Goal: Task Accomplishment & Management: Complete application form

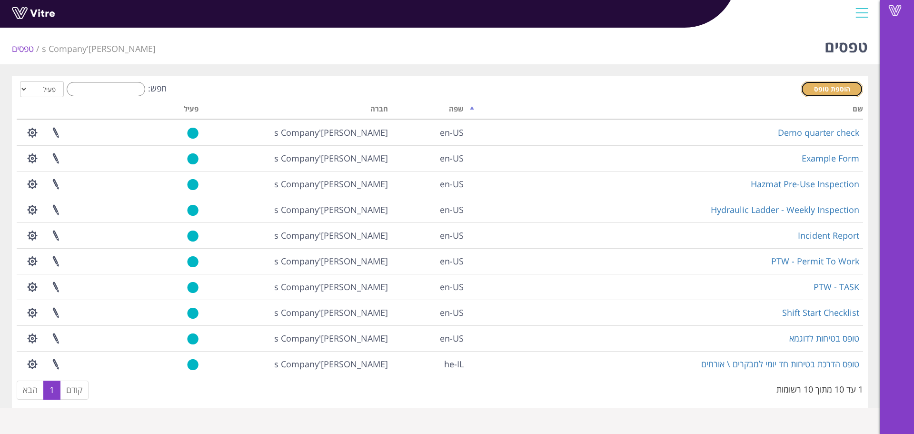
click at [831, 89] on span "הוספת טופס" at bounding box center [832, 88] width 36 height 9
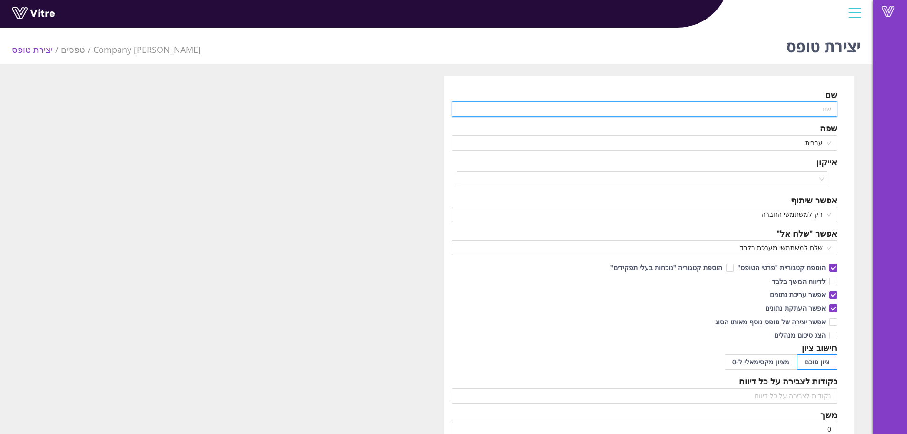
click at [776, 117] on input "text" at bounding box center [645, 108] width 386 height 15
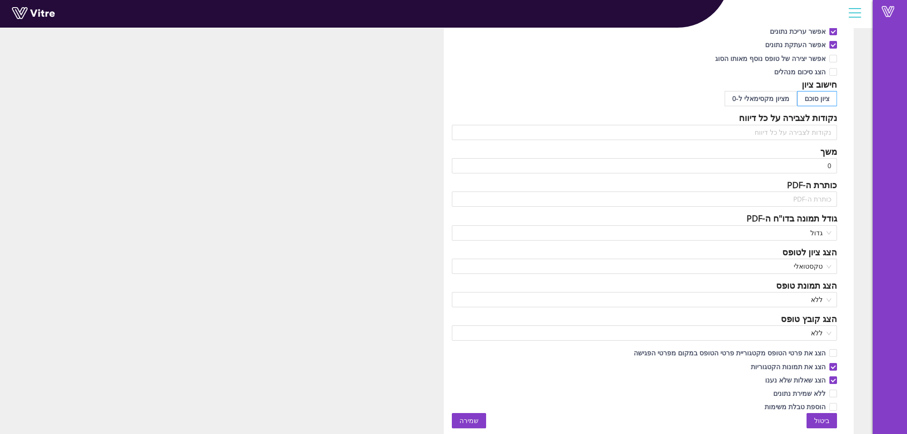
type input "בדיקה"
click at [463, 422] on span "שמירה" at bounding box center [469, 420] width 19 height 10
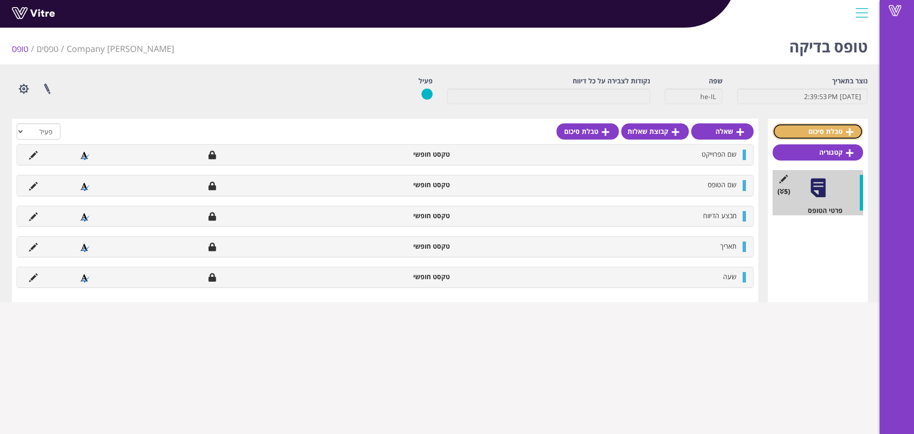
click at [821, 130] on link "טבלת סיכום" at bounding box center [818, 131] width 90 height 16
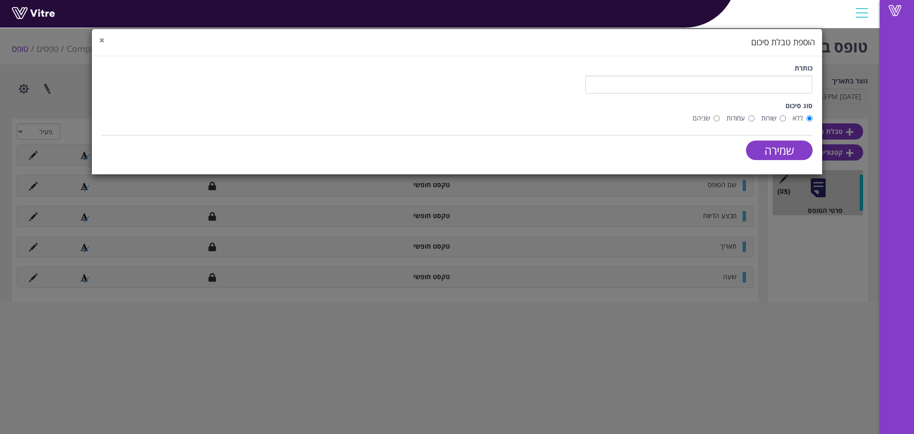
click at [103, 40] on span "×" at bounding box center [102, 39] width 6 height 13
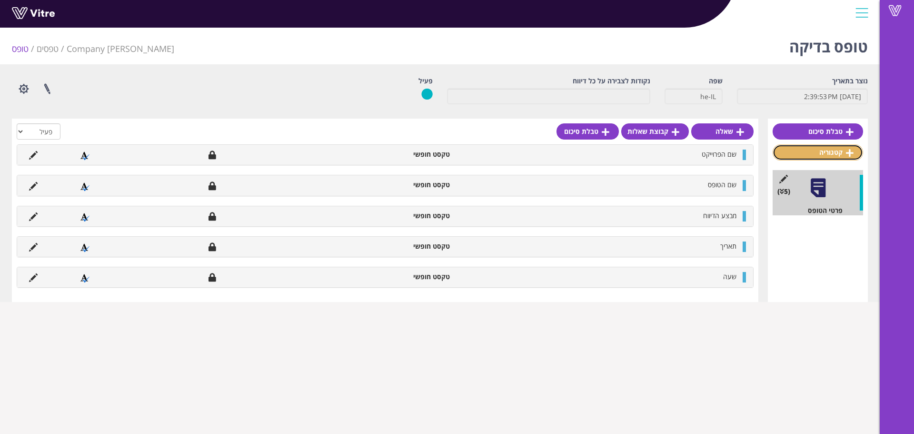
click at [854, 148] on link "קטגוריה" at bounding box center [818, 152] width 90 height 16
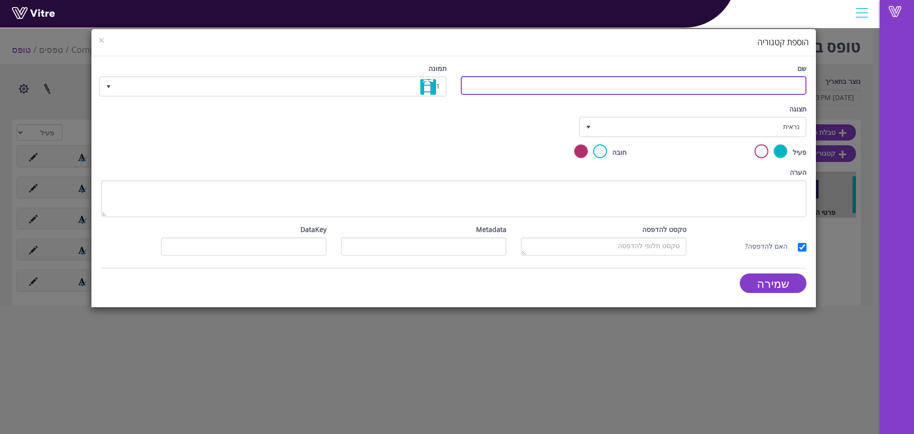
click at [760, 90] on input "שם" at bounding box center [634, 85] width 346 height 19
type input "טופס לדוגמא"
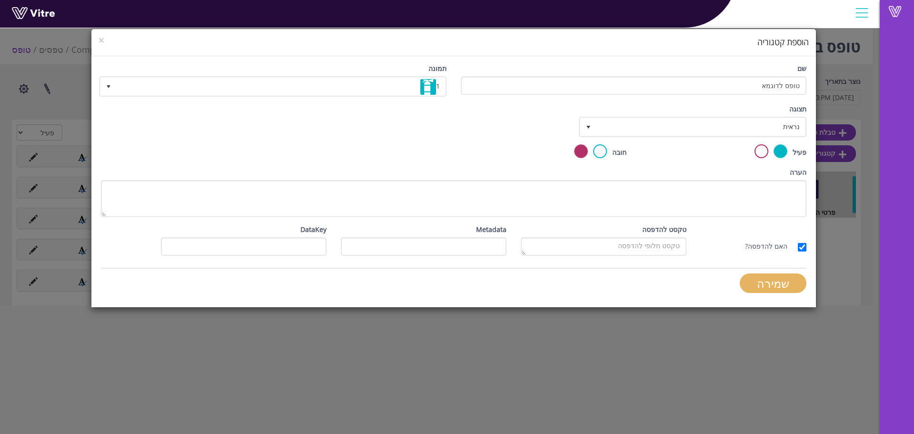
click at [793, 287] on input "שמירה" at bounding box center [773, 283] width 67 height 20
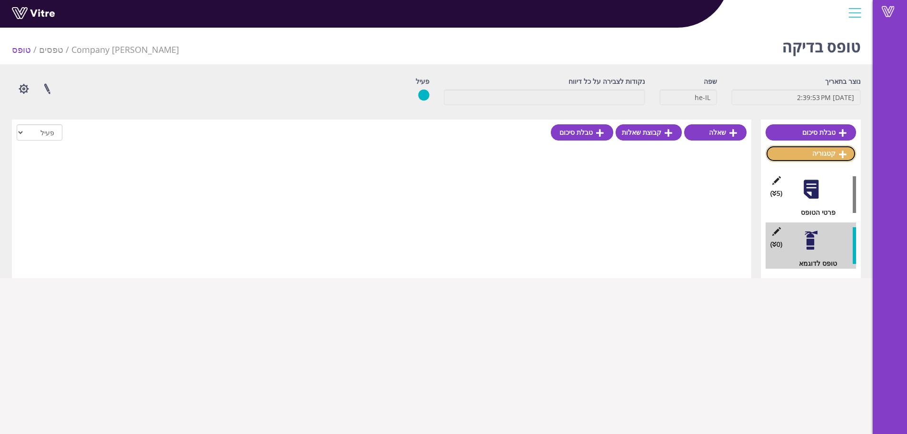
click at [833, 154] on link "קטגוריה" at bounding box center [811, 153] width 90 height 16
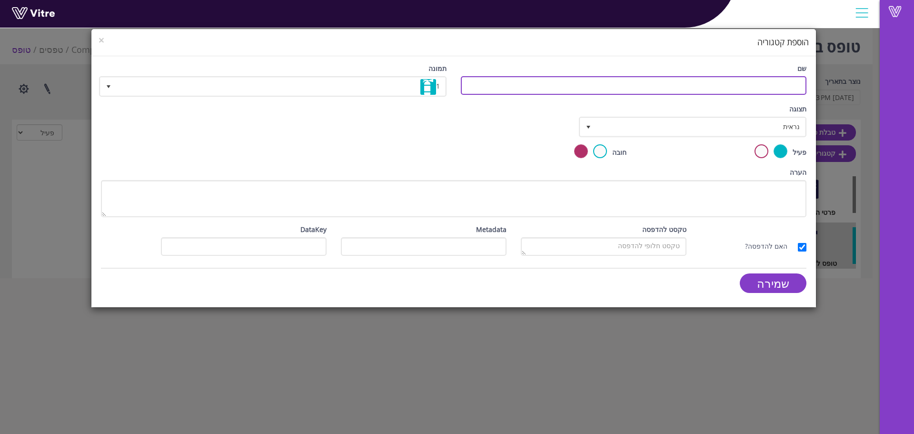
click at [712, 86] on input "שם" at bounding box center [634, 85] width 346 height 19
type input "ט"
type input "קטגוריה מותנית"
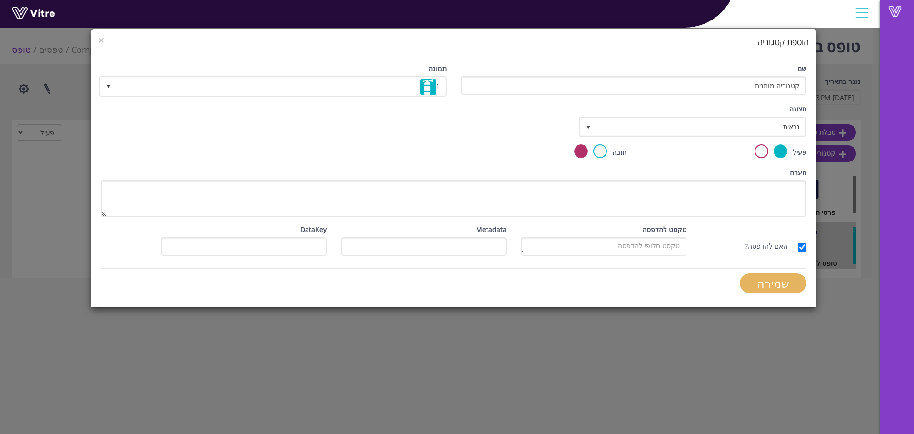
click at [768, 286] on input "שמירה" at bounding box center [773, 283] width 67 height 20
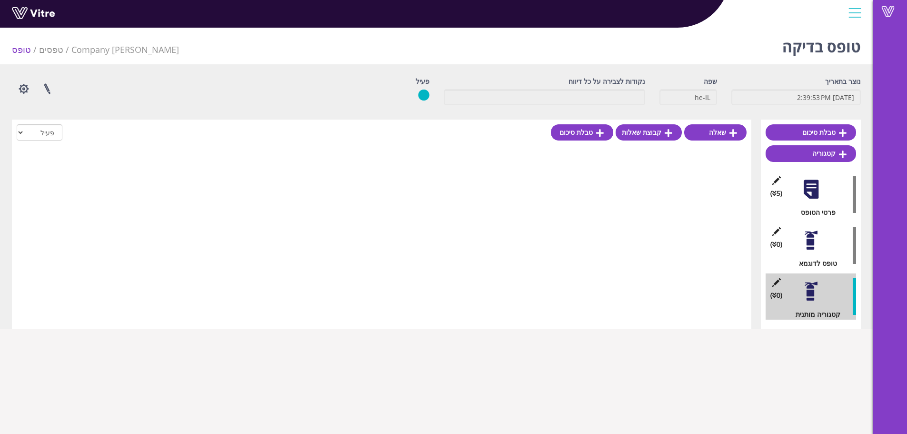
click at [807, 293] on div at bounding box center [811, 291] width 21 height 21
click at [814, 235] on div at bounding box center [811, 240] width 21 height 21
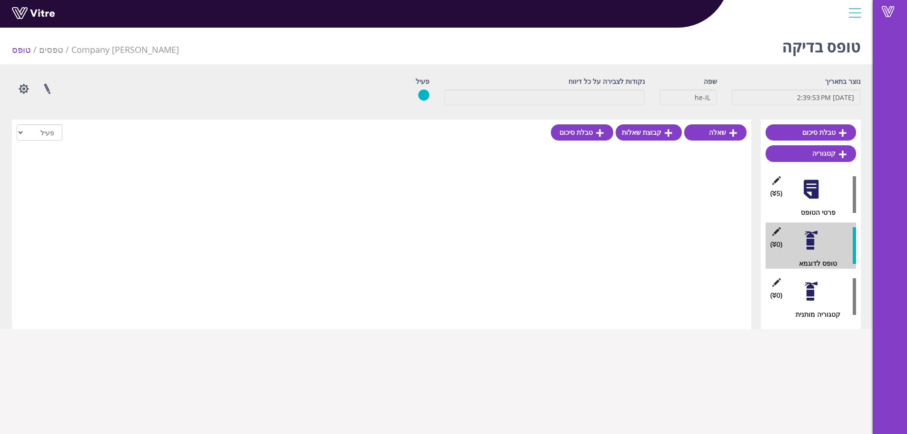
click at [814, 293] on div at bounding box center [811, 291] width 21 height 21
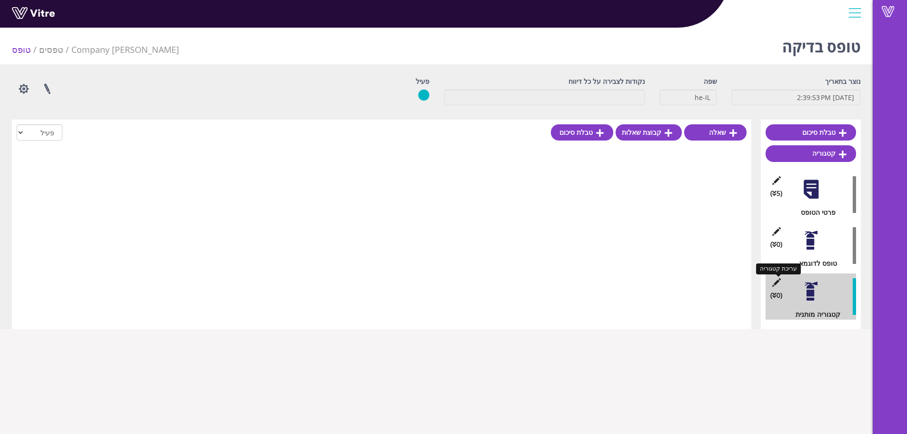
click at [775, 282] on icon at bounding box center [777, 282] width 12 height 9
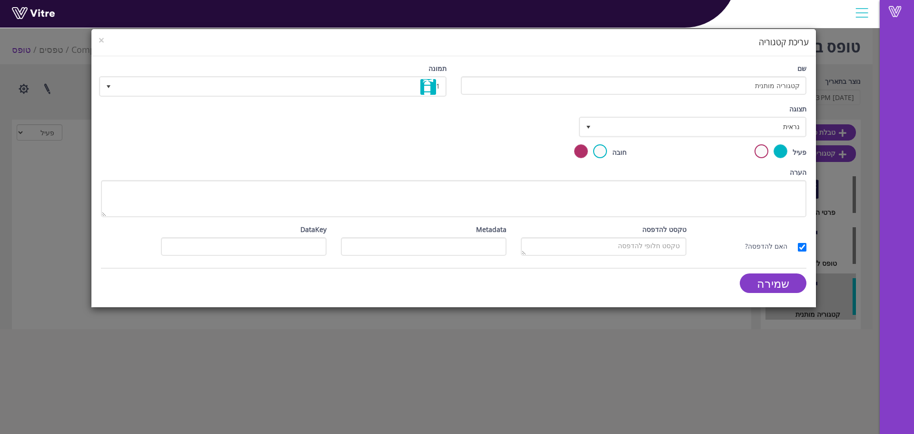
click at [704, 143] on div "תצוגה נראית 0" at bounding box center [694, 124] width 240 height 40
click at [702, 130] on span "נראית" at bounding box center [701, 126] width 209 height 17
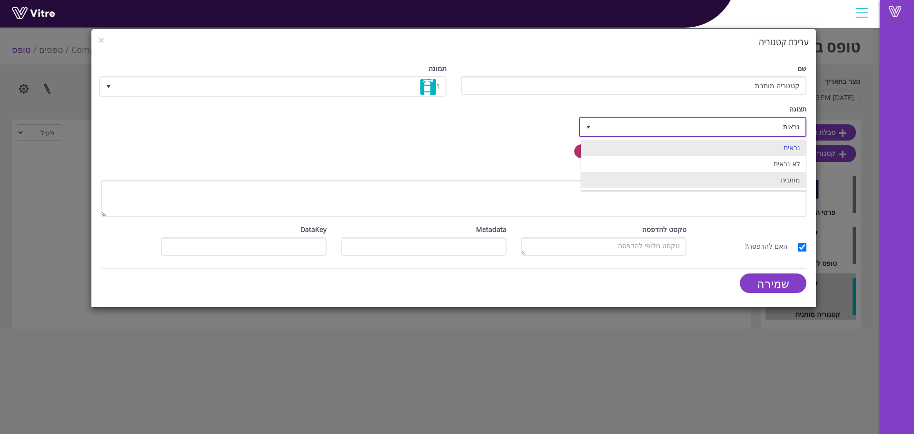
click at [708, 177] on li "מותנית" at bounding box center [694, 180] width 225 height 16
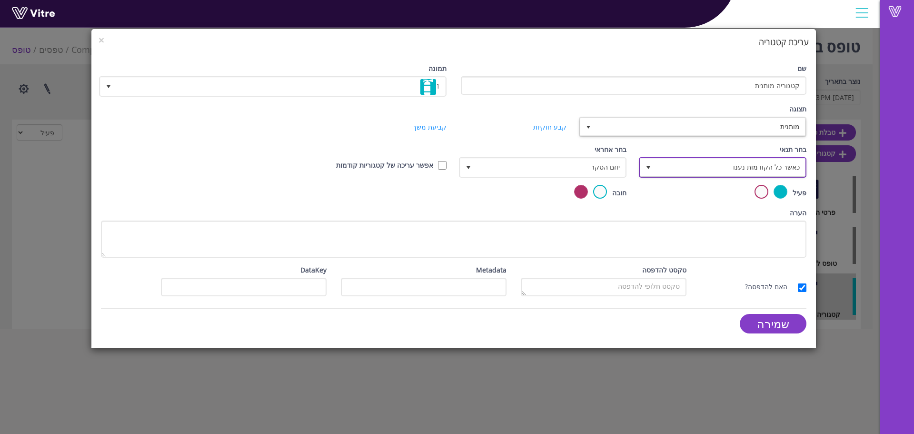
click at [661, 164] on span "כאשר כל הקודמות נענו" at bounding box center [731, 167] width 149 height 17
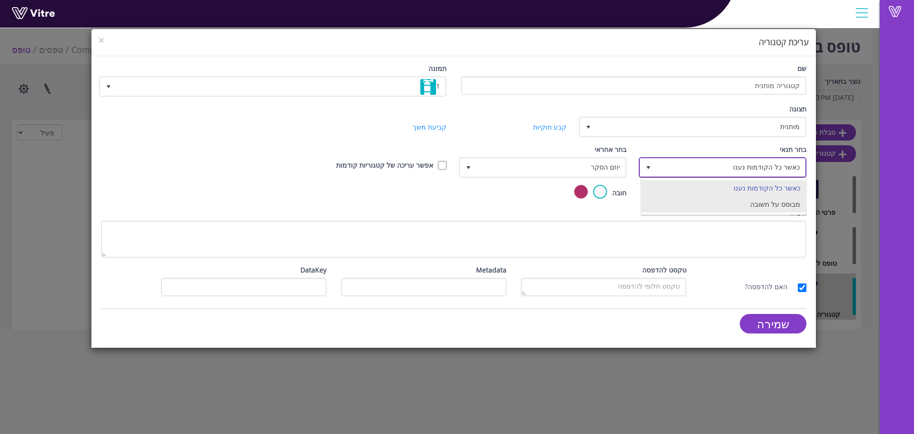
click at [683, 208] on li "מבוסס על תשובה" at bounding box center [724, 204] width 165 height 16
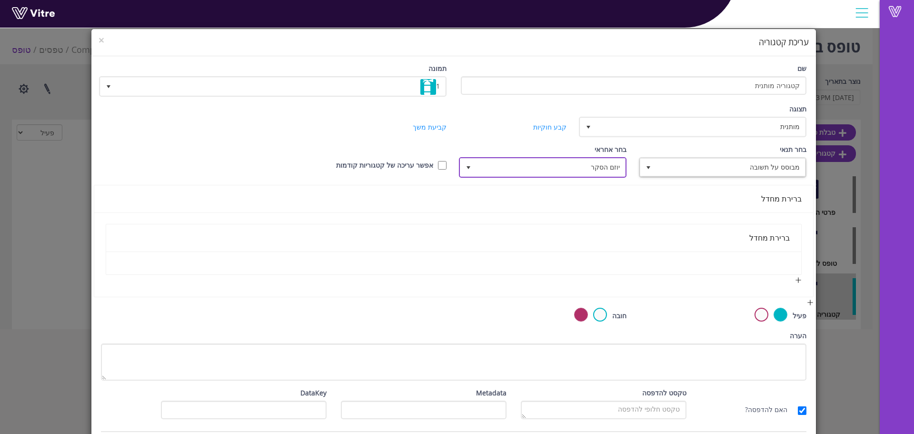
click at [586, 171] on span "יוזם הסקר" at bounding box center [551, 167] width 149 height 17
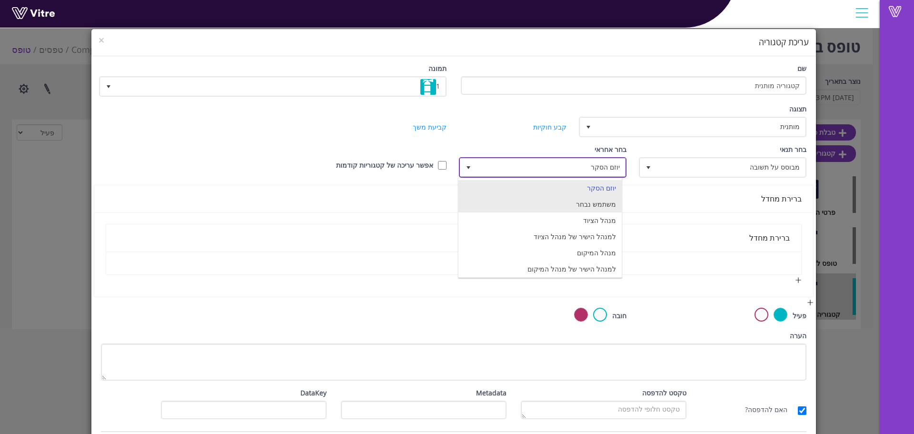
click at [580, 204] on li "משתמש נבחר" at bounding box center [540, 204] width 163 height 16
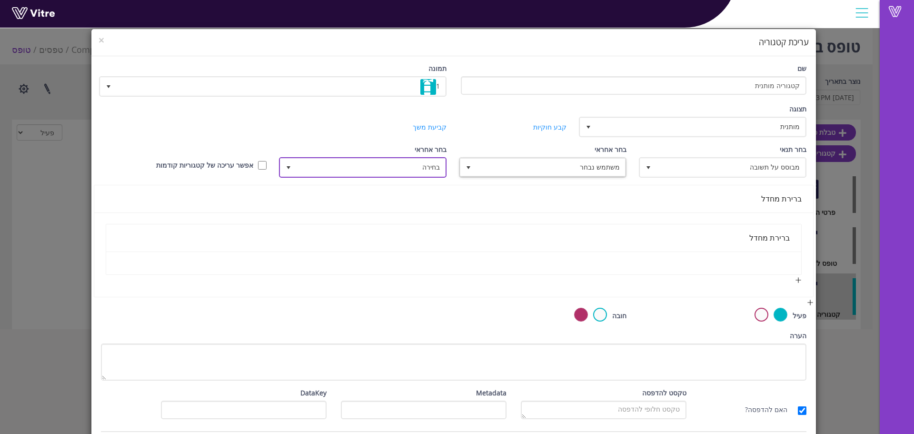
click at [369, 174] on span "בחירה" at bounding box center [371, 167] width 149 height 17
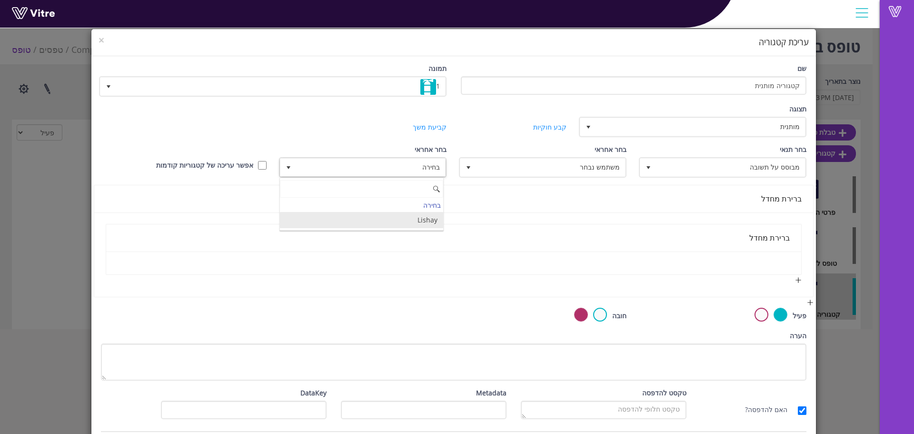
click at [369, 219] on li "Lishay" at bounding box center [361, 220] width 163 height 16
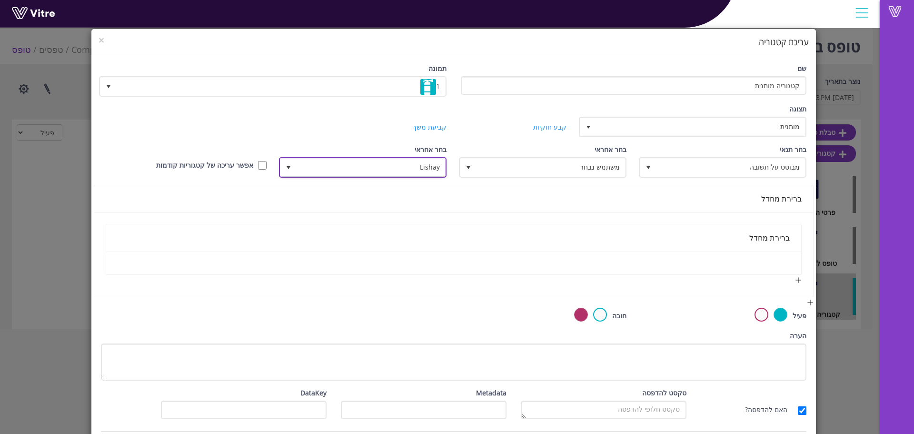
scroll to position [37, 0]
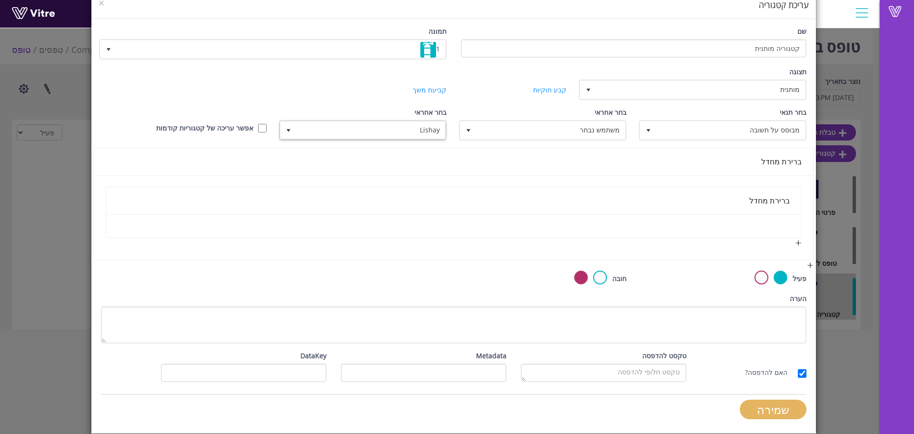
click at [775, 408] on input "שמירה" at bounding box center [773, 410] width 67 height 20
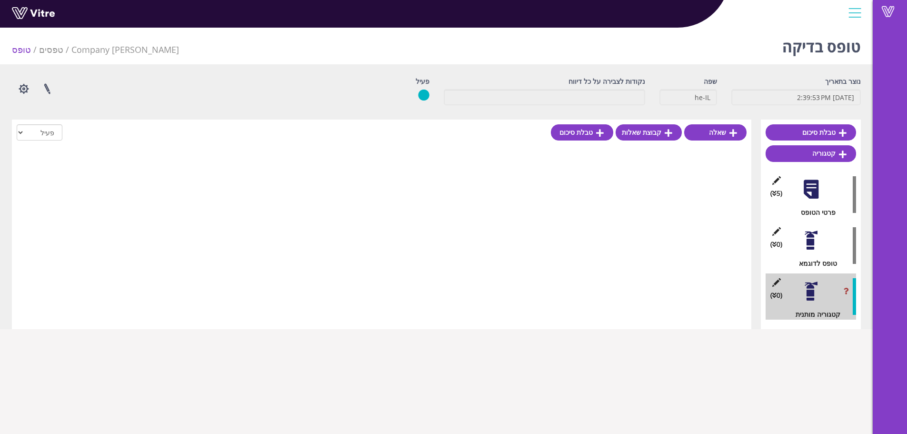
click at [809, 241] on div at bounding box center [811, 240] width 21 height 21
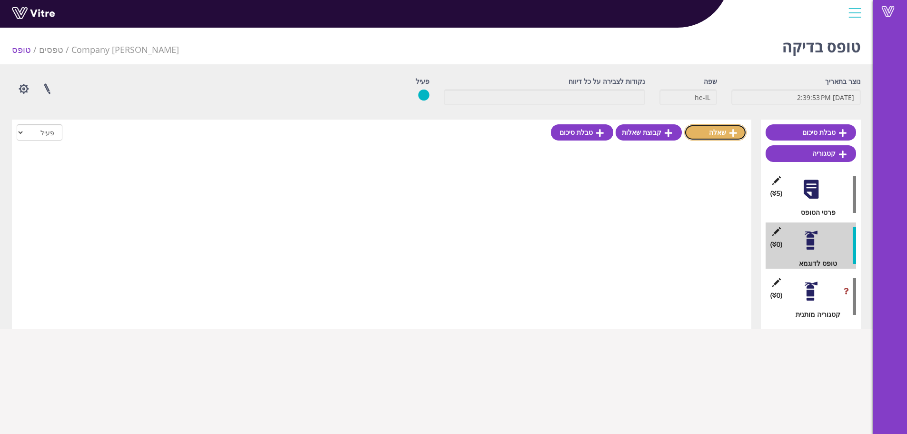
click at [711, 129] on link "שאלה" at bounding box center [715, 132] width 62 height 16
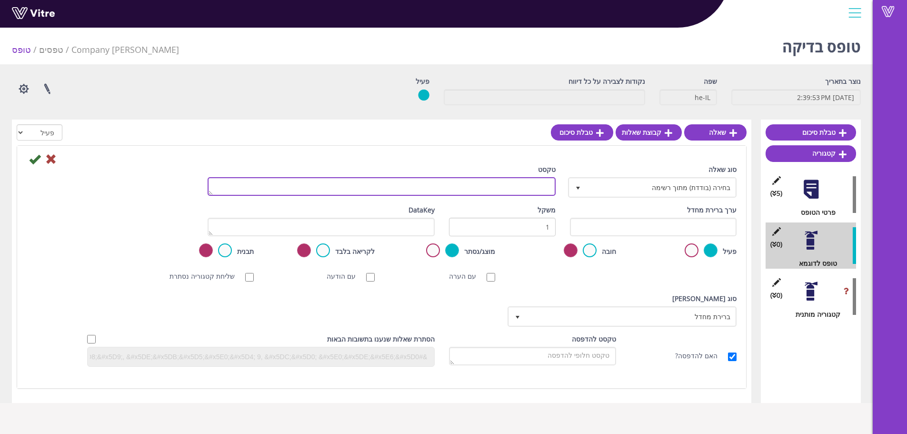
click at [501, 187] on textarea "טקסט" at bounding box center [382, 186] width 348 height 19
type textarea "בבבב"
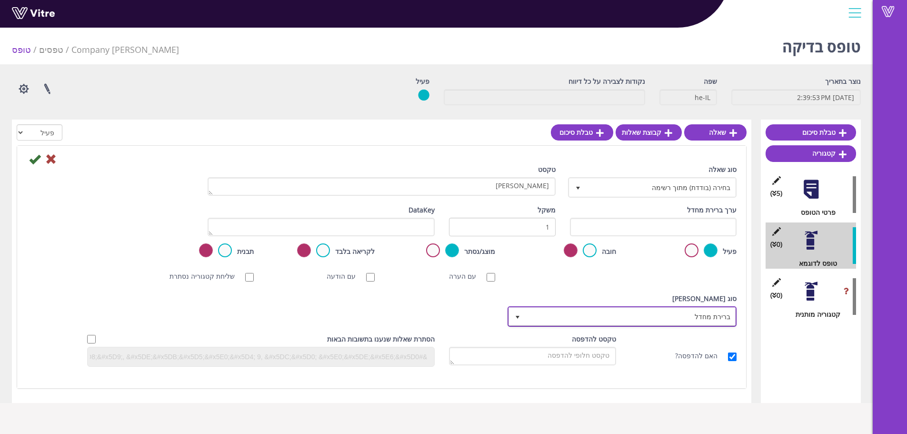
click at [631, 313] on span "ברירת מחדל" at bounding box center [631, 316] width 210 height 17
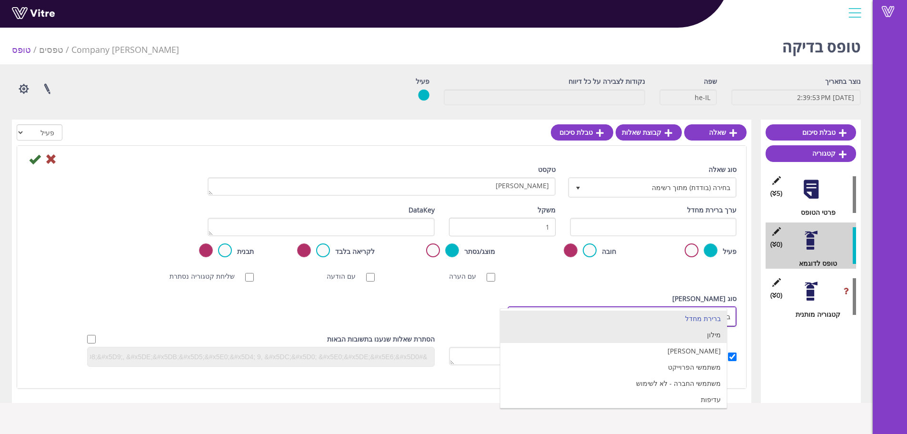
click at [680, 339] on li "מילון" at bounding box center [614, 335] width 226 height 16
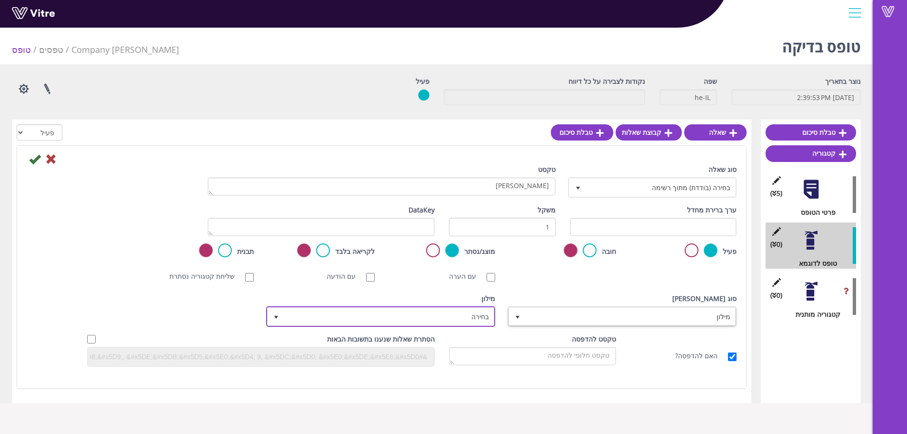
click at [472, 316] on span "בחירה" at bounding box center [389, 316] width 210 height 17
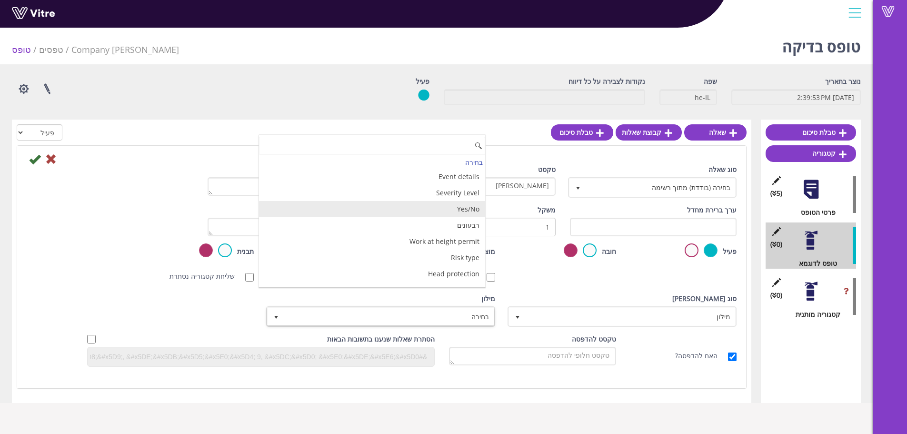
click at [447, 213] on li "Yes/No" at bounding box center [372, 209] width 226 height 16
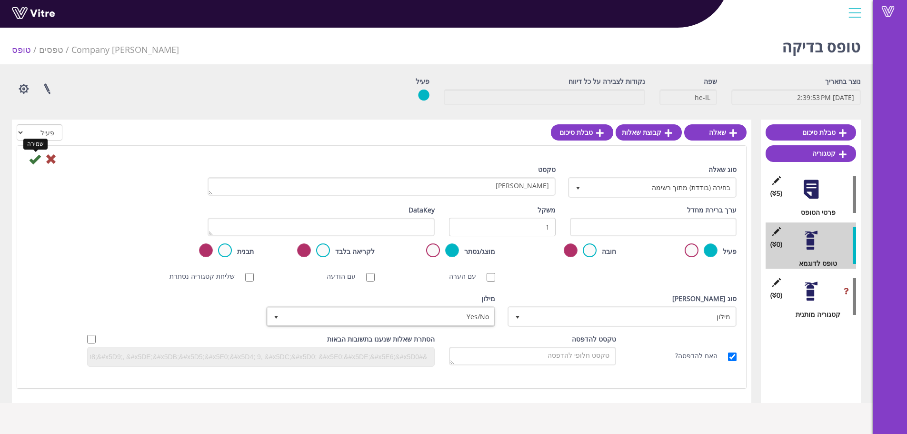
click at [30, 160] on icon at bounding box center [34, 158] width 11 height 11
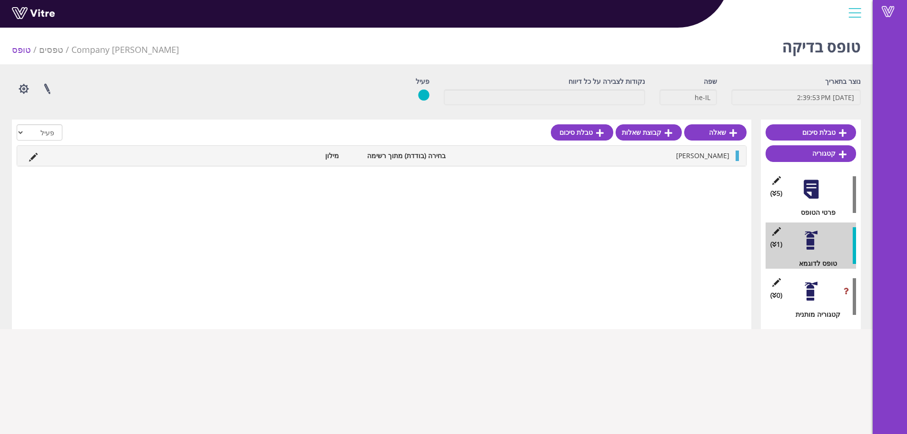
click at [824, 298] on div "(0 ) קטגוריה מותנית" at bounding box center [811, 296] width 90 height 46
click at [809, 293] on div at bounding box center [811, 291] width 21 height 21
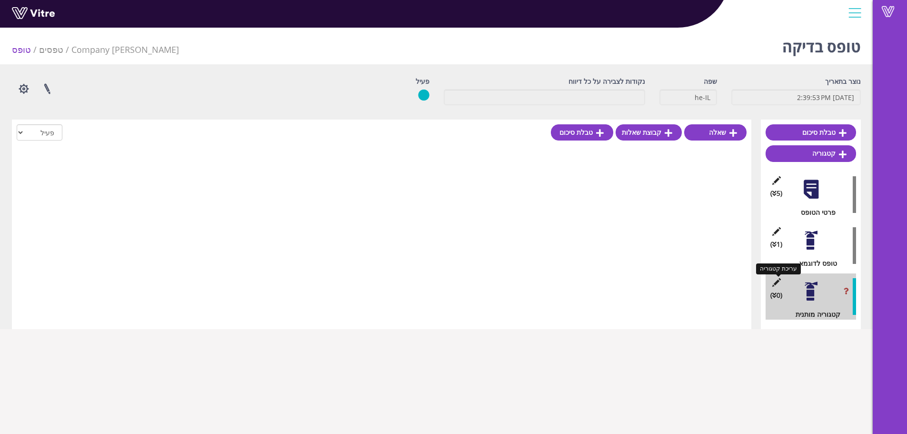
click at [777, 281] on icon at bounding box center [777, 282] width 12 height 9
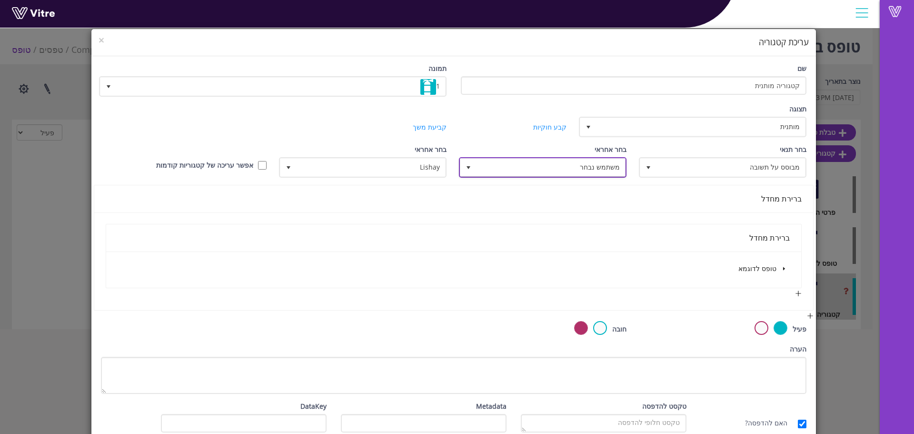
click at [574, 163] on span "משתמש נבחר" at bounding box center [551, 167] width 149 height 17
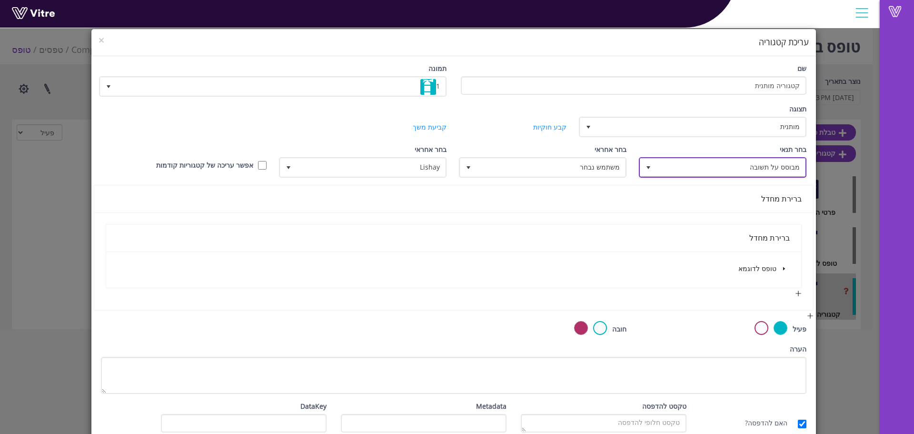
click at [713, 171] on span "מבוסס על תשובה" at bounding box center [731, 167] width 149 height 17
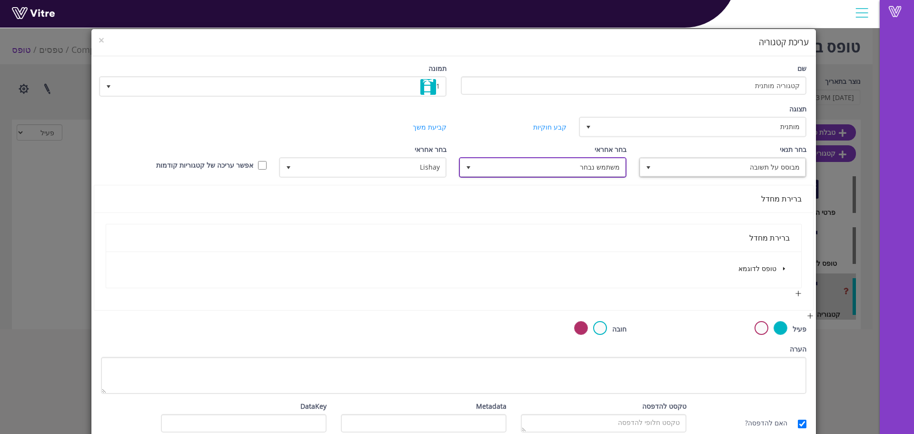
click at [614, 168] on span "משתמש נבחר" at bounding box center [551, 167] width 149 height 17
click at [603, 234] on li "מנהל העובד" at bounding box center [540, 235] width 163 height 16
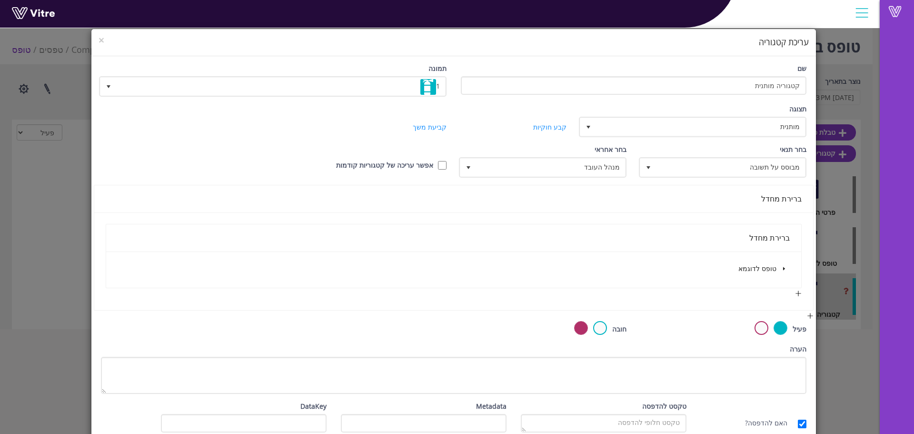
click at [719, 239] on div "ברירת מחדל" at bounding box center [454, 238] width 673 height 12
click at [785, 269] on icon "caret-down" at bounding box center [784, 268] width 2 height 3
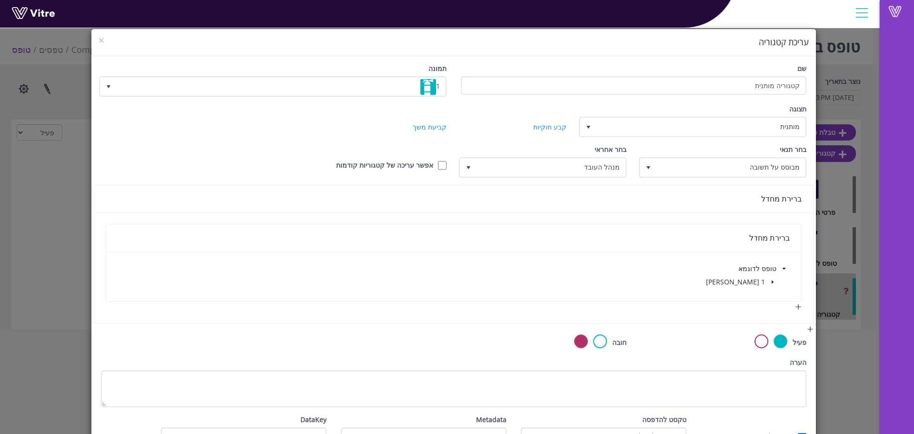
click at [774, 283] on icon "caret-down" at bounding box center [773, 282] width 5 height 5
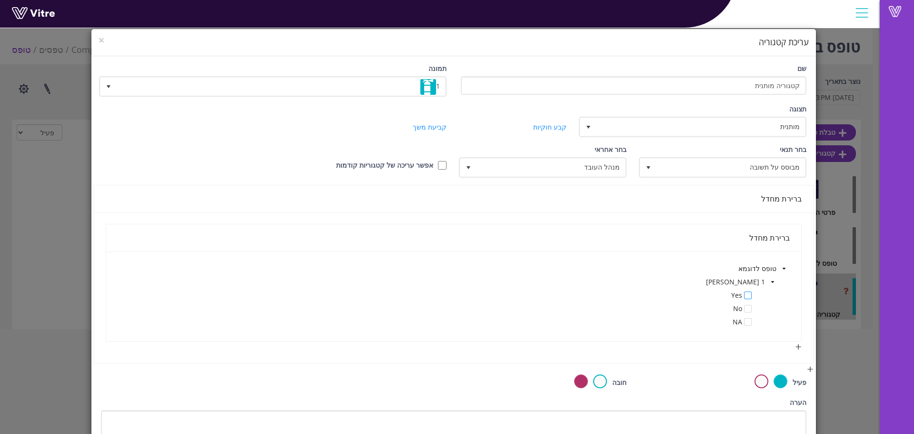
click at [748, 295] on span at bounding box center [748, 295] width 8 height 8
click at [525, 275] on div "טופס לדוגמא 1 בבבב Yes No NA" at bounding box center [454, 296] width 673 height 67
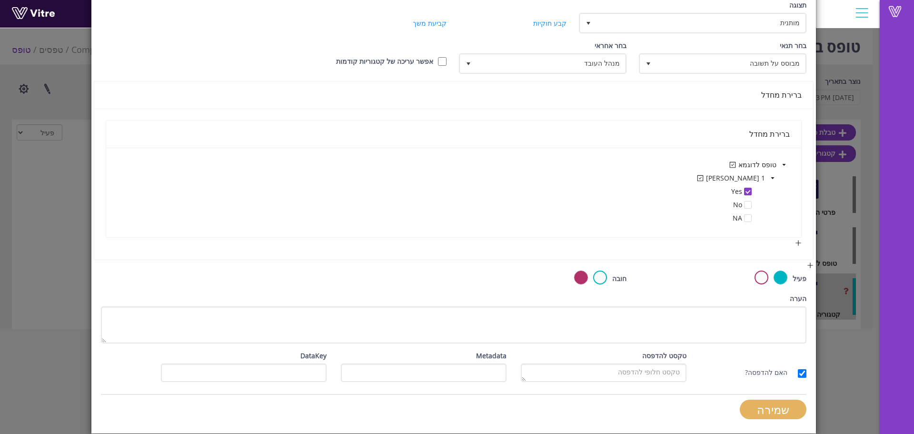
click at [766, 413] on input "שמירה" at bounding box center [773, 410] width 67 height 20
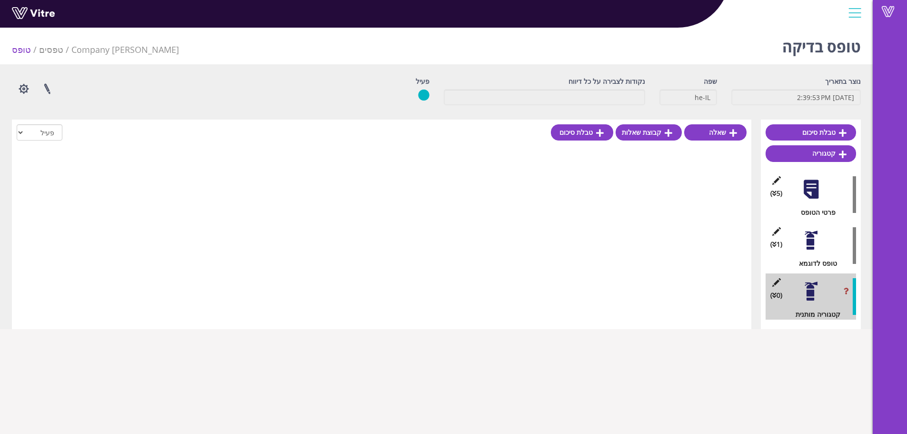
click at [809, 238] on div at bounding box center [811, 240] width 21 height 21
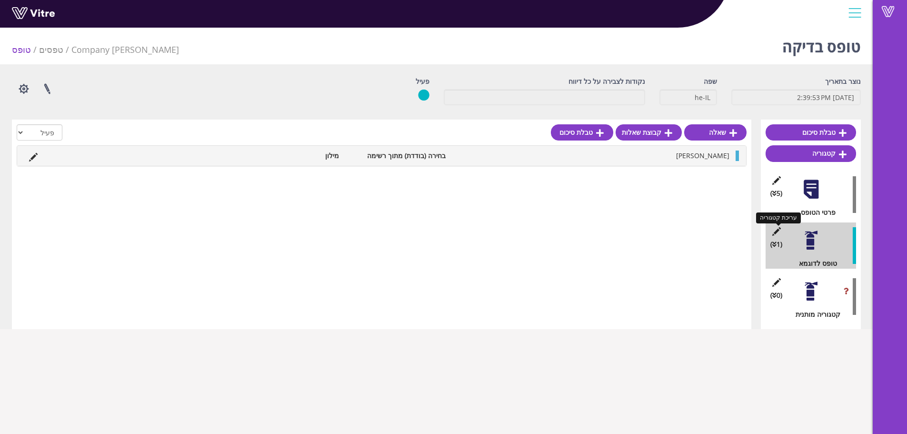
click at [777, 229] on icon at bounding box center [777, 231] width 12 height 9
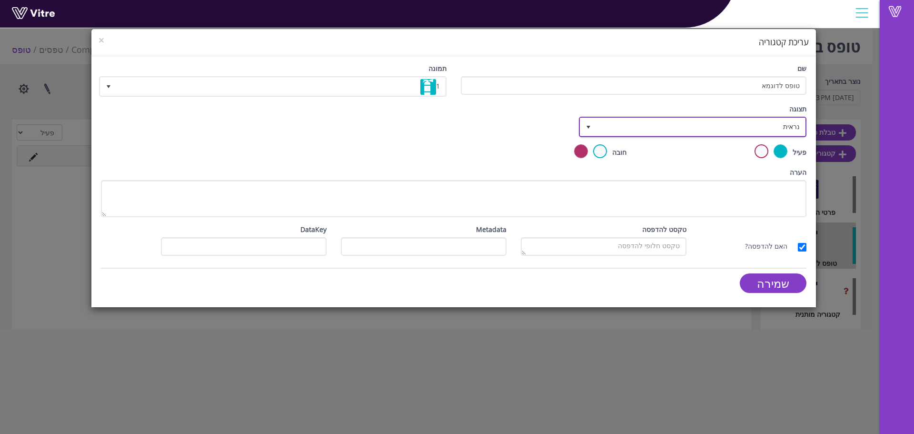
click at [604, 132] on span "נראית" at bounding box center [701, 126] width 209 height 17
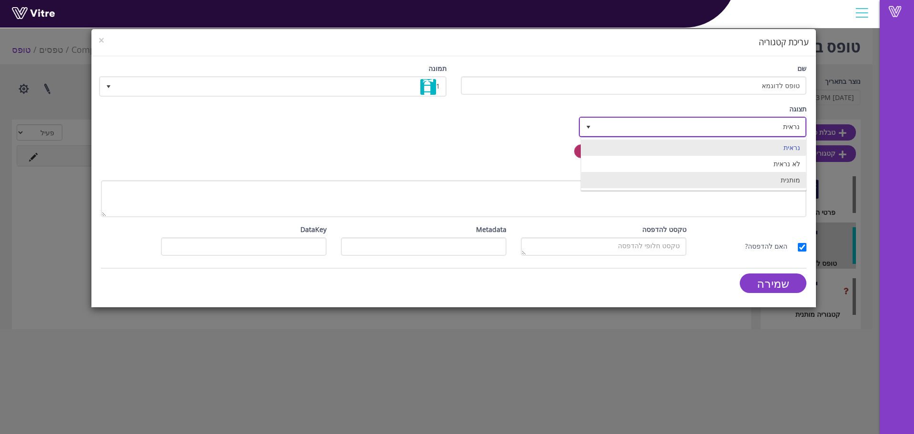
click at [657, 176] on li "מותנית" at bounding box center [694, 180] width 225 height 16
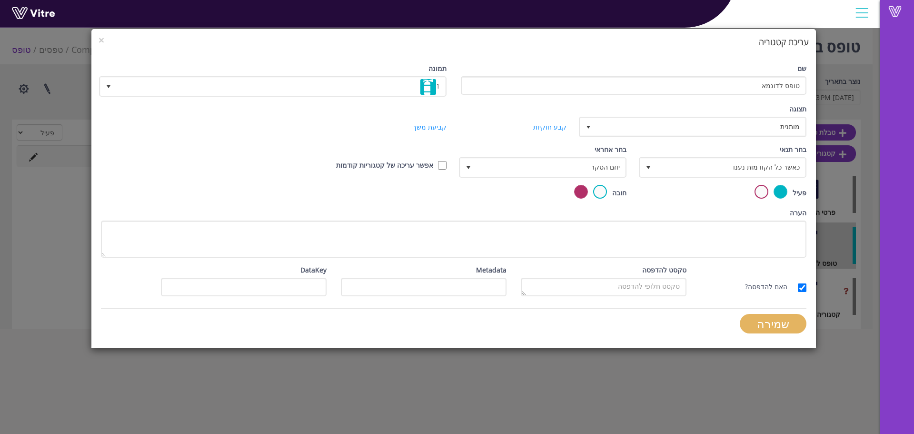
drag, startPoint x: 788, startPoint y: 322, endPoint x: 739, endPoint y: 223, distance: 110.1
click at [739, 223] on form "שם טופס לדוגמא תמונה 1 1 תצוגה מותנית 5 קביעת משך דקות 0 קבע חוקיות קביעת משך ב…" at bounding box center [454, 201] width 706 height 277
click at [442, 164] on input "אפשר עריכה של קטגוריות קודמות" at bounding box center [442, 165] width 9 height 9
checkbox input "true"
click at [658, 170] on span "כאשר כל הקודמות נענו" at bounding box center [731, 167] width 149 height 17
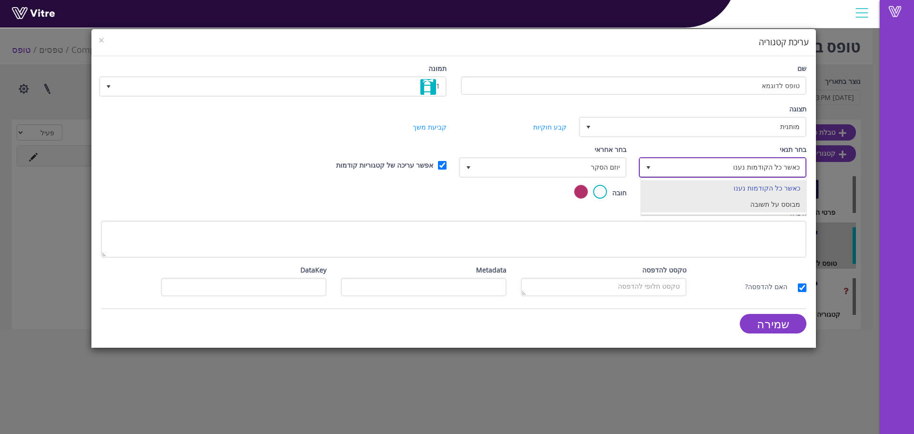
click at [674, 198] on li "מבוסס על תשובה" at bounding box center [724, 204] width 165 height 16
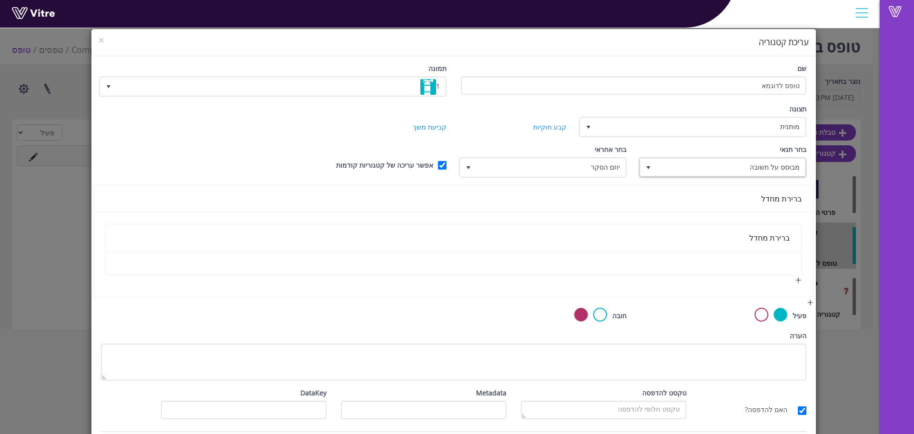
click at [776, 235] on div "ברירת מחדל" at bounding box center [454, 238] width 673 height 12
drag, startPoint x: 778, startPoint y: 195, endPoint x: 781, endPoint y: 243, distance: 48.7
click at [780, 224] on div "ברירת מחדל ברירת מחדל" at bounding box center [454, 241] width 720 height 112
click at [783, 250] on div "ברירת מחדל" at bounding box center [454, 237] width 673 height 27
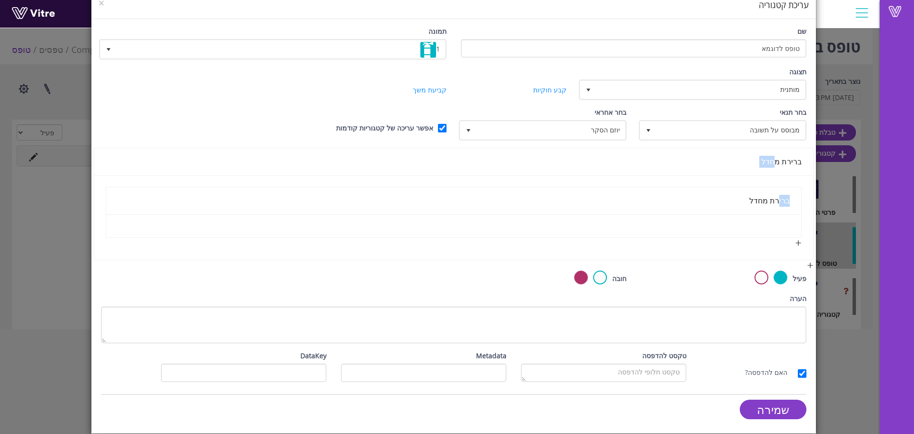
scroll to position [37, 0]
click at [792, 406] on input "שמירה" at bounding box center [773, 410] width 67 height 20
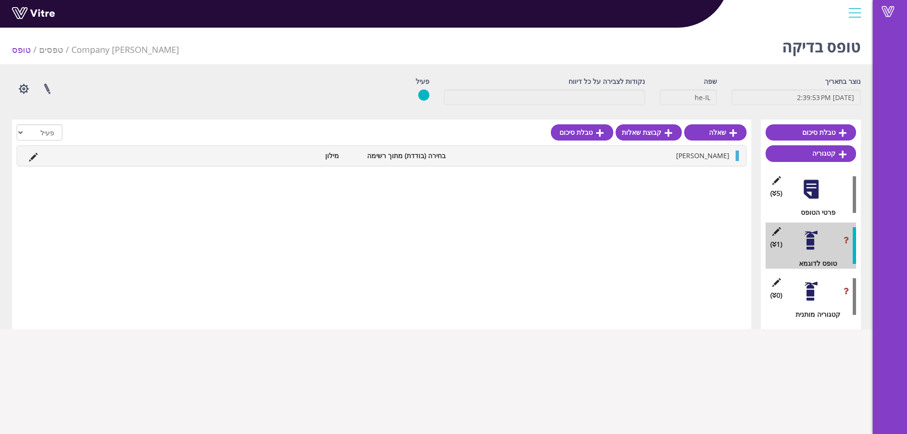
click at [816, 294] on div at bounding box center [811, 291] width 21 height 21
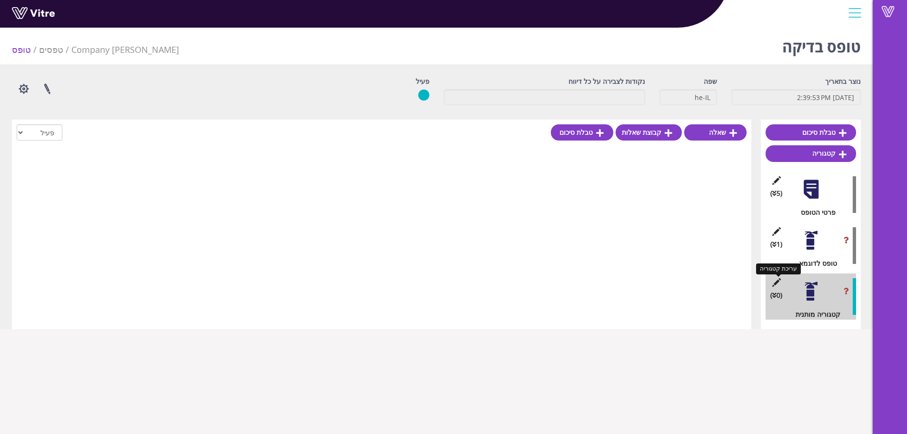
click at [774, 280] on icon at bounding box center [777, 282] width 12 height 9
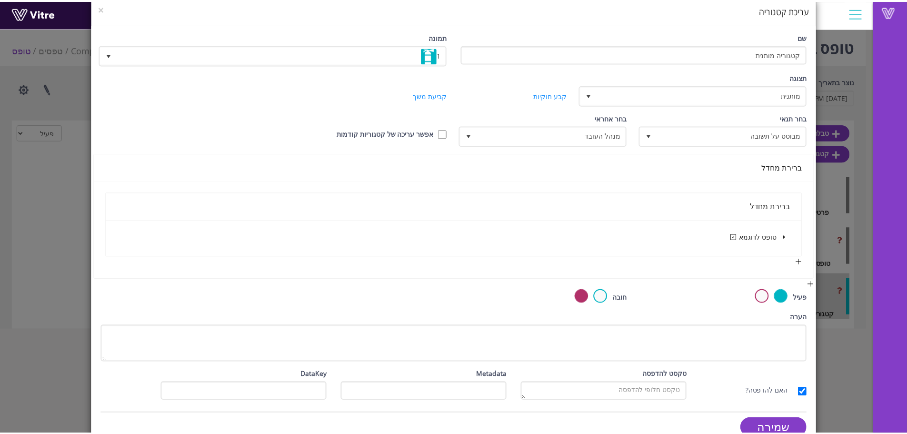
scroll to position [50, 0]
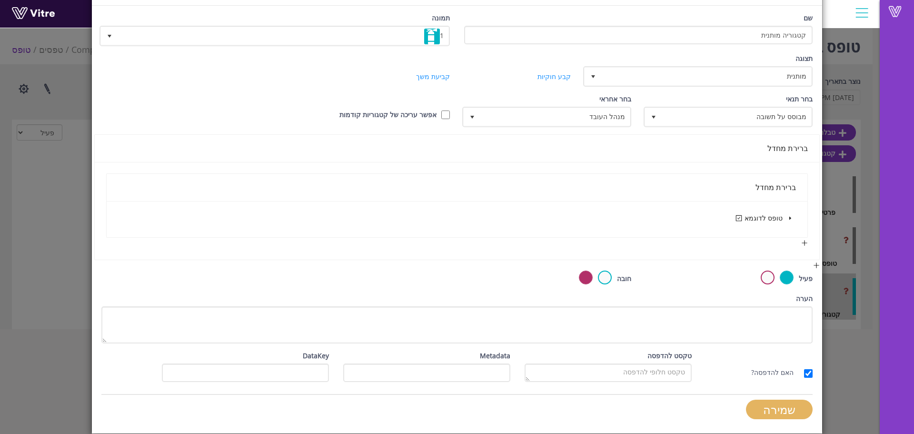
click at [756, 402] on input "שמירה" at bounding box center [779, 410] width 67 height 20
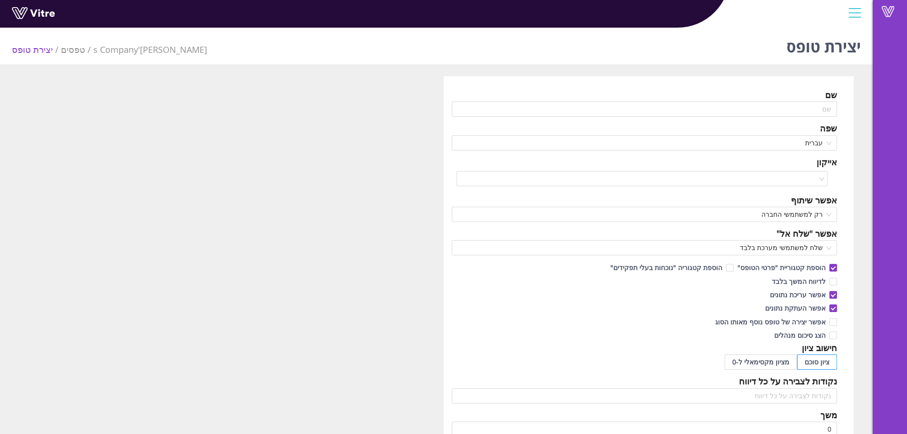
scroll to position [24, 0]
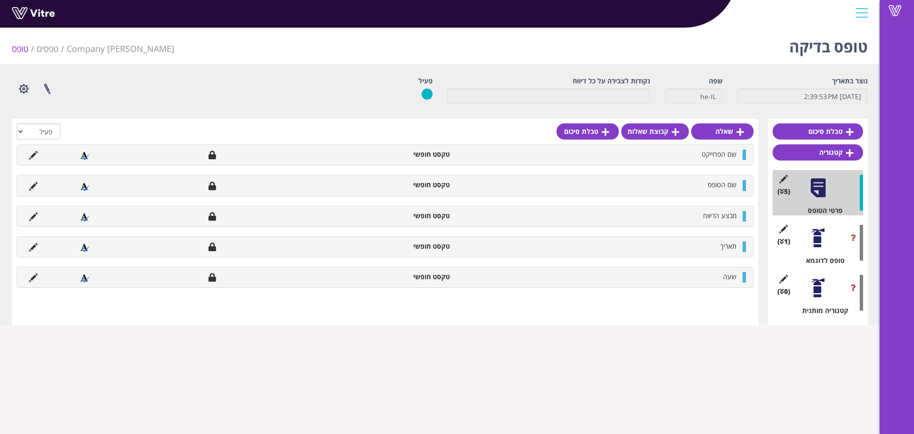
click at [811, 281] on div at bounding box center [818, 287] width 21 height 21
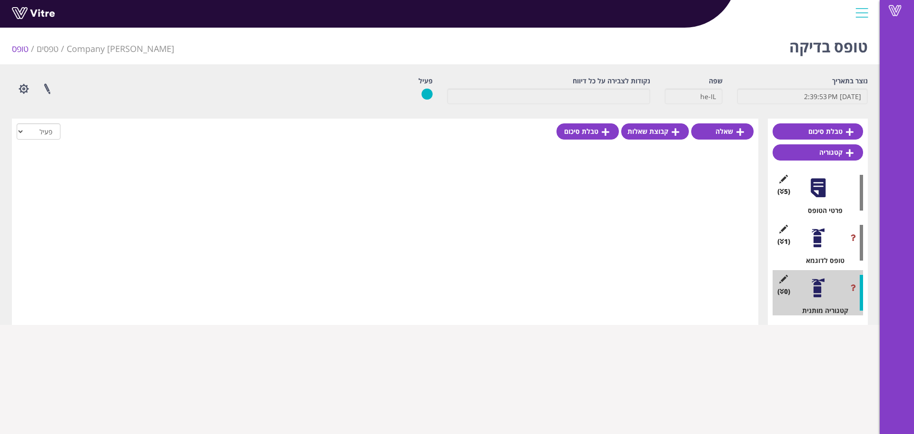
click at [780, 280] on icon at bounding box center [784, 279] width 12 height 9
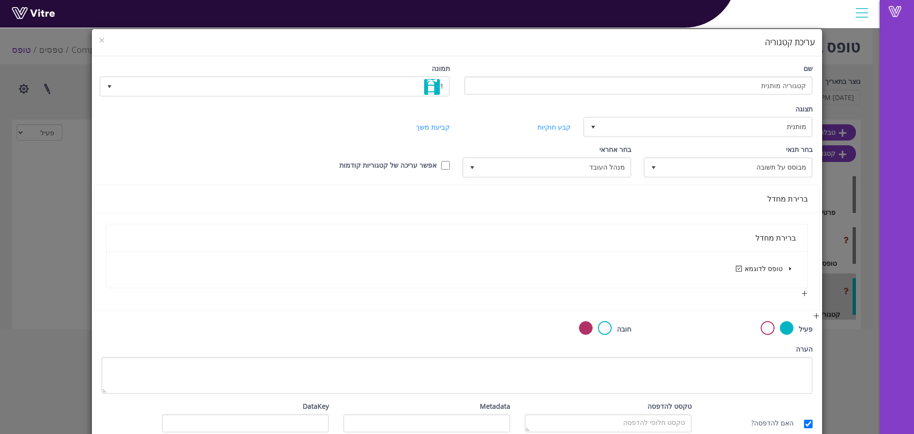
click at [787, 203] on div "ברירת מחדל" at bounding box center [457, 199] width 702 height 12
click at [766, 243] on div "ברירת מחדל" at bounding box center [457, 238] width 678 height 12
click at [556, 155] on div "בחר אחראי מנהל העובד 9" at bounding box center [547, 160] width 167 height 33
click at [557, 165] on span "מנהל העובד" at bounding box center [556, 167] width 150 height 17
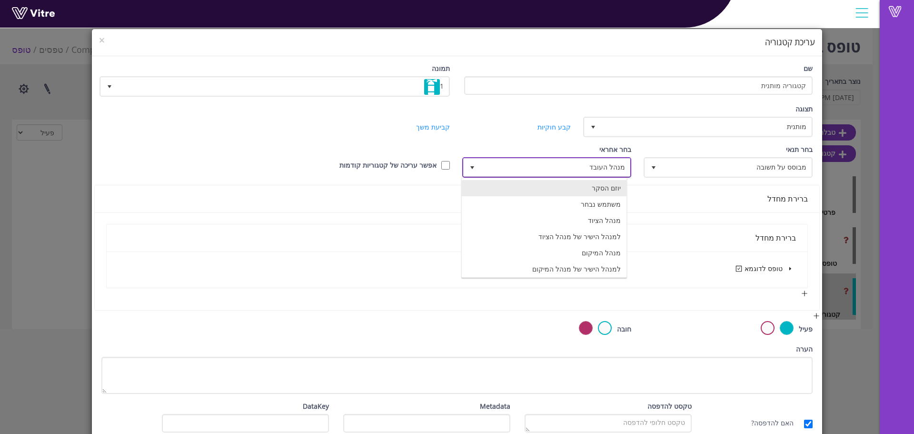
click at [602, 191] on li "יוזם הסקר" at bounding box center [544, 188] width 165 height 16
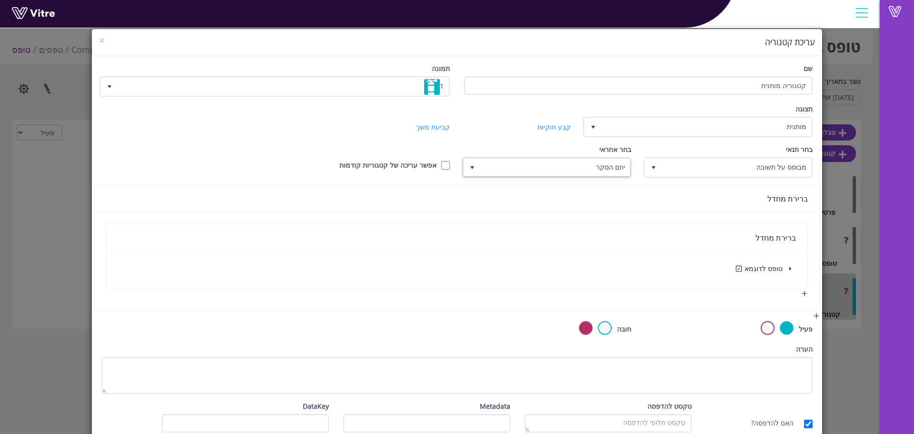
click at [441, 168] on div "אפשר עריכה של קטגוריות קודמות" at bounding box center [366, 165] width 181 height 10
click at [446, 167] on input "אפשר עריכה של קטגוריות קודמות" at bounding box center [446, 165] width 9 height 9
checkbox input "true"
click at [604, 174] on span "יוזם הסקר" at bounding box center [556, 167] width 150 height 17
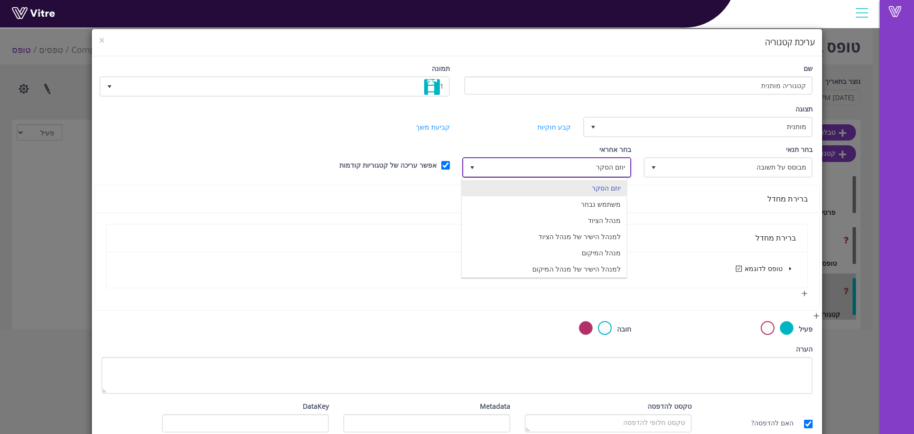
click at [595, 206] on li "משתמש נבחר" at bounding box center [544, 204] width 165 height 16
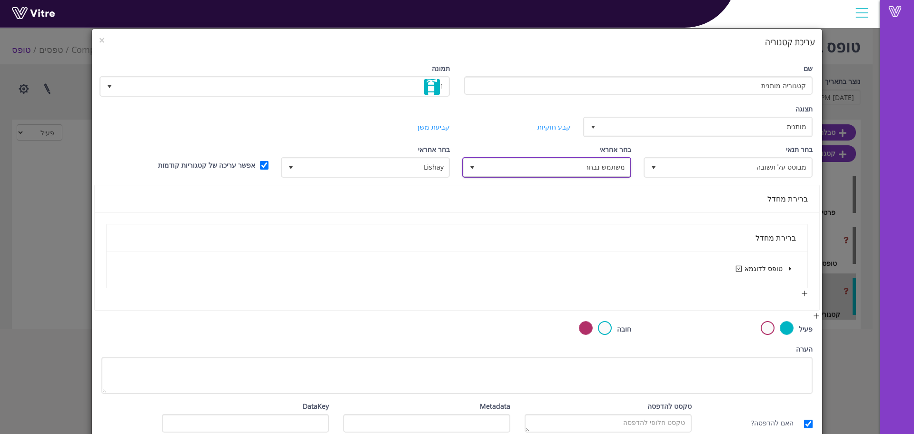
click at [550, 157] on span "משתמש נבחר 7" at bounding box center [546, 167] width 169 height 20
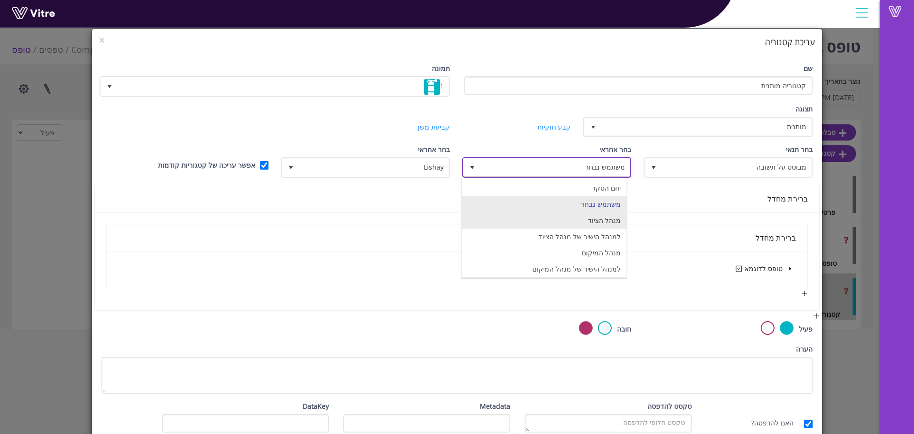
click at [564, 226] on li "מנהל הציוד" at bounding box center [544, 220] width 165 height 16
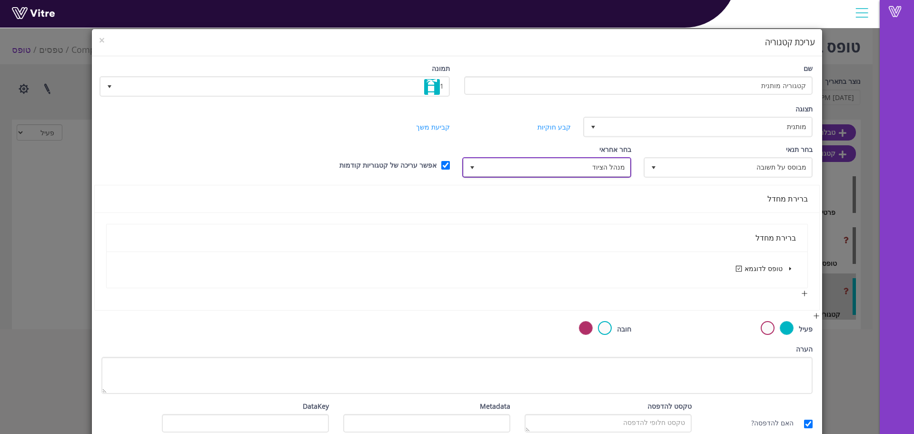
click at [566, 166] on span "מנהל הציוד" at bounding box center [556, 167] width 150 height 17
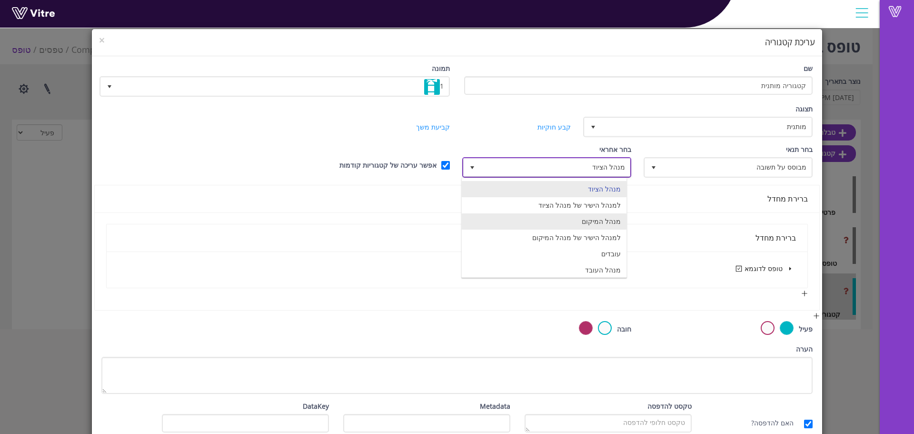
scroll to position [67, 0]
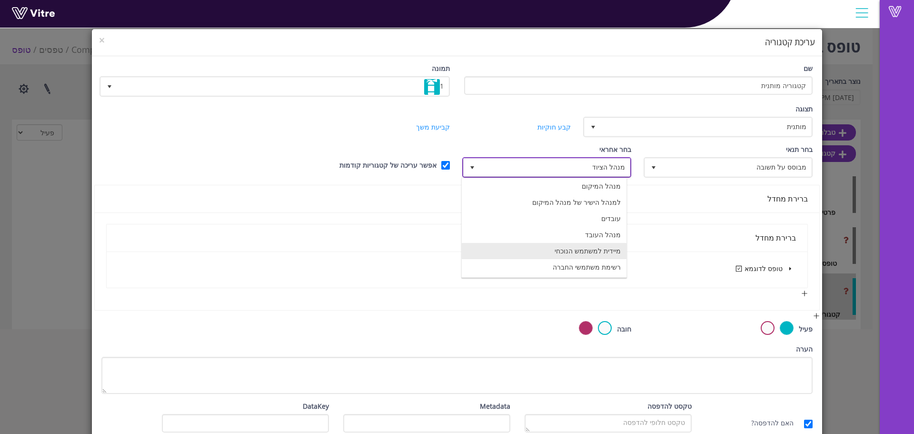
click at [591, 252] on li "מיידית למשתמש הנוכחי" at bounding box center [544, 251] width 165 height 16
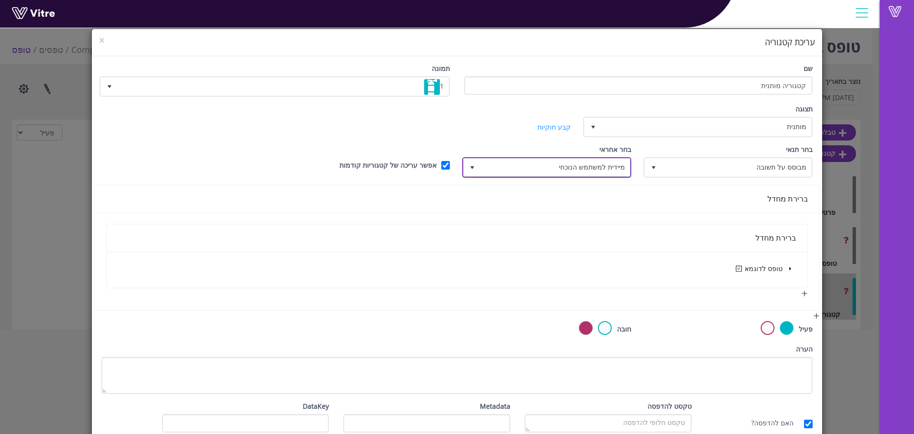
scroll to position [50, 0]
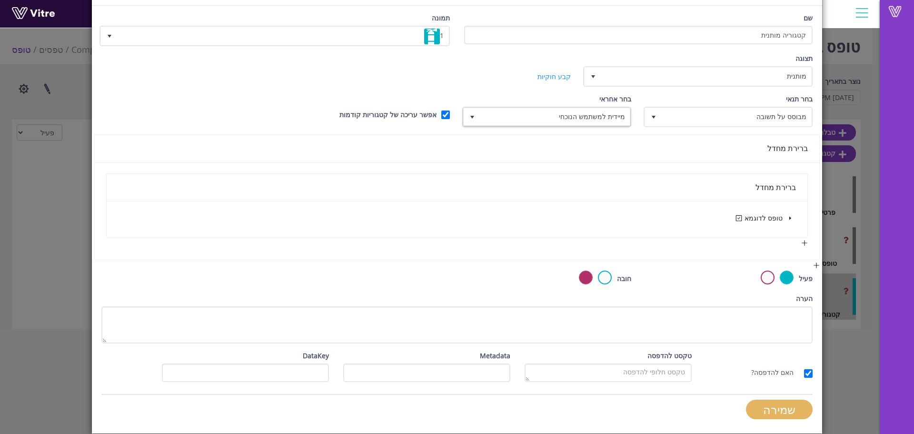
click at [778, 411] on input "שמירה" at bounding box center [779, 410] width 67 height 20
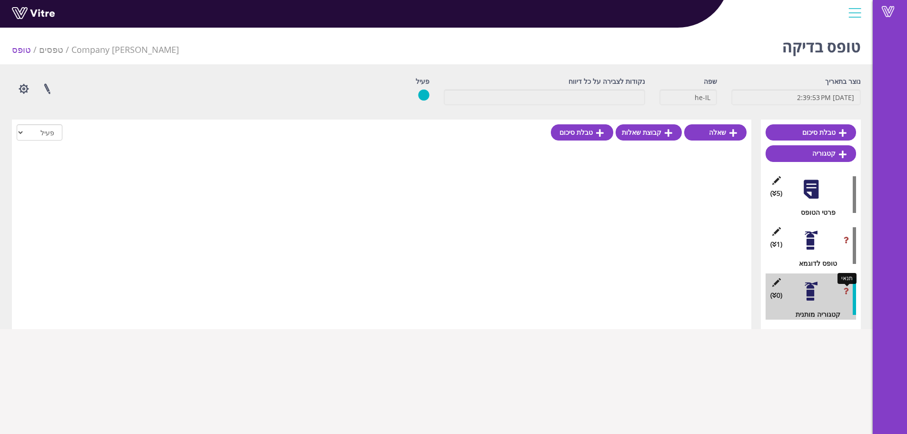
click at [845, 289] on icon at bounding box center [846, 291] width 5 height 7
click at [769, 284] on div "(0 ) קטגוריה מותנית" at bounding box center [811, 296] width 90 height 46
click at [774, 284] on icon at bounding box center [777, 282] width 12 height 9
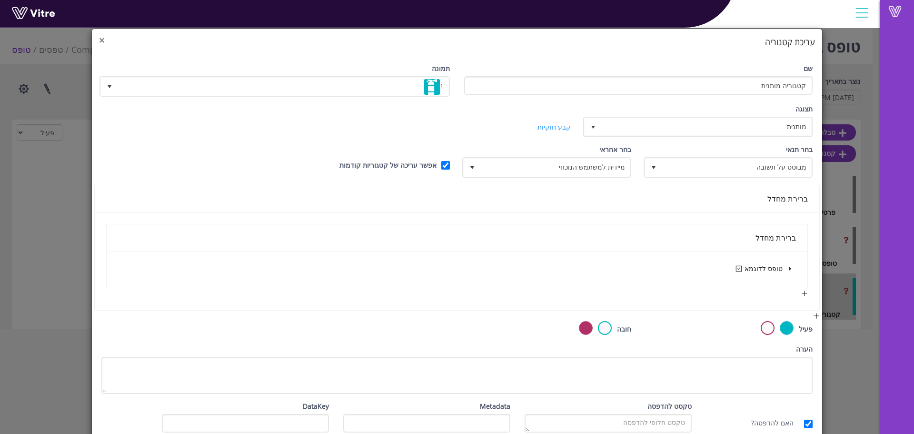
click at [105, 40] on span "×" at bounding box center [102, 39] width 6 height 13
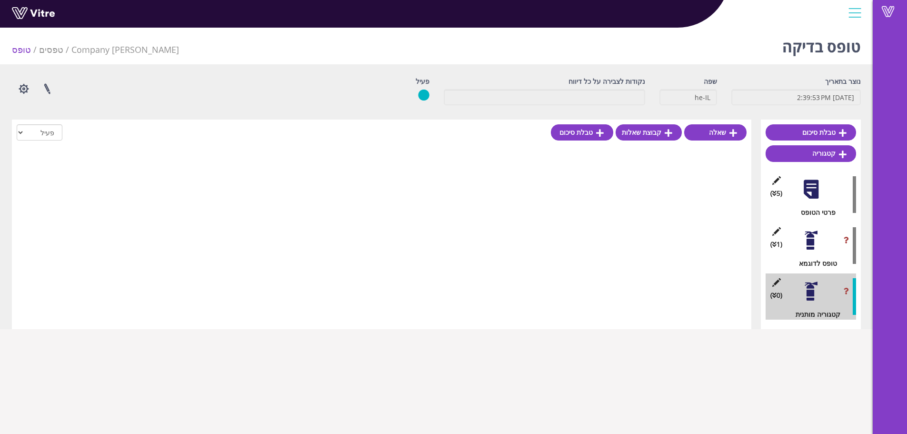
click at [819, 241] on div at bounding box center [811, 240] width 21 height 21
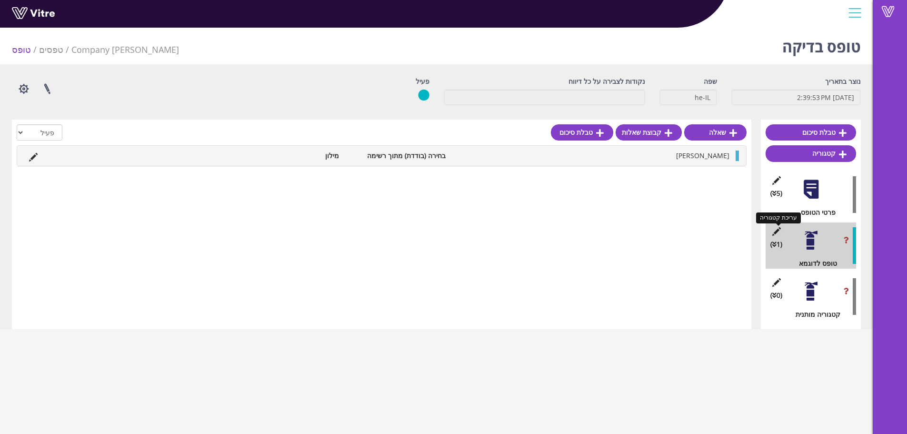
click at [775, 231] on icon at bounding box center [777, 231] width 12 height 9
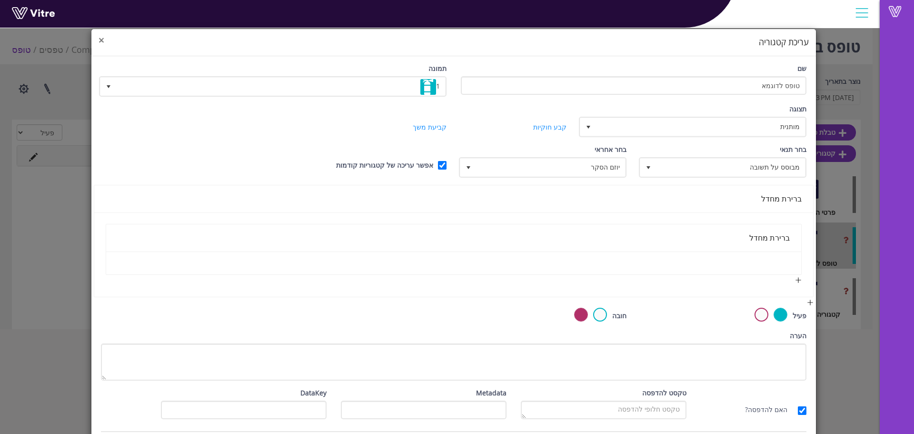
click at [104, 38] on span "×" at bounding box center [102, 39] width 6 height 13
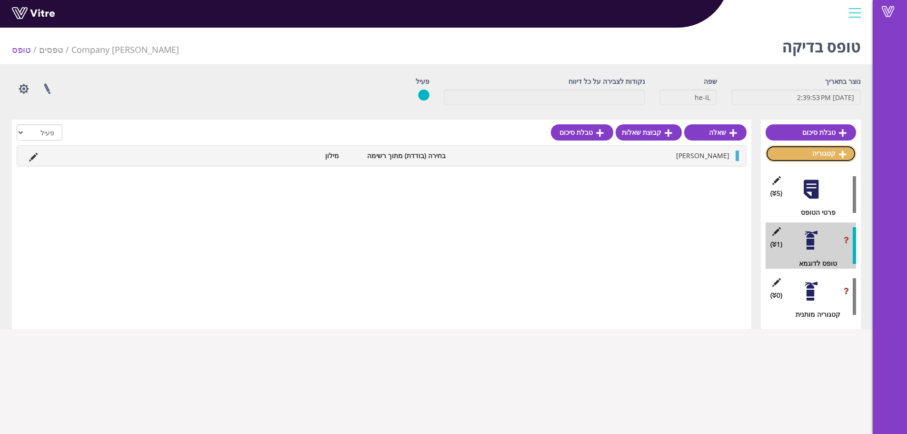
click at [836, 154] on link "קטגוריה" at bounding box center [811, 153] width 90 height 16
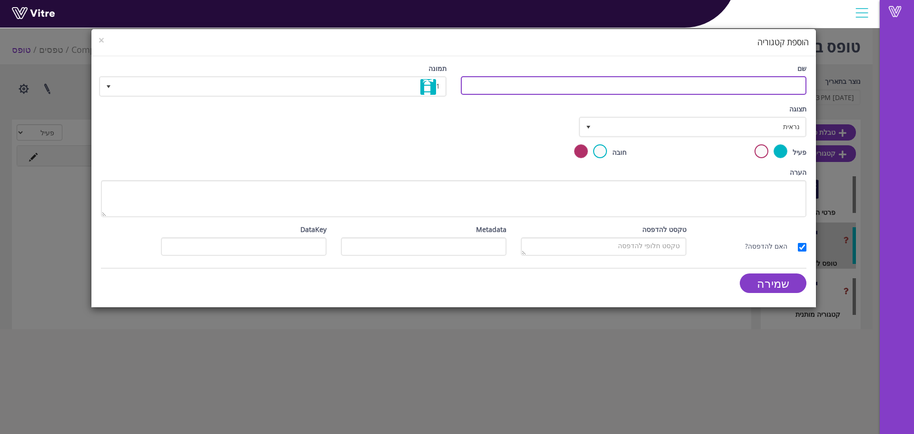
click at [768, 88] on input "שם" at bounding box center [634, 85] width 346 height 19
type input "1"
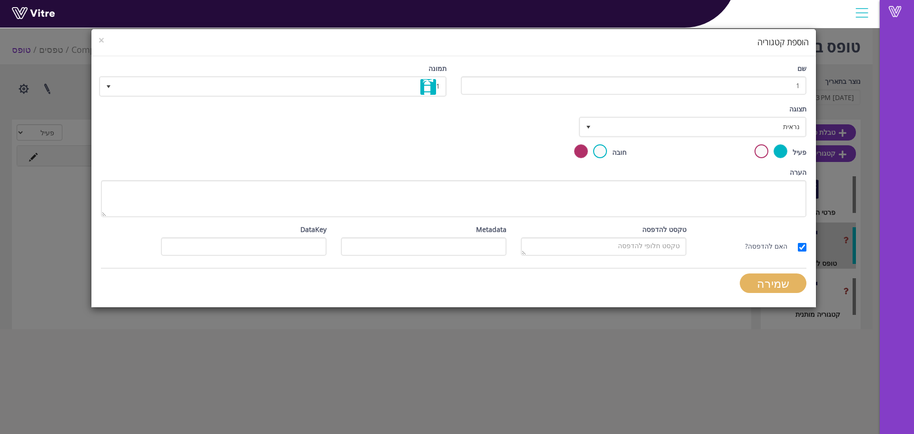
click at [783, 289] on input "שמירה" at bounding box center [773, 283] width 67 height 20
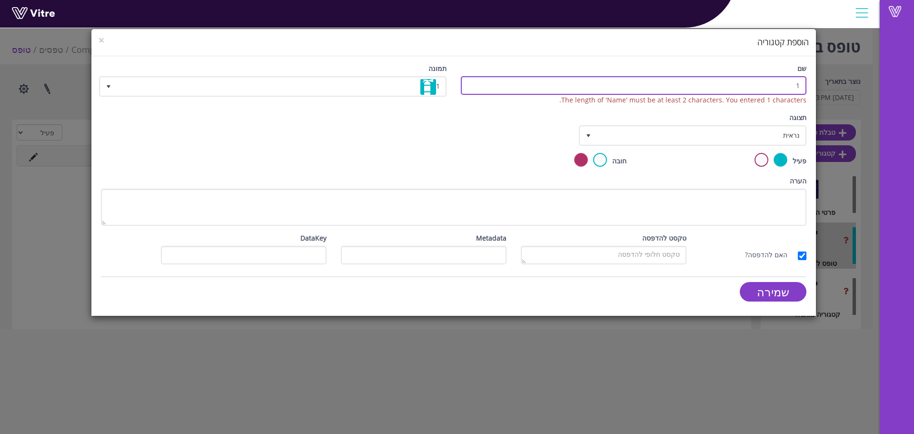
click at [770, 86] on input "1" at bounding box center [634, 85] width 346 height 19
type input "1111"
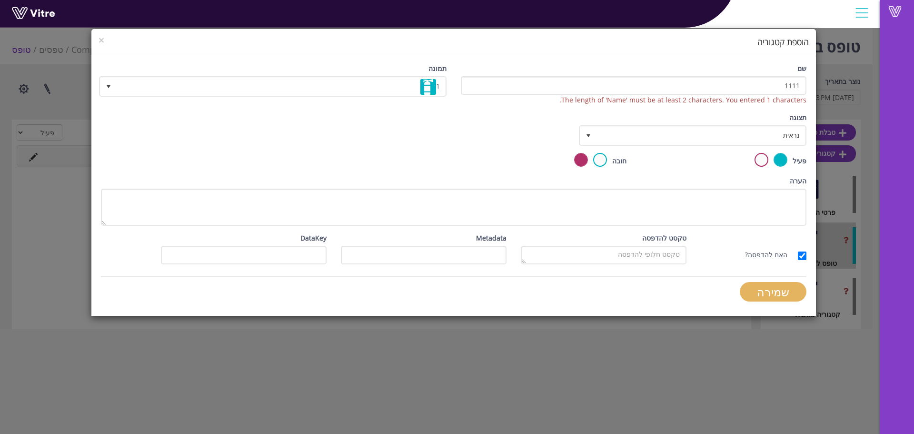
click at [779, 297] on input "שמירה" at bounding box center [773, 292] width 67 height 20
click at [775, 291] on div "שמירה" at bounding box center [634, 292] width 346 height 20
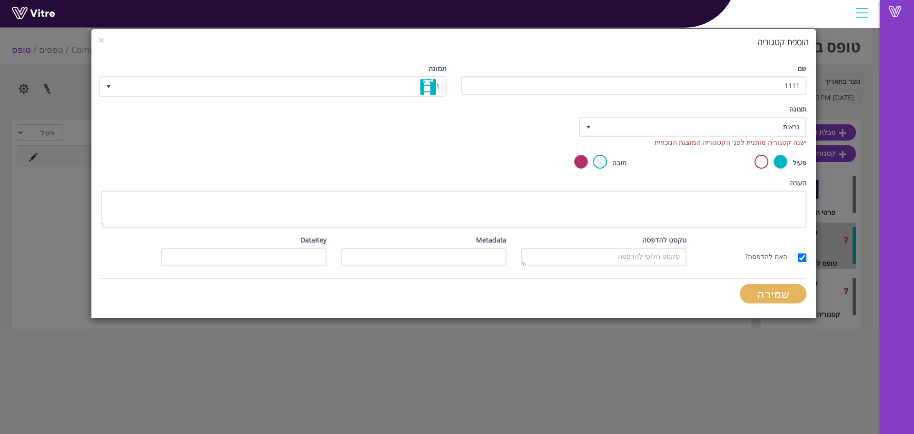
click at [786, 290] on input "שמירה" at bounding box center [773, 294] width 67 height 20
click at [99, 39] on span "×" at bounding box center [102, 39] width 6 height 13
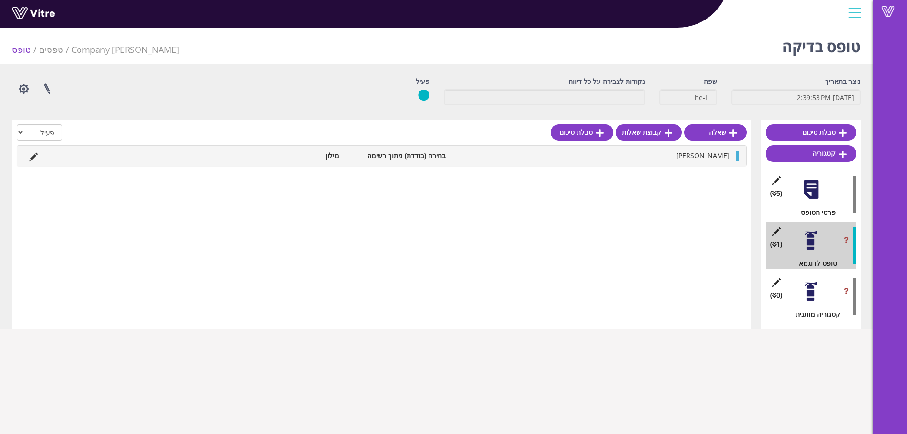
click at [772, 244] on span "(1 )" at bounding box center [777, 244] width 12 height 10
click at [776, 232] on icon at bounding box center [777, 231] width 12 height 9
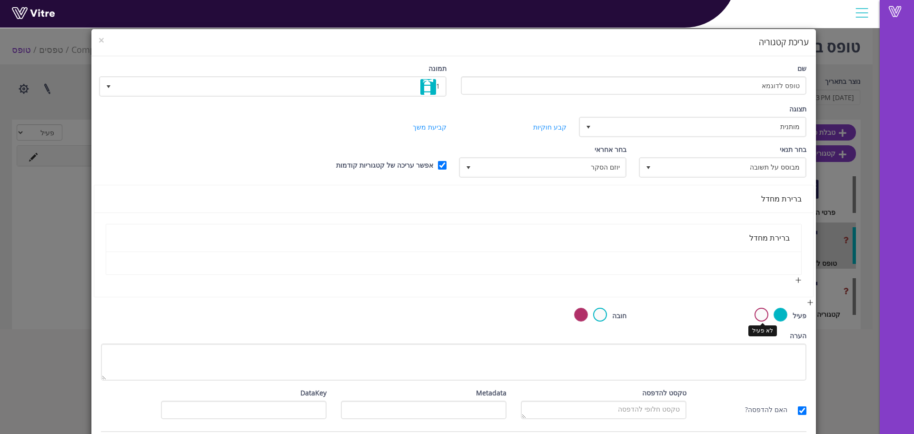
click at [763, 317] on label at bounding box center [762, 315] width 14 height 14
click at [0, 0] on input "radio" at bounding box center [0, 0] width 0 height 0
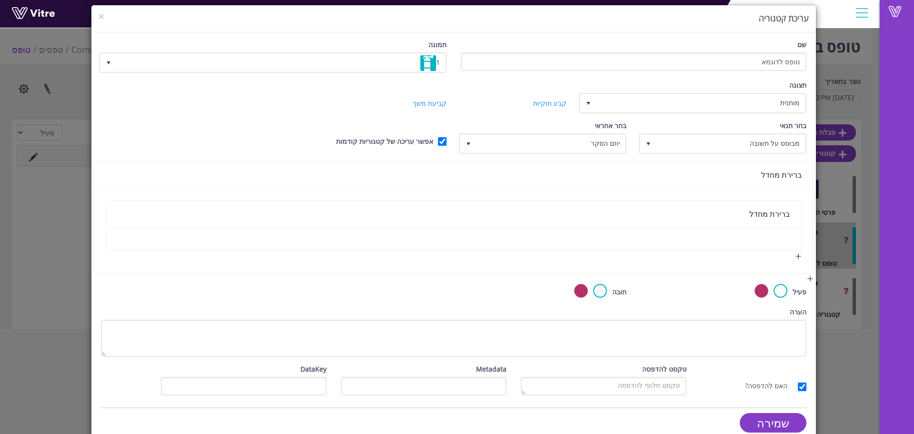
scroll to position [37, 0]
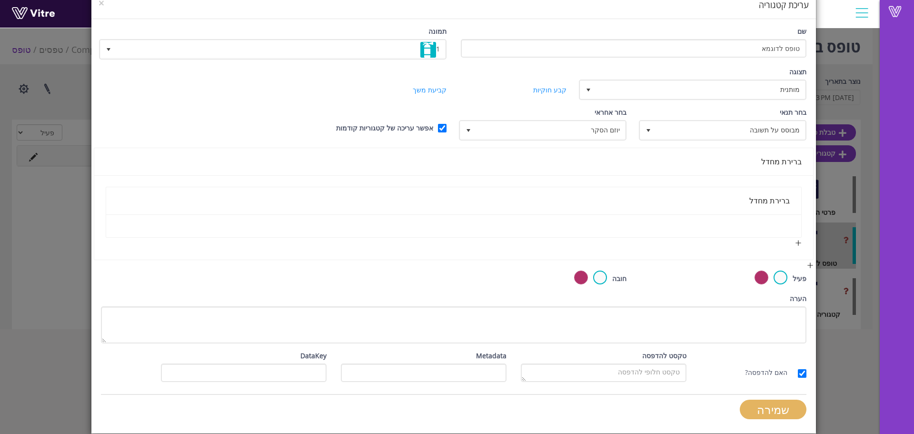
click at [756, 412] on input "שמירה" at bounding box center [773, 410] width 67 height 20
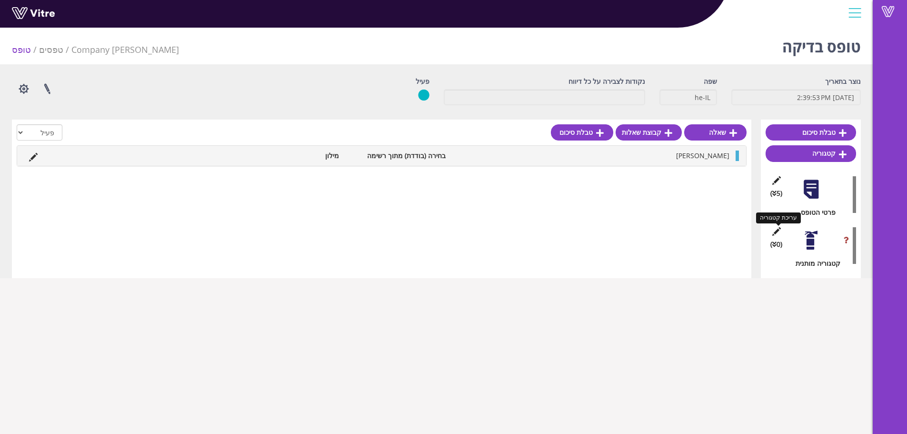
click at [776, 235] on icon at bounding box center [777, 231] width 12 height 9
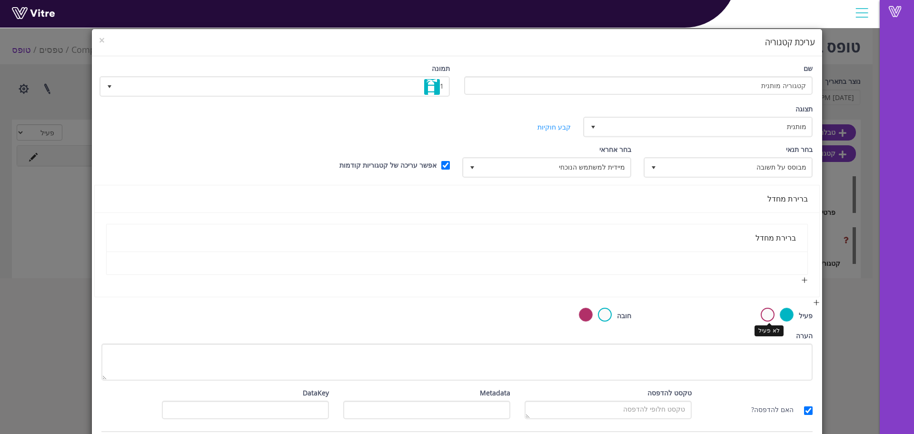
click at [768, 315] on label at bounding box center [768, 315] width 14 height 14
click at [0, 0] on input "radio" at bounding box center [0, 0] width 0 height 0
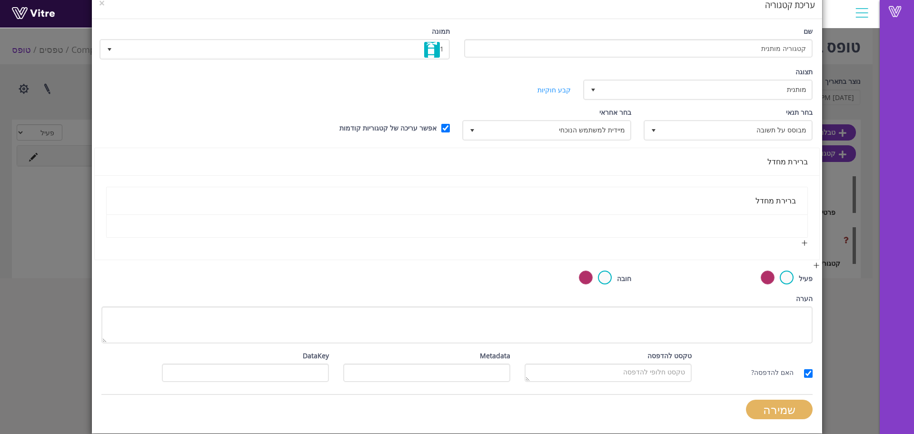
click at [788, 402] on input "שמירה" at bounding box center [779, 410] width 67 height 20
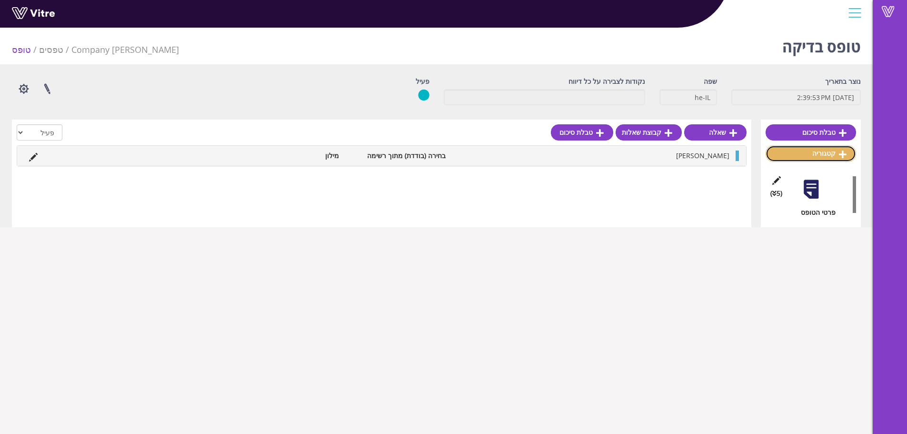
click at [827, 153] on link "קטגוריה" at bounding box center [811, 153] width 90 height 16
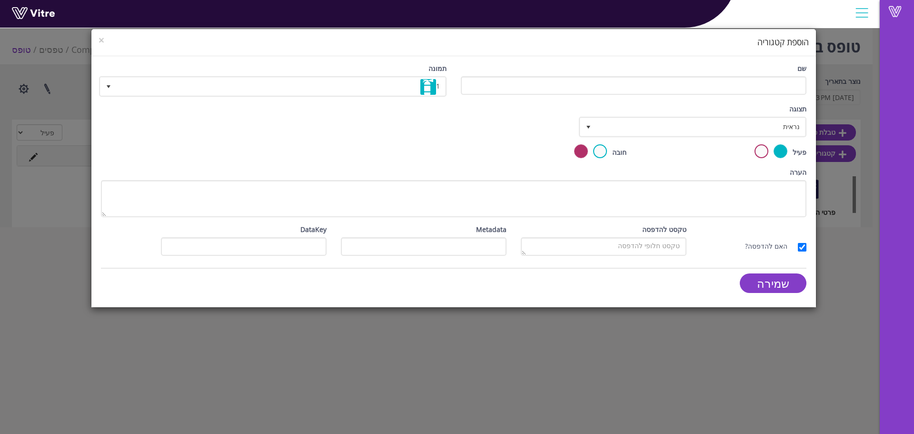
click at [713, 95] on div "שם" at bounding box center [634, 82] width 360 height 39
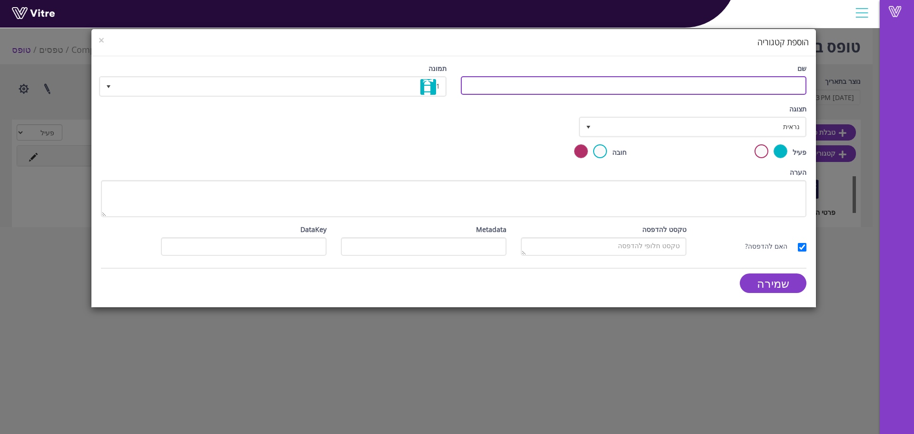
click at [718, 88] on input "שם" at bounding box center [634, 85] width 346 height 19
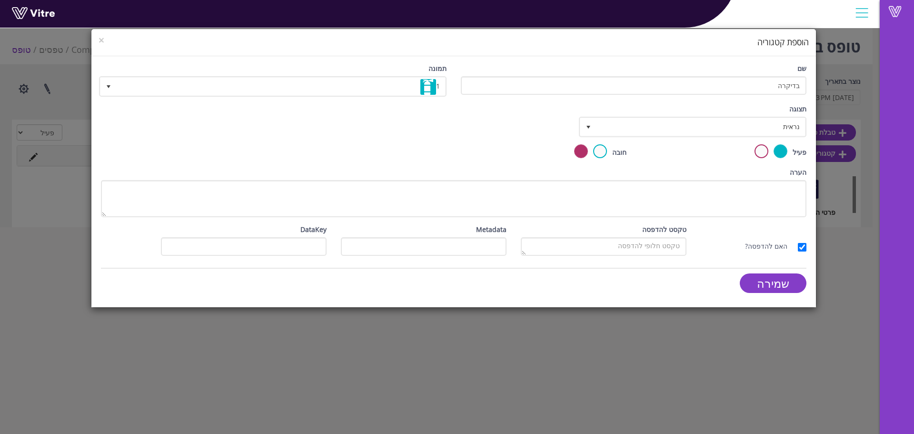
click at [765, 76] on div "שם בדיקרה" at bounding box center [634, 78] width 346 height 31
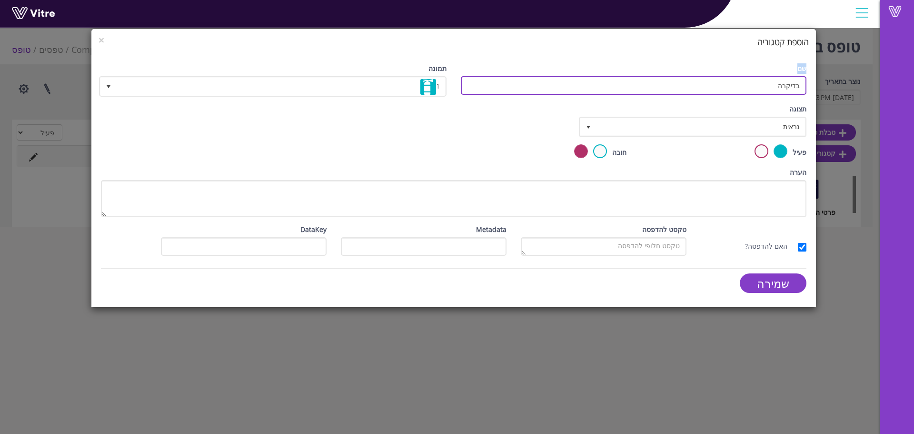
click at [767, 87] on input "בדיקרה" at bounding box center [634, 85] width 346 height 19
click at [787, 86] on input "בדיקרה" at bounding box center [634, 85] width 346 height 19
click at [787, 86] on input "בדיקה" at bounding box center [634, 85] width 346 height 19
type input "בדיקה"
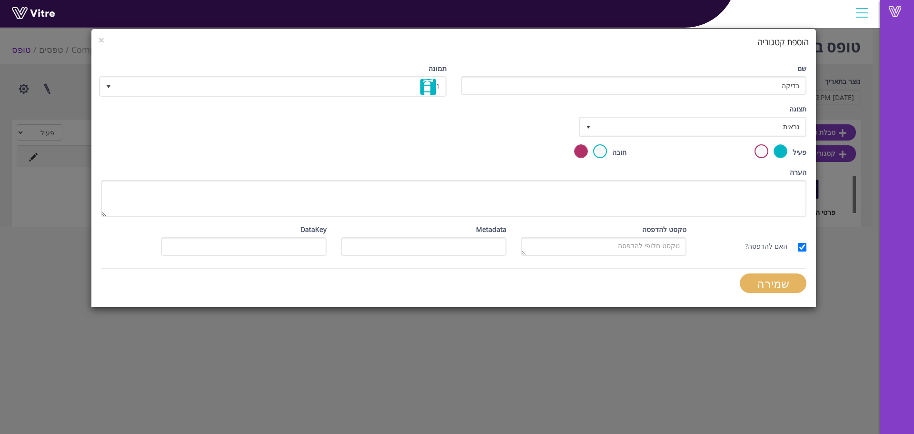
click at [781, 275] on input "שמירה" at bounding box center [773, 283] width 67 height 20
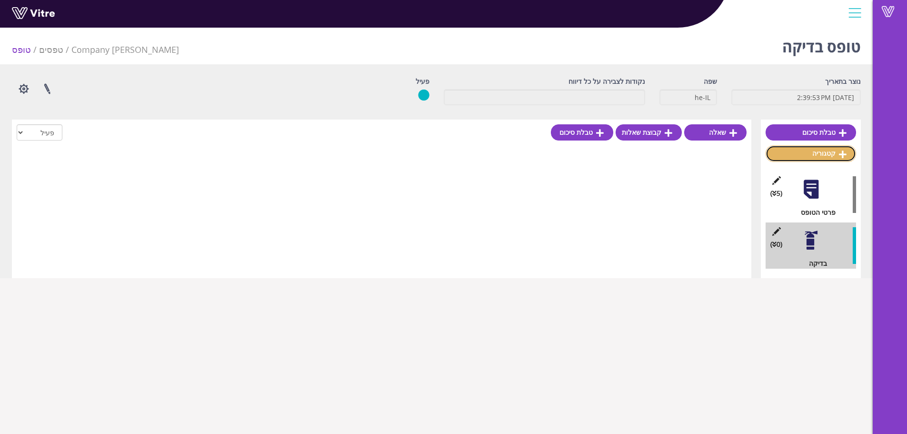
click at [817, 147] on link "קטגוריה" at bounding box center [811, 153] width 90 height 16
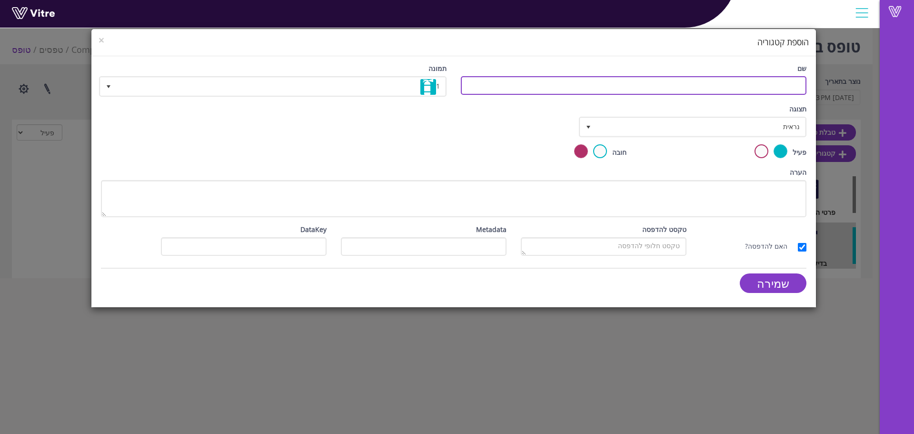
click at [669, 94] on input "שם" at bounding box center [634, 85] width 346 height 19
paste input "בדיקה"
type input "בדיקה1"
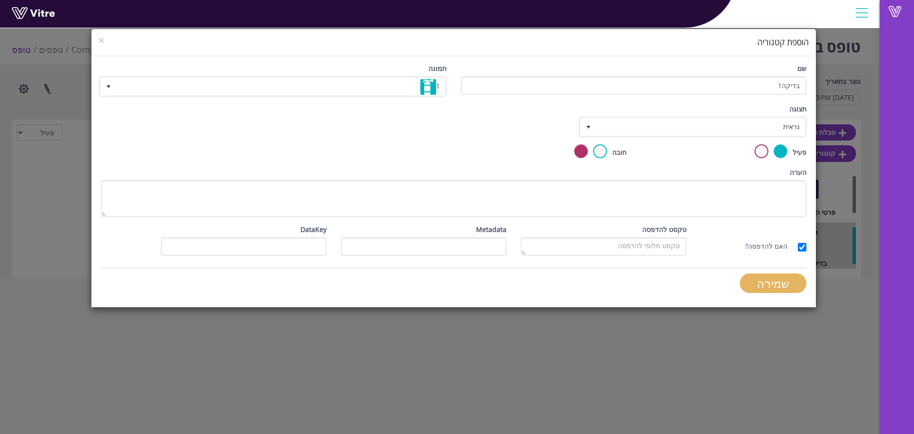
click at [775, 281] on input "שמירה" at bounding box center [773, 283] width 67 height 20
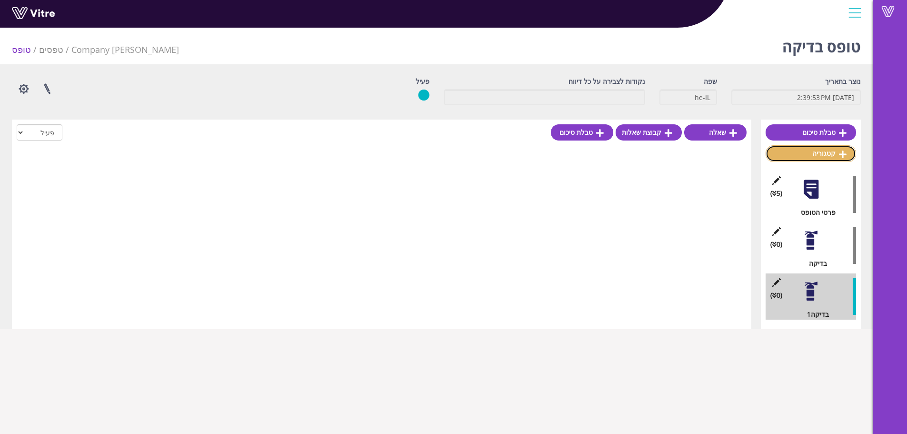
click at [822, 153] on link "קטגוריה" at bounding box center [811, 153] width 90 height 16
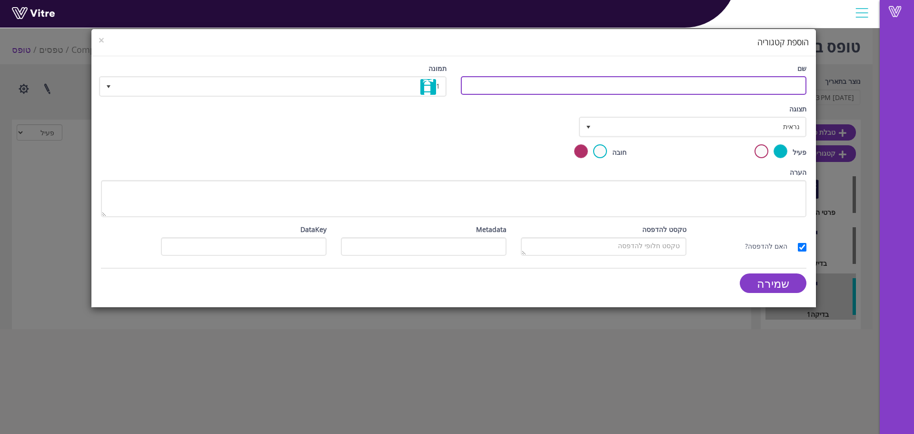
click at [650, 86] on input "שם" at bounding box center [634, 85] width 346 height 19
paste input "בדיקה"
type input "בדיקה3"
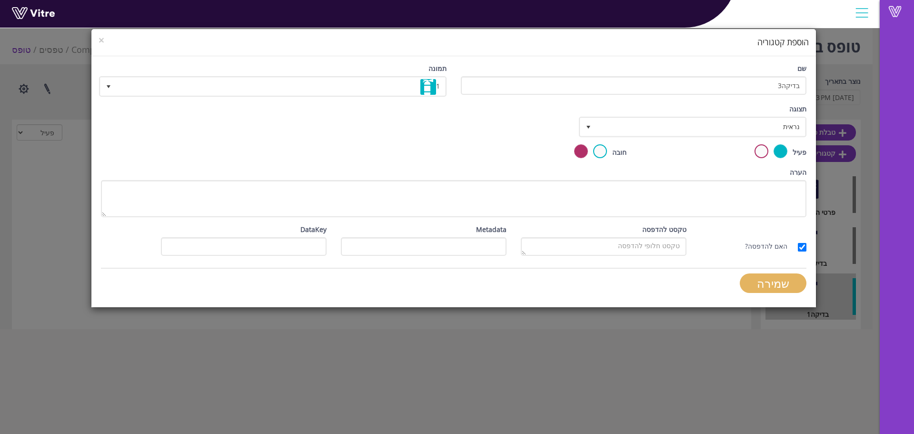
click at [771, 284] on input "שמירה" at bounding box center [773, 283] width 67 height 20
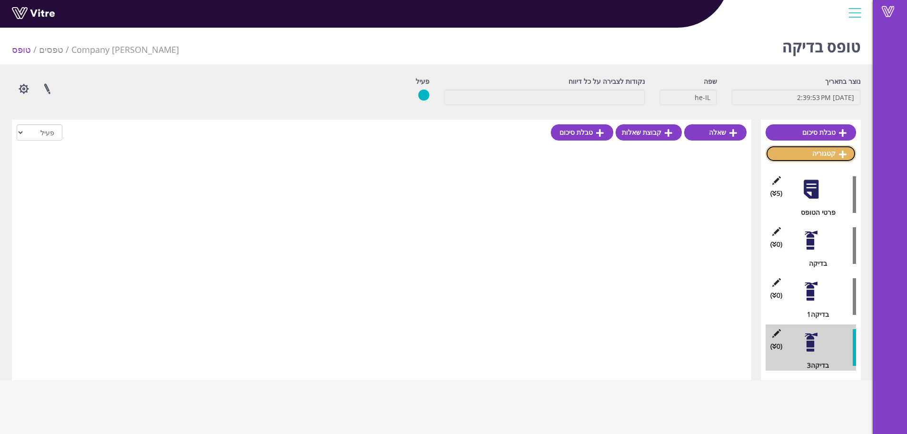
click at [821, 156] on link "קטגוריה" at bounding box center [811, 153] width 90 height 16
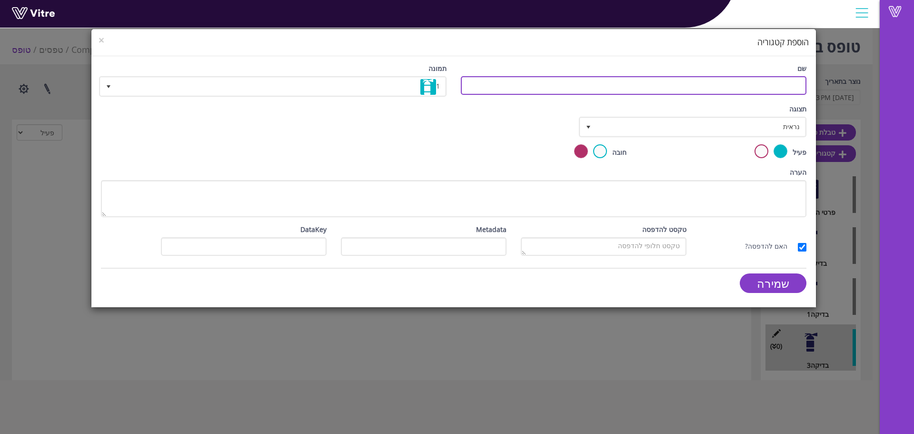
click at [592, 87] on input "שם" at bounding box center [634, 85] width 346 height 19
paste input "בדיקה"
type input "בדיקה4"
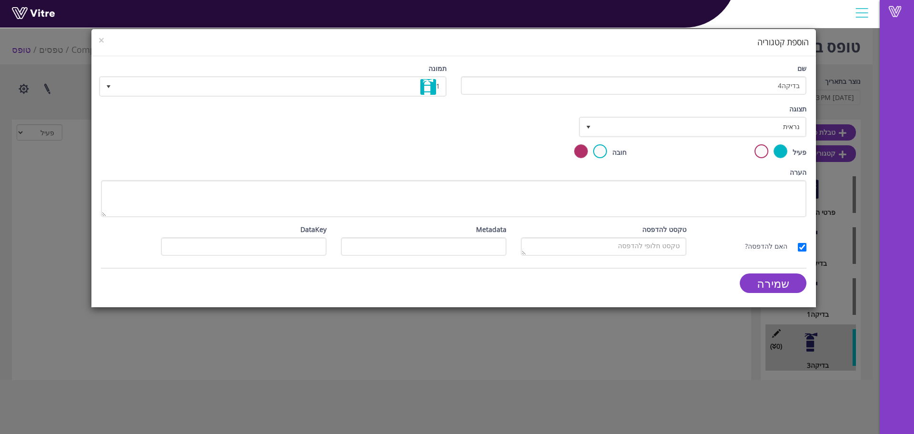
drag, startPoint x: 749, startPoint y: 298, endPoint x: 753, endPoint y: 293, distance: 6.4
click at [750, 297] on div "שמירה" at bounding box center [634, 286] width 360 height 27
click at [754, 293] on div "שמירה" at bounding box center [634, 286] width 360 height 27
click at [760, 288] on input "שמירה" at bounding box center [773, 283] width 67 height 20
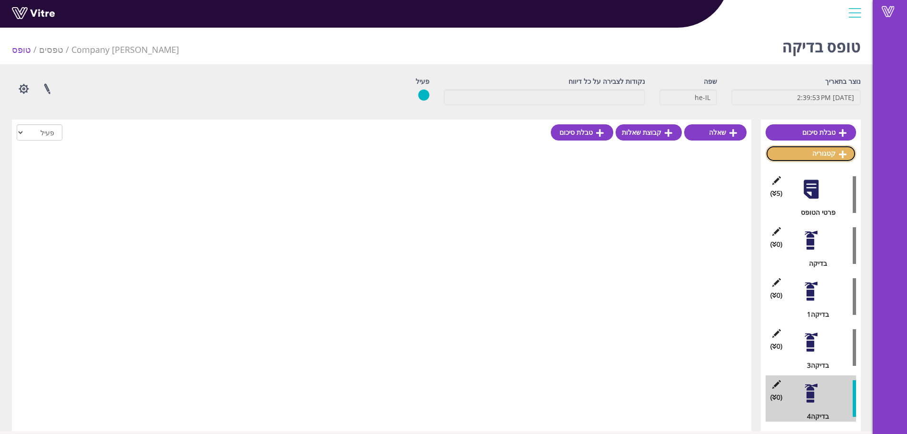
click at [837, 149] on link "קטגוריה" at bounding box center [811, 153] width 90 height 16
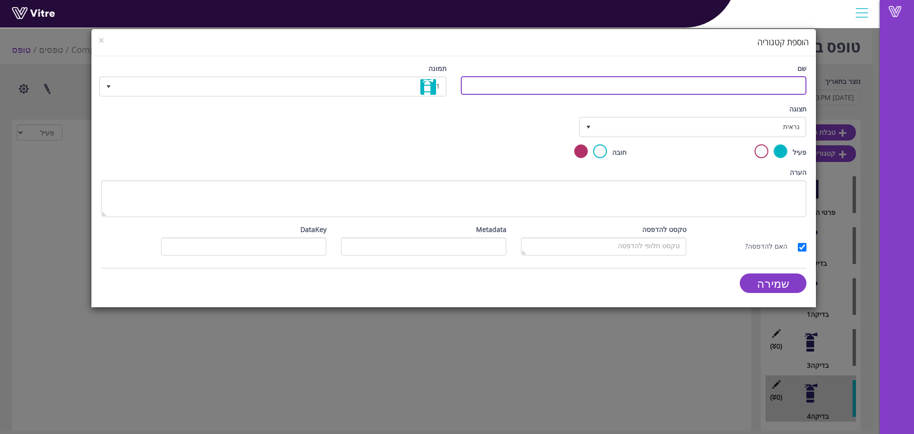
click at [647, 81] on input "שם" at bounding box center [634, 85] width 346 height 19
click at [668, 90] on input "ב" at bounding box center [634, 85] width 346 height 19
click at [670, 88] on input "ב" at bounding box center [634, 85] width 346 height 19
paste input "דיקה"
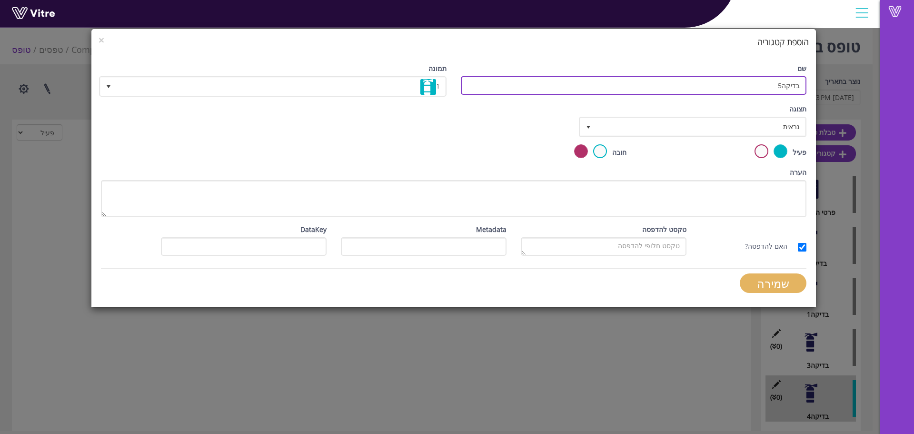
type input "בדיקה5"
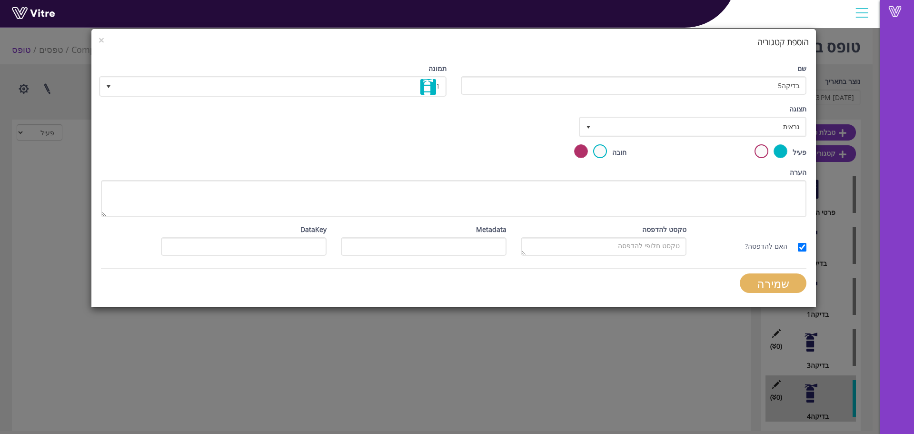
click at [795, 283] on input "שמירה" at bounding box center [773, 283] width 67 height 20
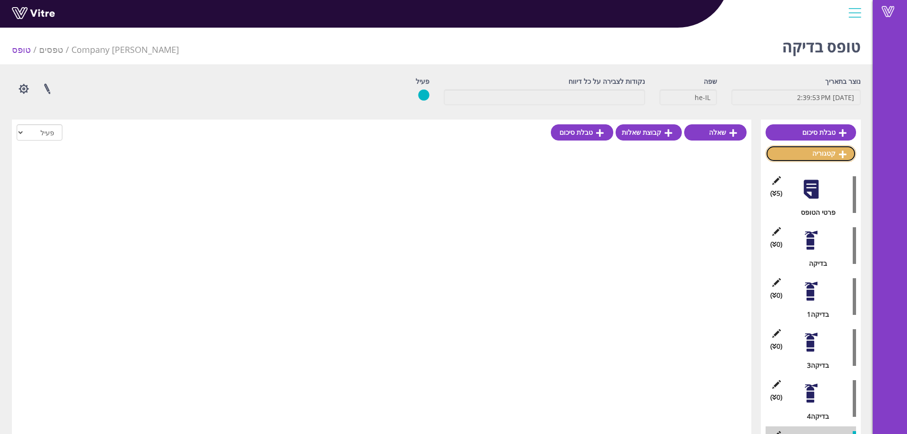
click at [828, 158] on link "קטגוריה" at bounding box center [811, 153] width 90 height 16
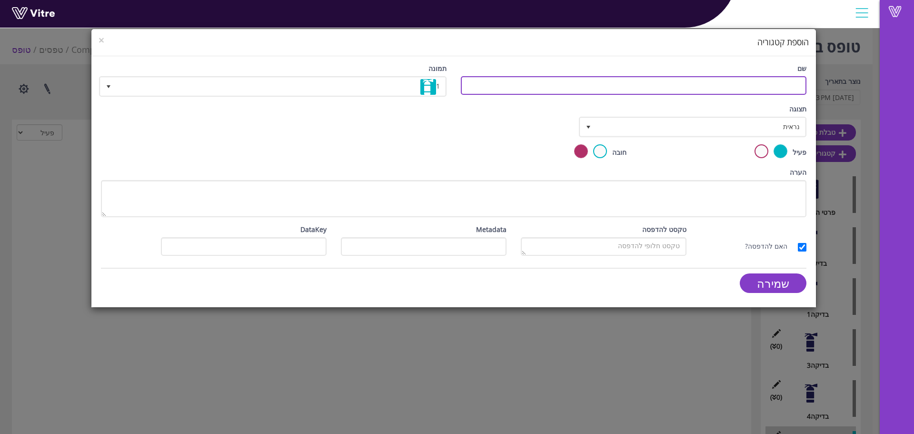
click at [665, 77] on input "שם" at bounding box center [634, 85] width 346 height 19
paste input "בדיקה"
type input "5בדיקה"
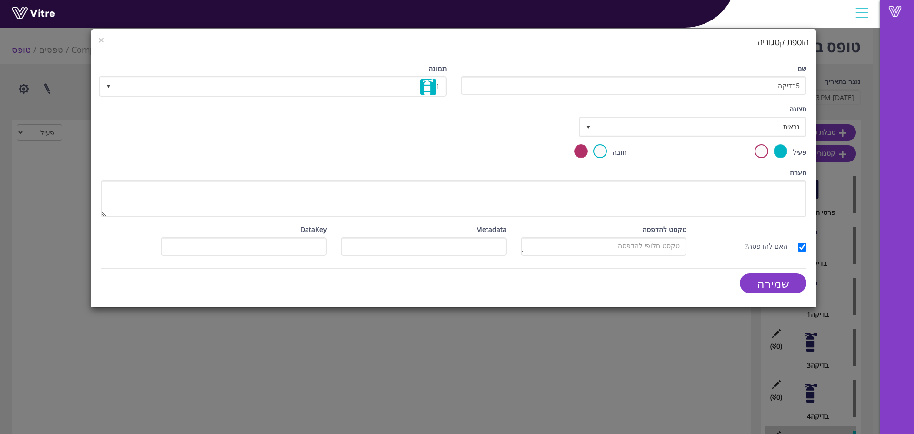
click at [772, 272] on form "שם 5בדיקה תמונה 1 1 תצוגה נראית 0 קביעת משך דקות 0 קבע חוקיות קביעת משך בחר תנא…" at bounding box center [454, 181] width 706 height 237
click at [773, 281] on input "שמירה" at bounding box center [773, 283] width 67 height 20
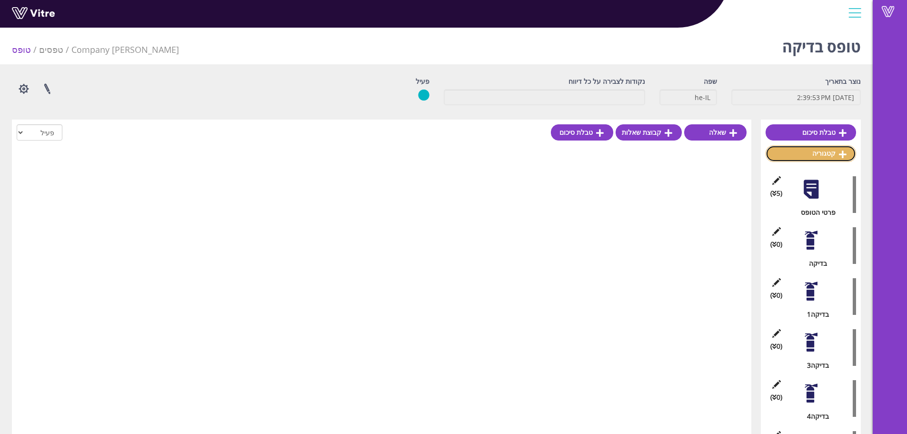
click at [835, 152] on link "קטגוריה" at bounding box center [811, 153] width 90 height 16
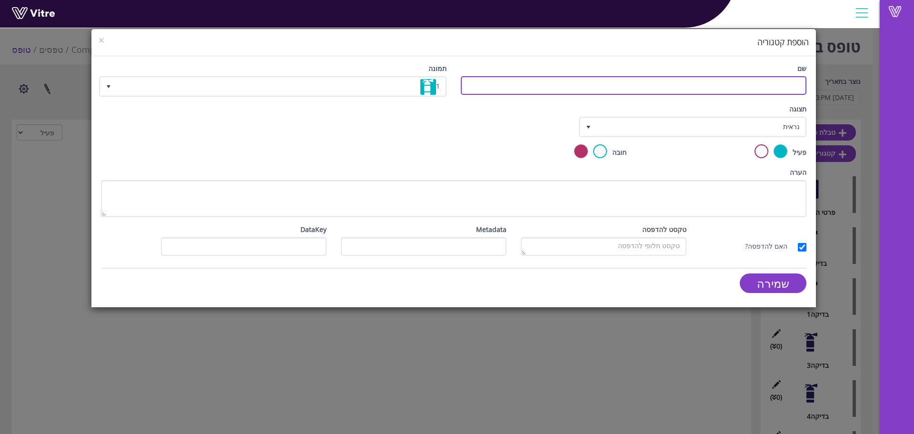
click at [715, 83] on input "שם" at bounding box center [634, 85] width 346 height 19
paste input "בדיקה"
type input "בדיקה6"
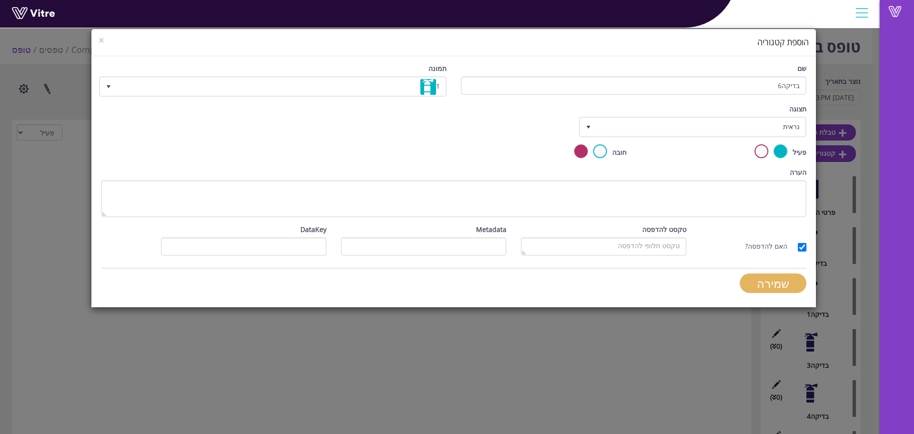
click at [790, 287] on input "שמירה" at bounding box center [773, 283] width 67 height 20
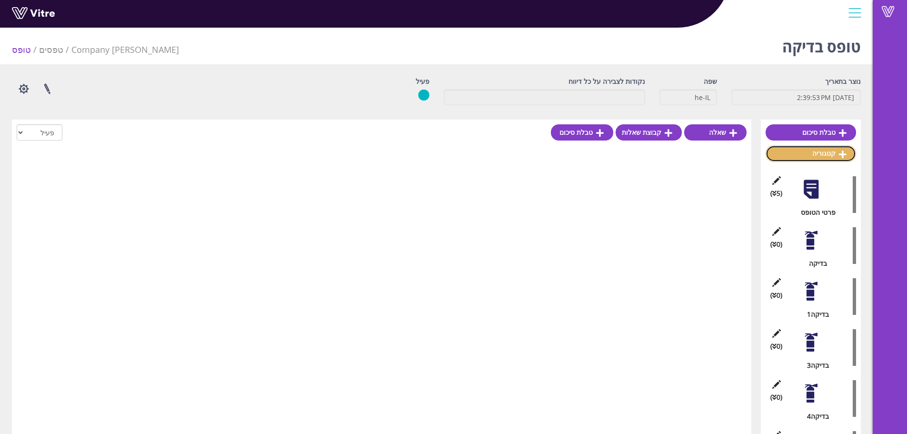
click at [823, 159] on link "קטגוריה" at bounding box center [811, 153] width 90 height 16
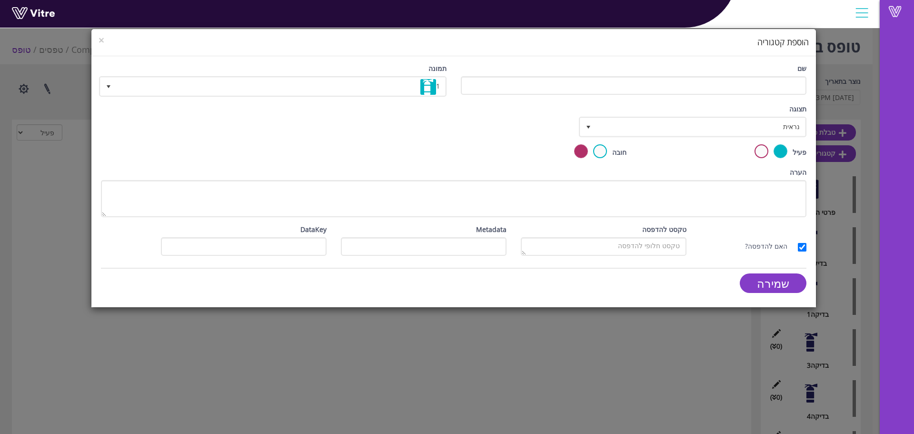
click at [726, 102] on div "שם תמונה 1 1" at bounding box center [454, 83] width 720 height 40
click at [731, 96] on div "שם" at bounding box center [634, 82] width 360 height 39
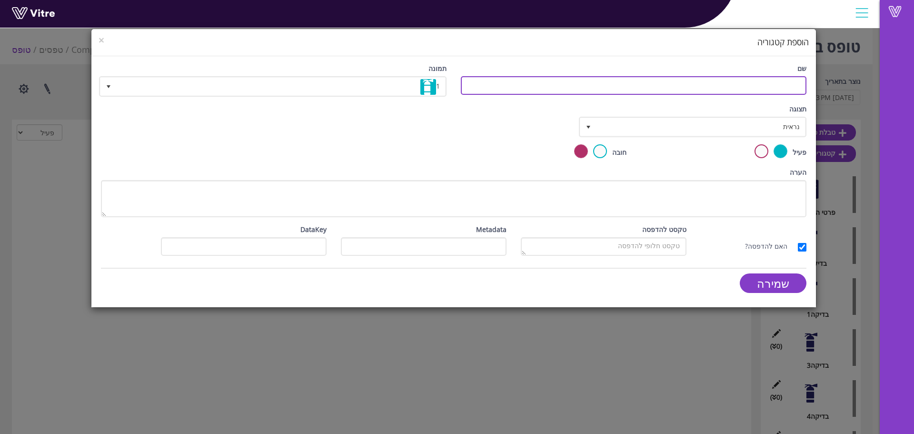
click at [736, 89] on input "שם" at bounding box center [634, 85] width 346 height 19
paste input "בדיקה"
type input "בדיקה7"
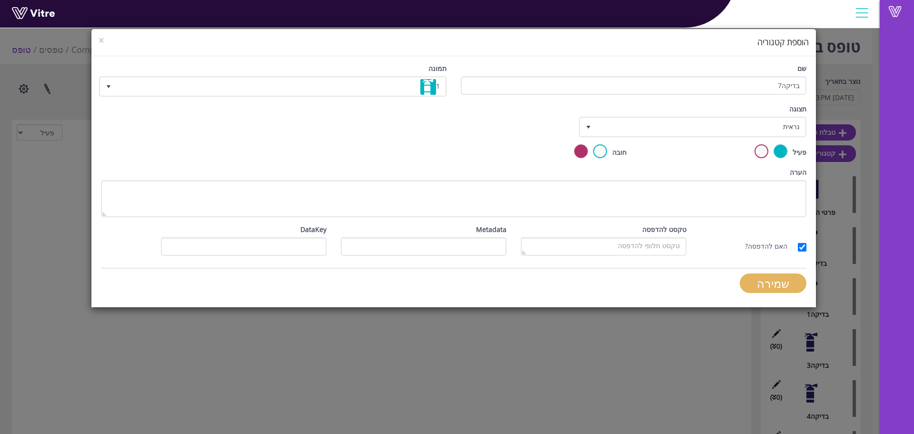
click at [783, 284] on input "שמירה" at bounding box center [773, 283] width 67 height 20
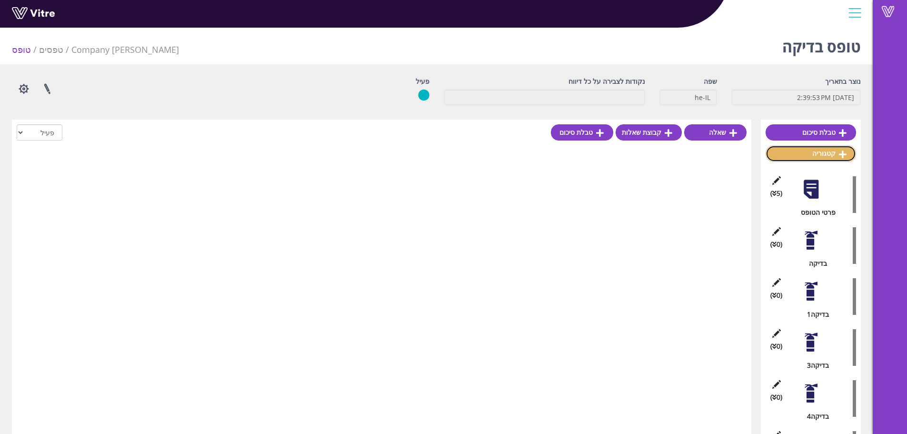
click at [833, 151] on link "קטגוריה" at bounding box center [811, 153] width 90 height 16
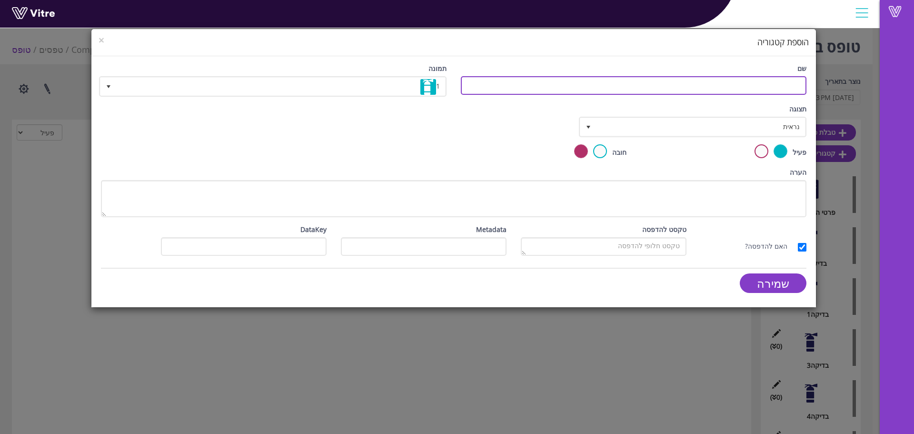
drag, startPoint x: 723, startPoint y: 89, endPoint x: 722, endPoint y: 94, distance: 5.3
click at [723, 90] on input "שם" at bounding box center [634, 85] width 346 height 19
paste input "בדיקה"
type input "בדיקה8"
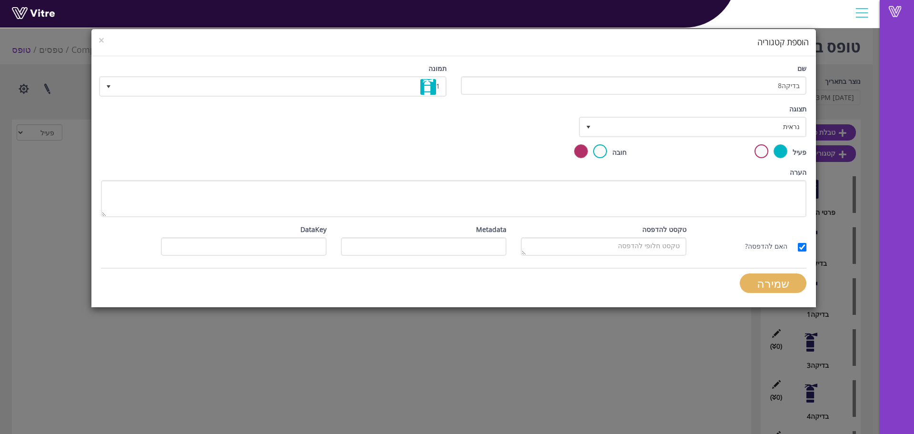
click at [791, 289] on input "שמירה" at bounding box center [773, 283] width 67 height 20
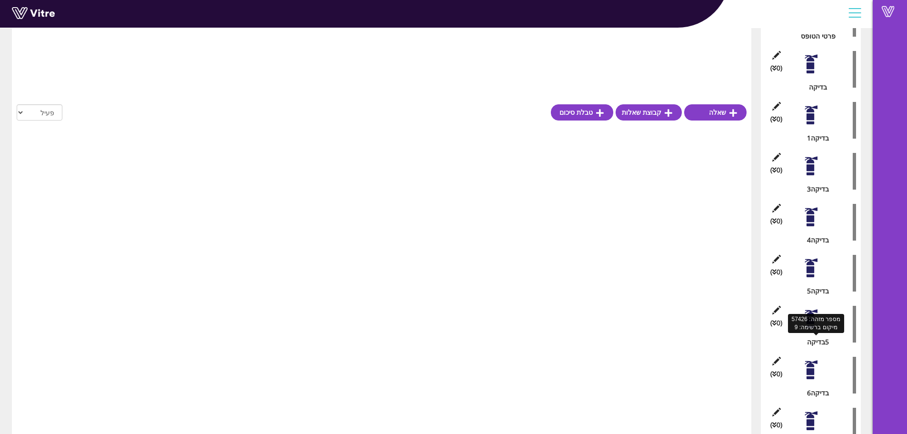
scroll to position [252, 0]
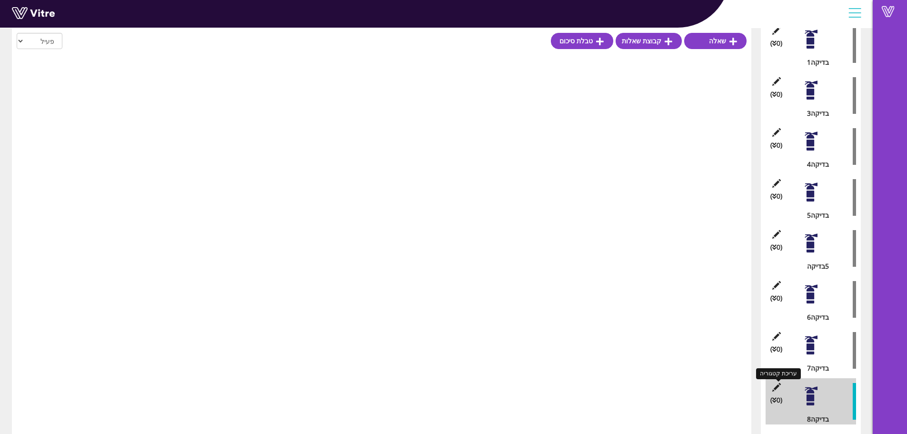
click at [777, 386] on icon at bounding box center [777, 387] width 12 height 9
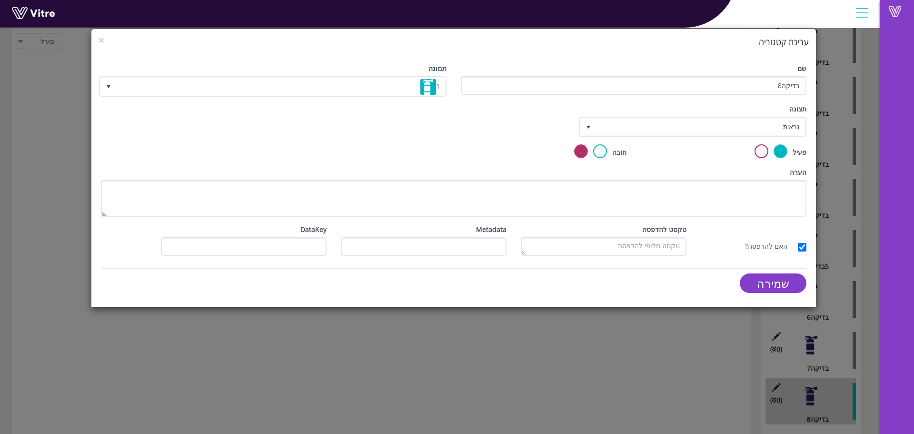
click at [706, 137] on div "תצוגה נראית 0" at bounding box center [694, 124] width 240 height 40
click at [706, 128] on span "נראית" at bounding box center [701, 126] width 209 height 17
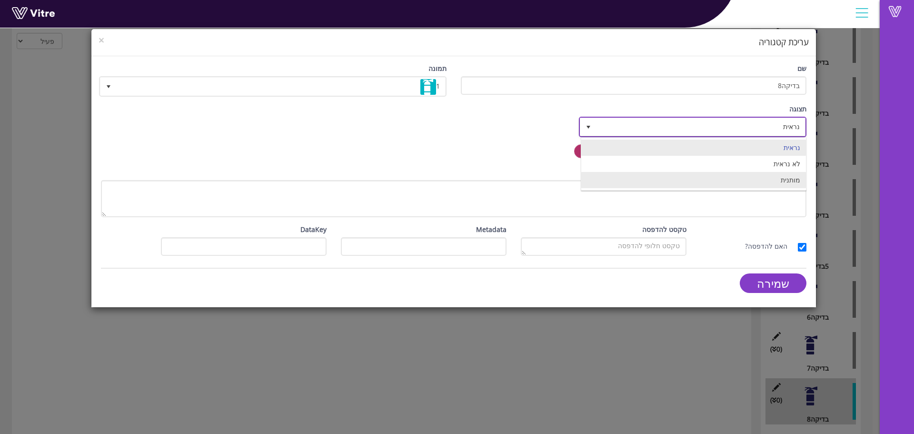
click at [698, 181] on li "מותנית" at bounding box center [694, 180] width 225 height 16
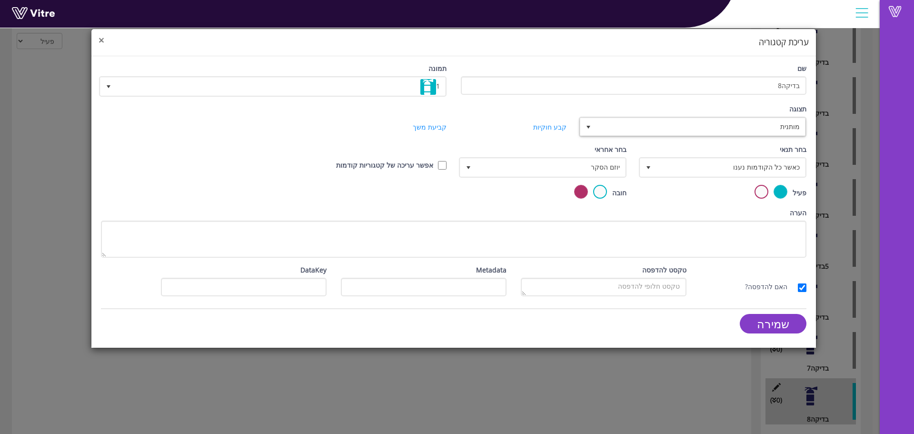
click at [103, 44] on span "×" at bounding box center [102, 39] width 6 height 13
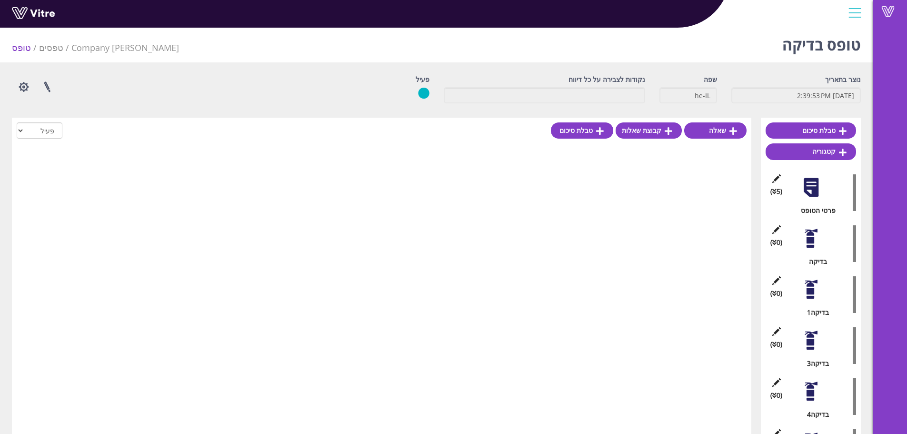
scroll to position [0, 0]
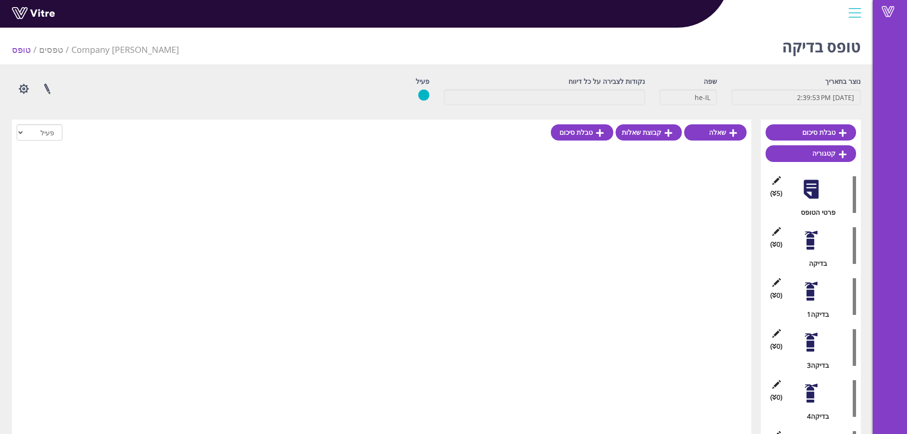
click at [807, 247] on div at bounding box center [811, 240] width 21 height 21
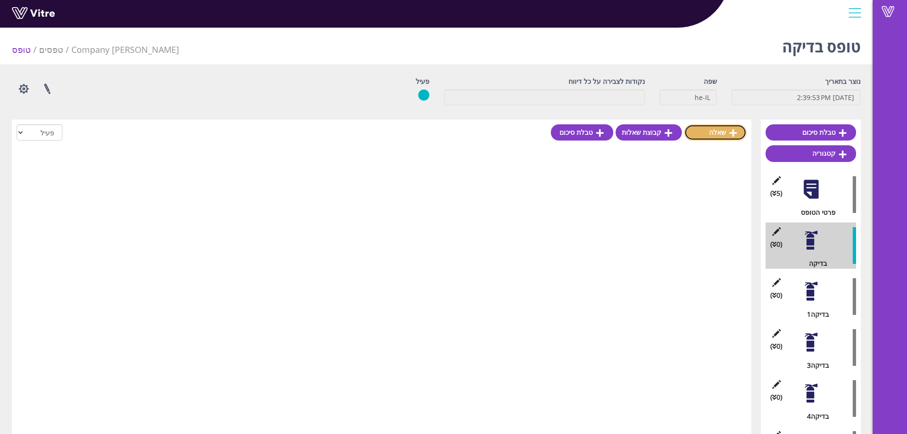
click at [727, 131] on link "שאלה" at bounding box center [715, 132] width 62 height 16
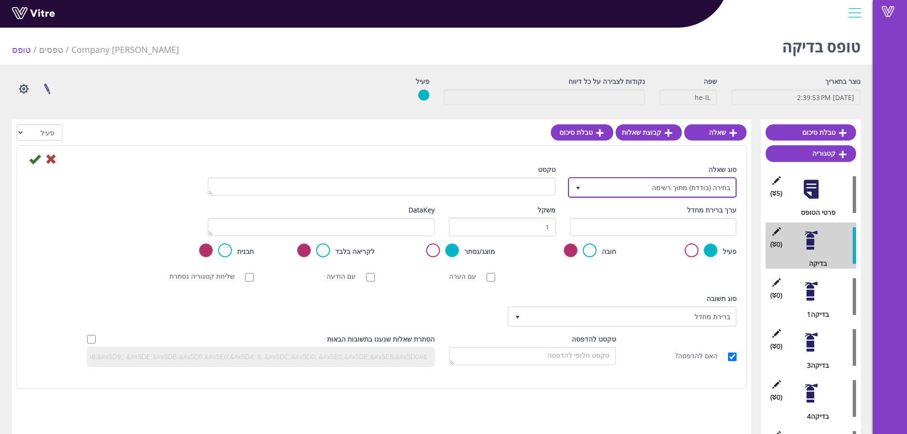
click at [602, 187] on span "בחירה (בודדת) מתוך רשימה" at bounding box center [661, 187] width 150 height 17
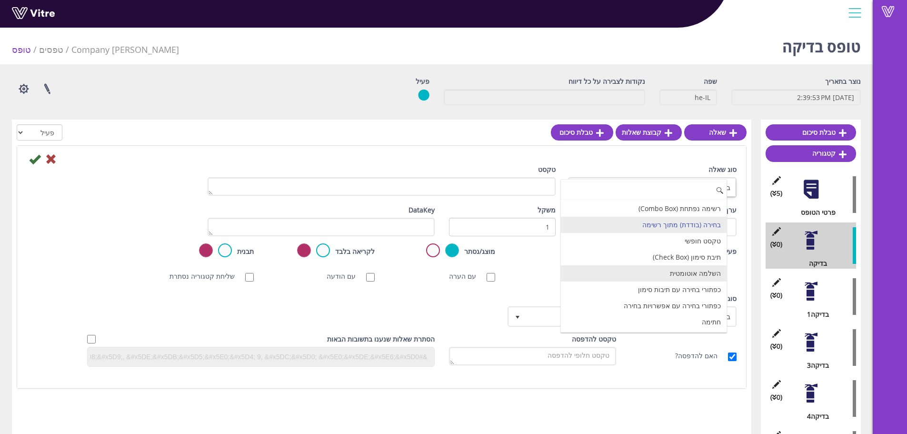
click at [682, 278] on li "השלמה אוטומטית" at bounding box center [644, 273] width 166 height 16
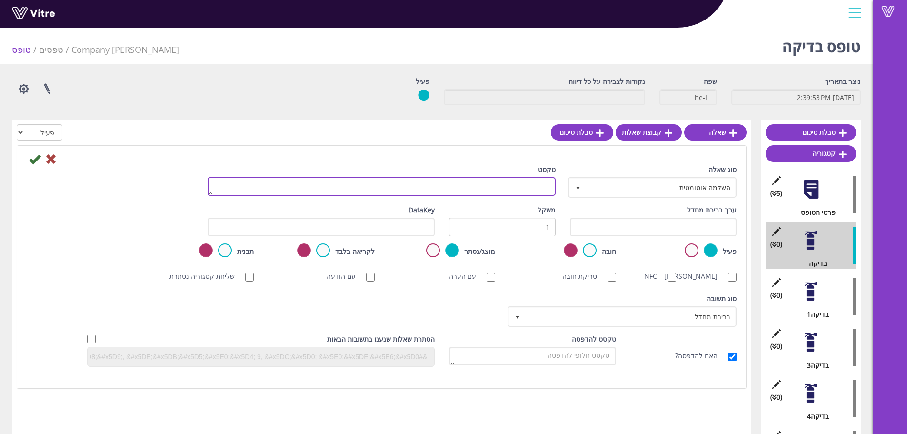
click at [515, 192] on textarea "טקסט" at bounding box center [382, 186] width 348 height 19
type textarea "מיקום"
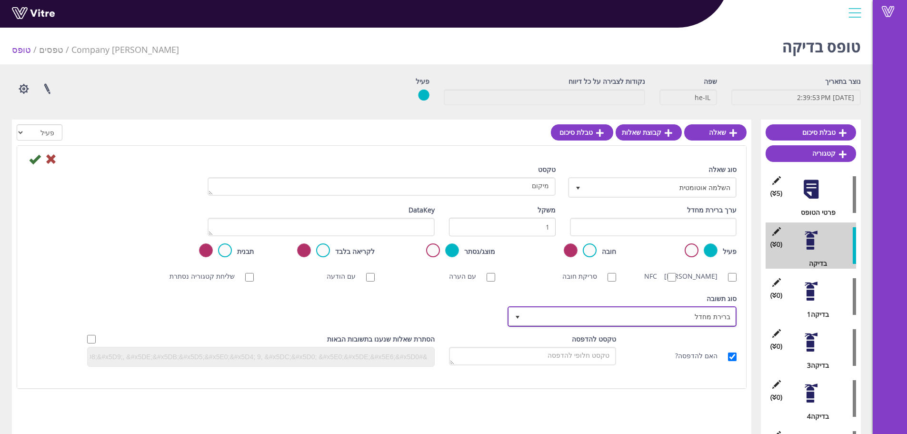
click at [666, 325] on span "ברירת מחדל" at bounding box center [631, 316] width 210 height 17
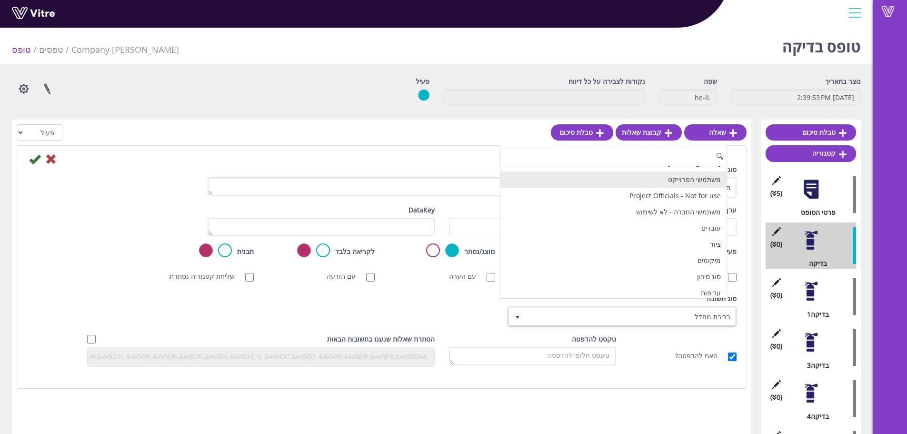
scroll to position [95, 0]
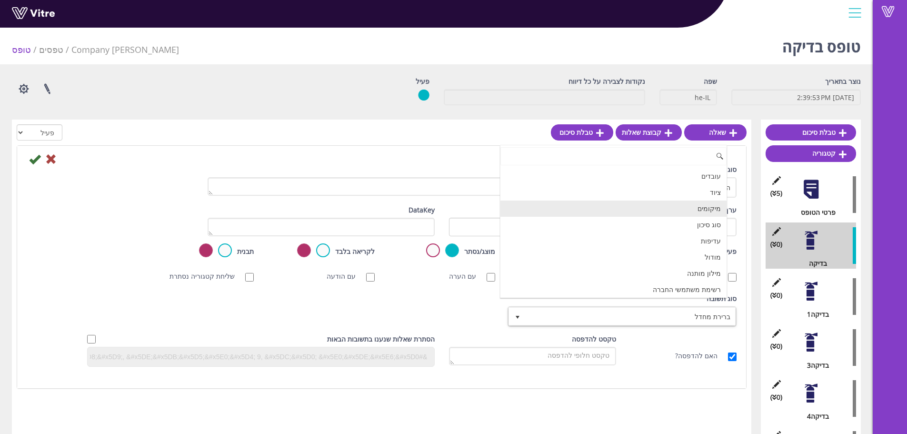
click at [682, 212] on li "מיקומים" at bounding box center [614, 209] width 226 height 16
checkbox input "true"
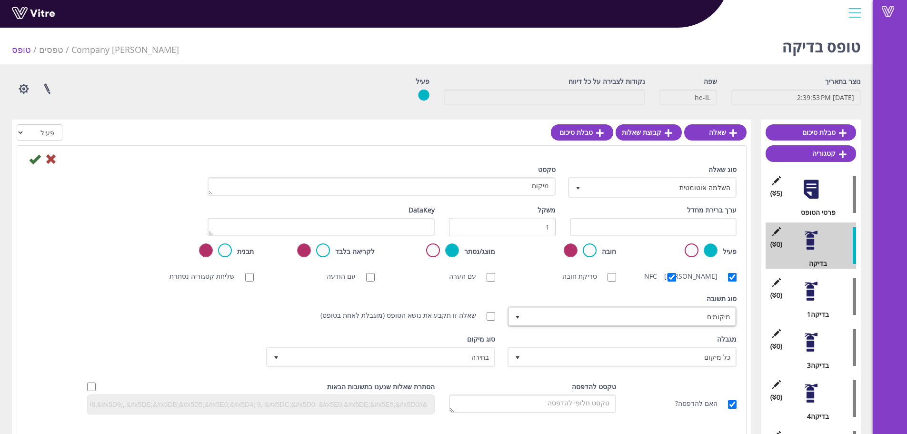
click at [403, 310] on div "סוג תשובה ברירת מחדל 0 סוג תשובה מיקומים 8 מודול בחירה שאלה זו תקבע את נושא הטו…" at bounding box center [382, 313] width 724 height 40
click at [491, 321] on input "שאלה זו תקבע את נושא הטופס (מוגבלת לאחת בטופס)" at bounding box center [491, 316] width 9 height 9
checkbox input "true"
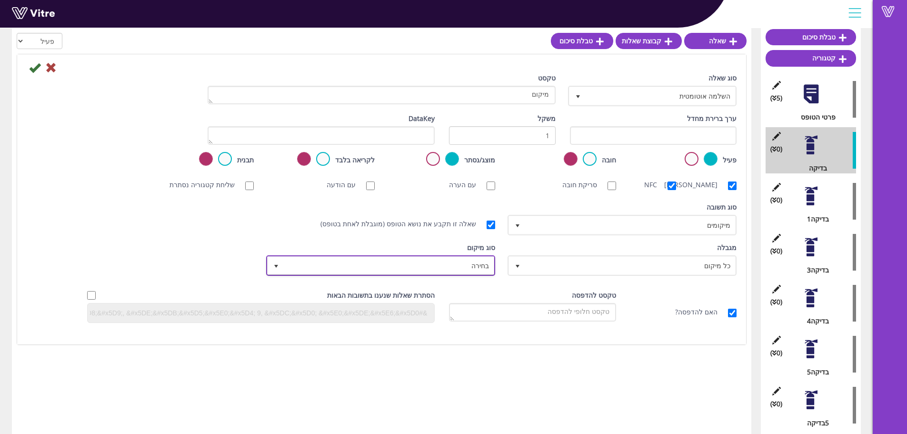
click at [436, 274] on span "בחירה" at bounding box center [389, 265] width 210 height 17
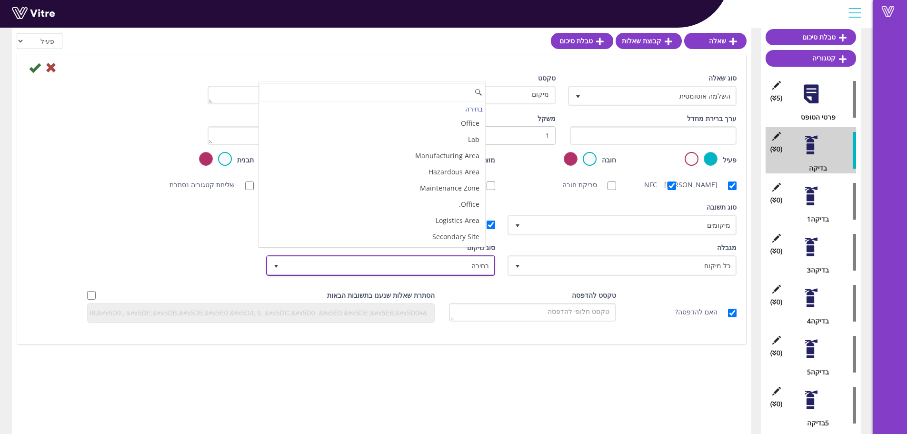
click at [436, 274] on span "בחירה" at bounding box center [389, 265] width 210 height 17
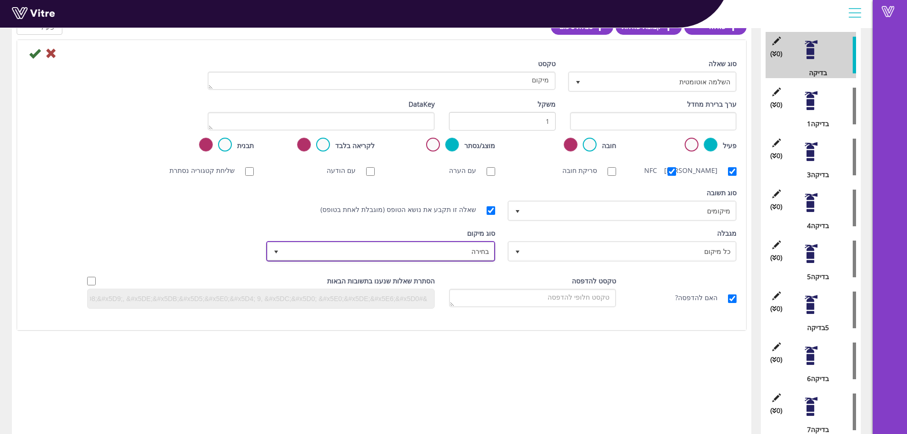
scroll to position [48, 0]
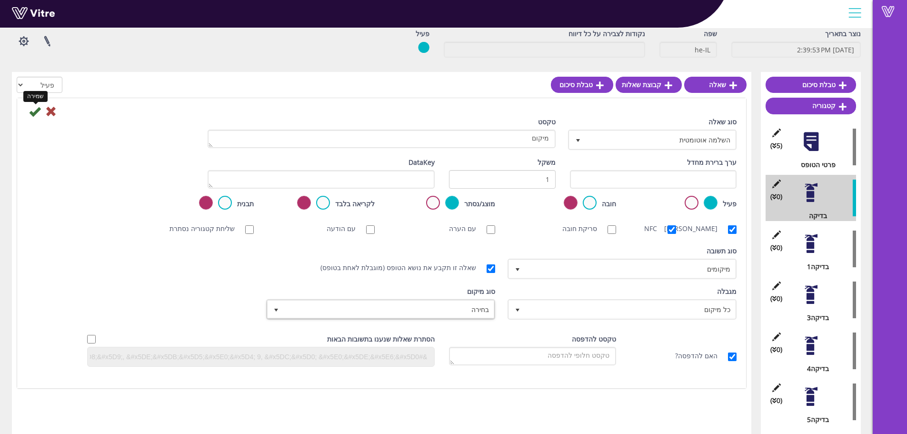
click at [30, 111] on icon at bounding box center [34, 111] width 11 height 11
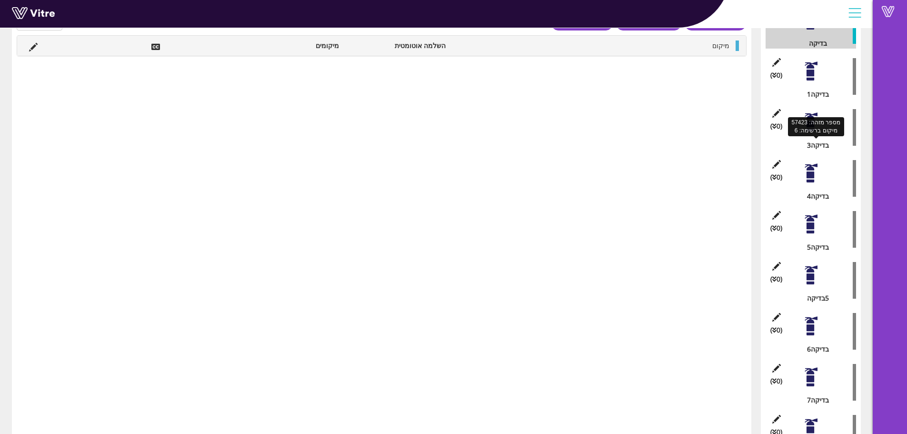
scroll to position [252, 0]
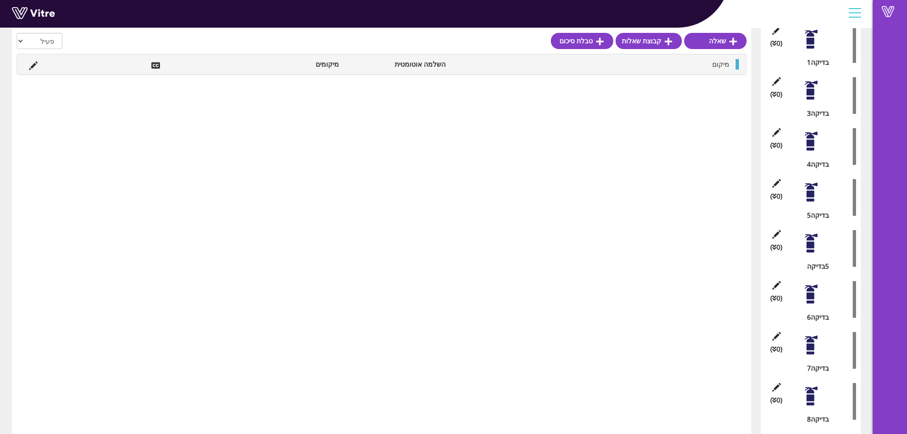
click at [861, 17] on div at bounding box center [854, 13] width 21 height 26
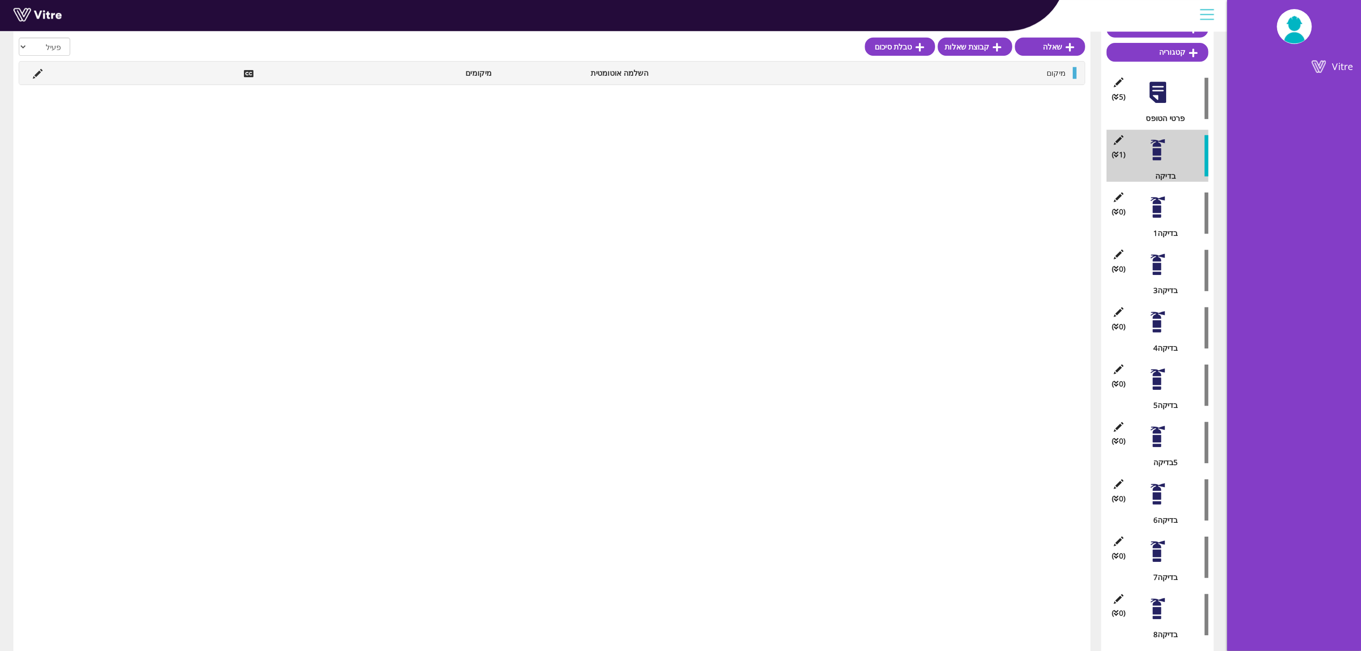
scroll to position [36, 0]
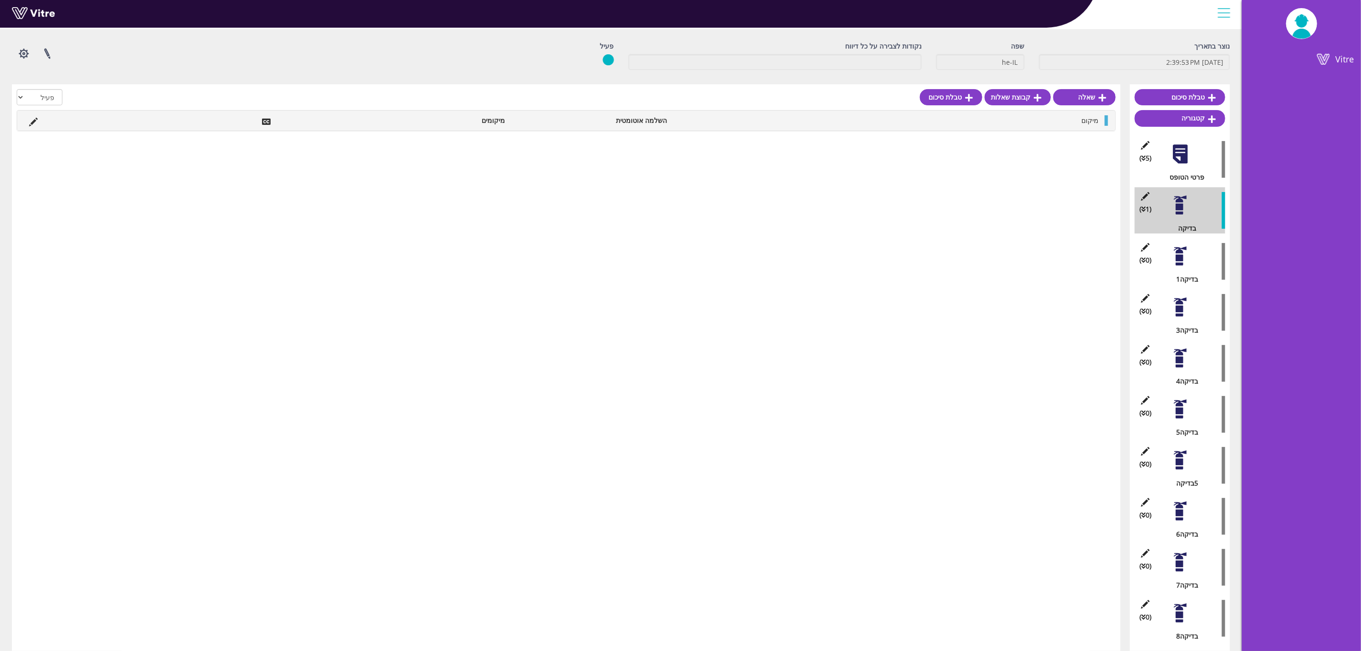
click at [914, 9] on div at bounding box center [1223, 13] width 21 height 26
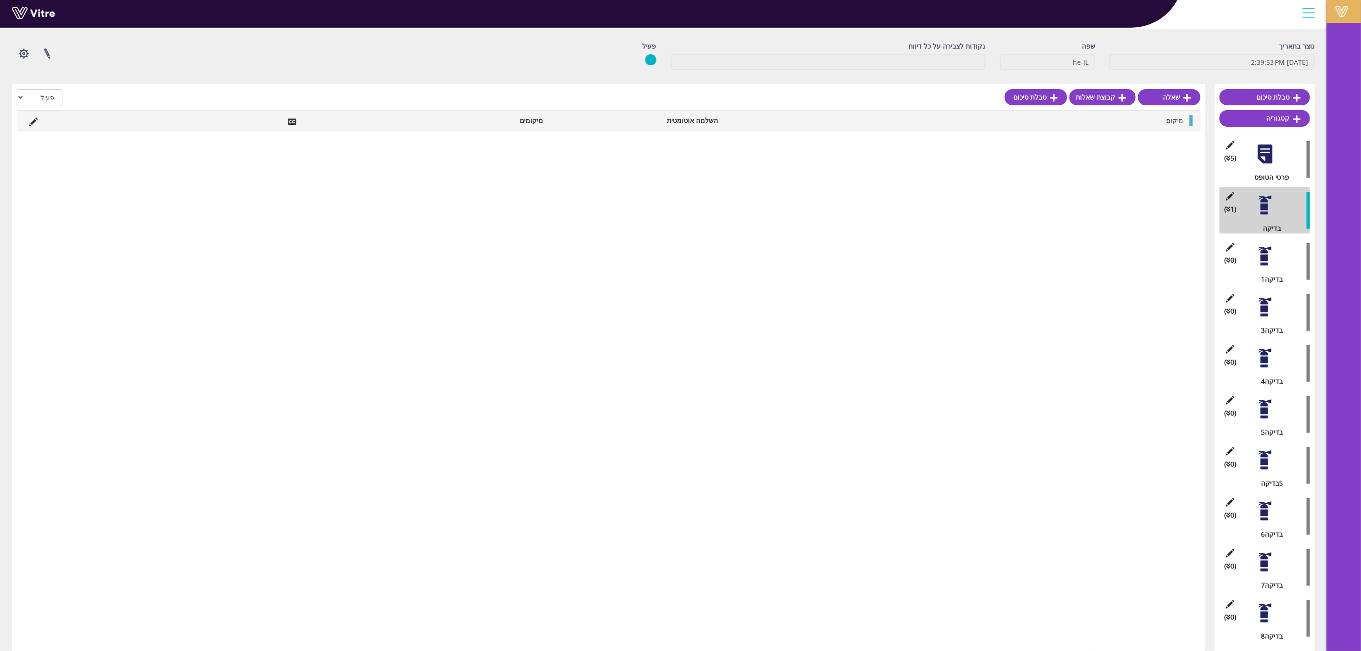
click at [914, 19] on link "Vitre" at bounding box center [1343, 11] width 34 height 23
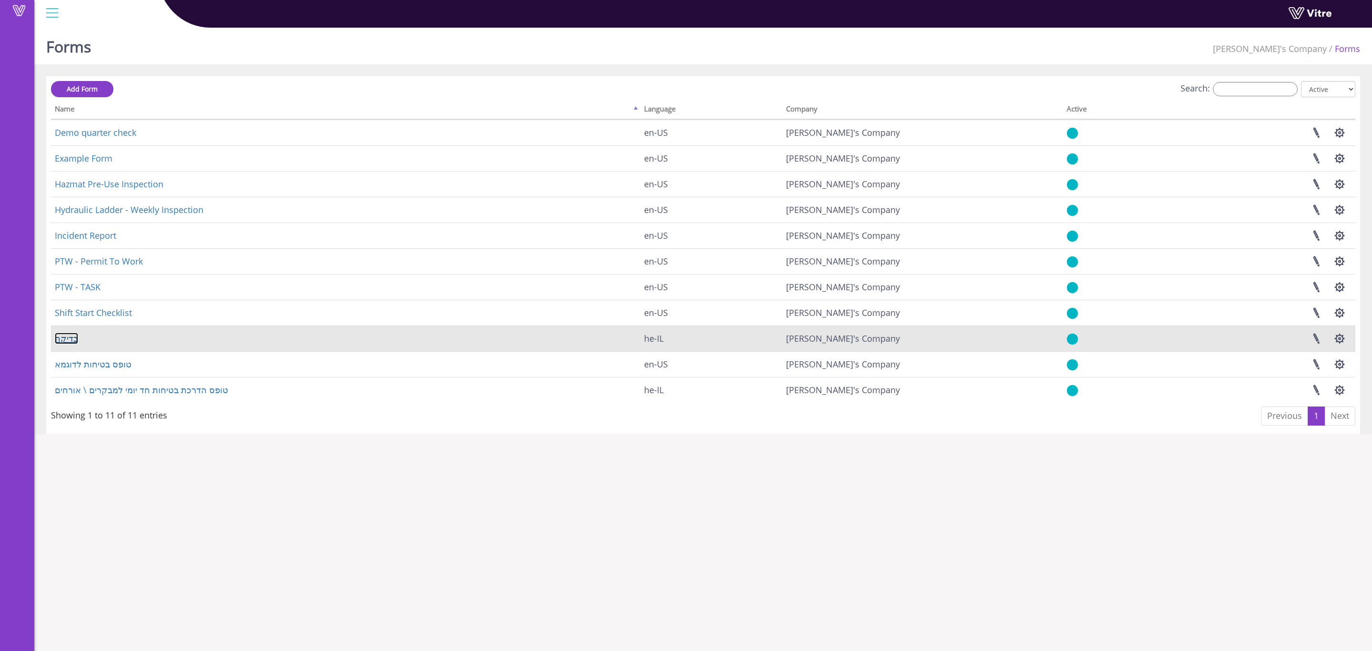
click at [63, 340] on link "בדיקה" at bounding box center [66, 337] width 23 height 11
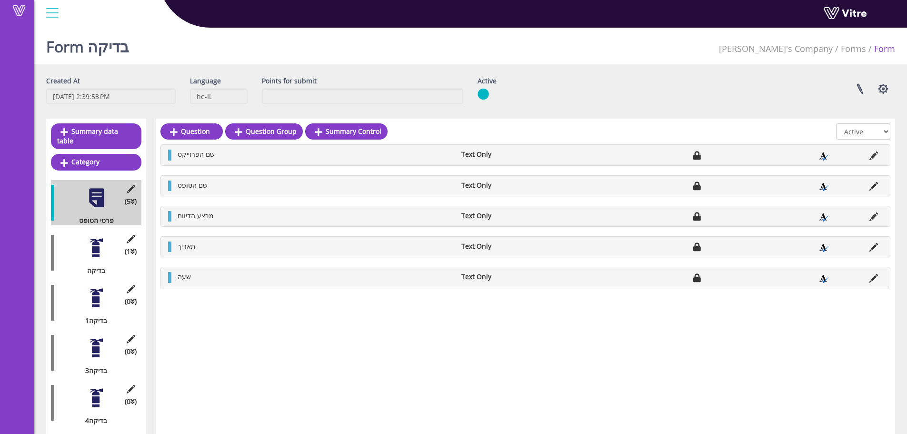
click at [98, 244] on div at bounding box center [96, 247] width 21 height 21
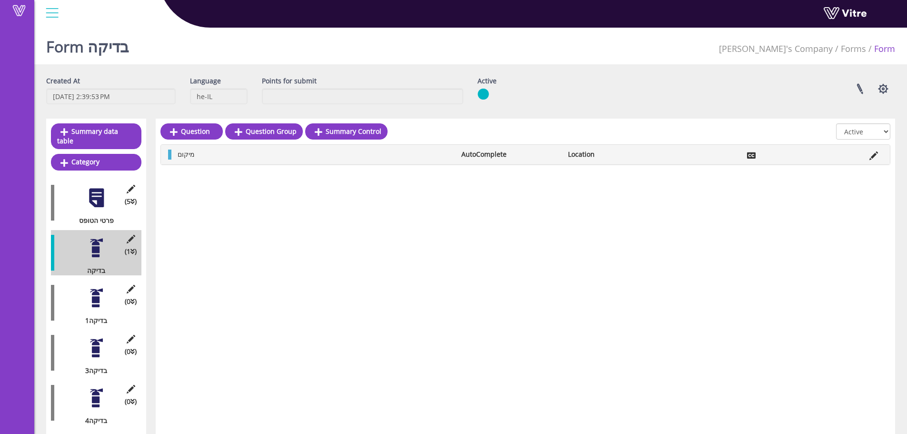
click at [481, 151] on li "AutoComplete" at bounding box center [510, 155] width 107 height 10
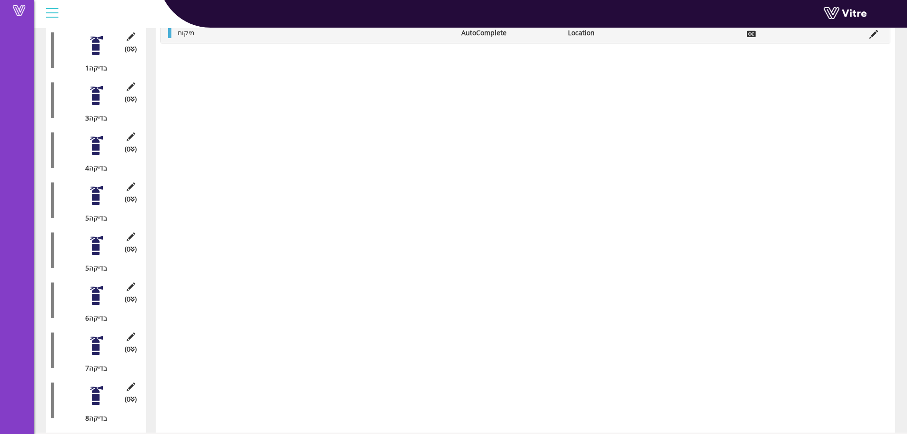
scroll to position [253, 0]
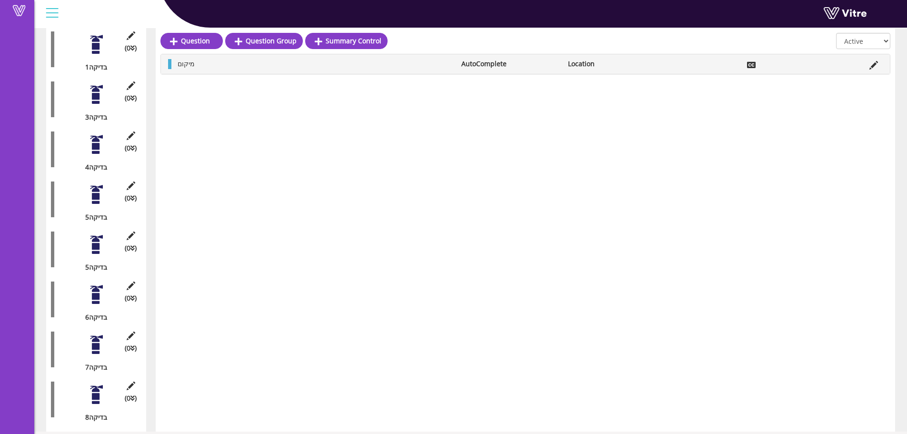
click at [101, 384] on div at bounding box center [96, 394] width 21 height 21
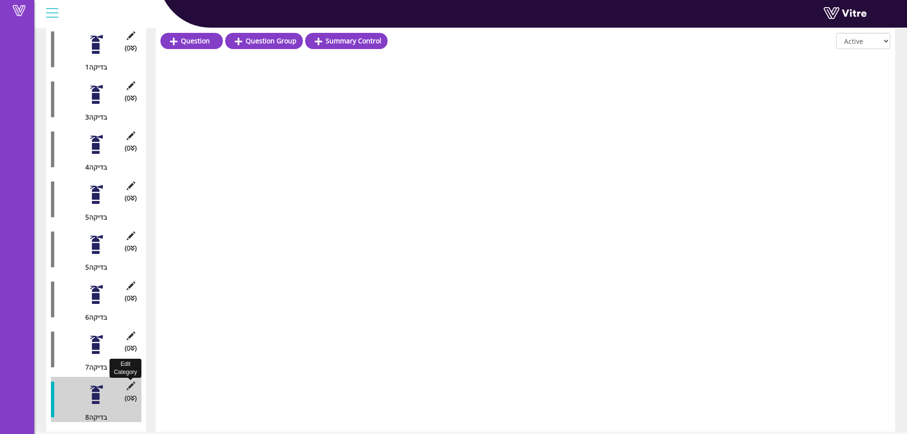
click at [134, 382] on icon at bounding box center [131, 386] width 12 height 9
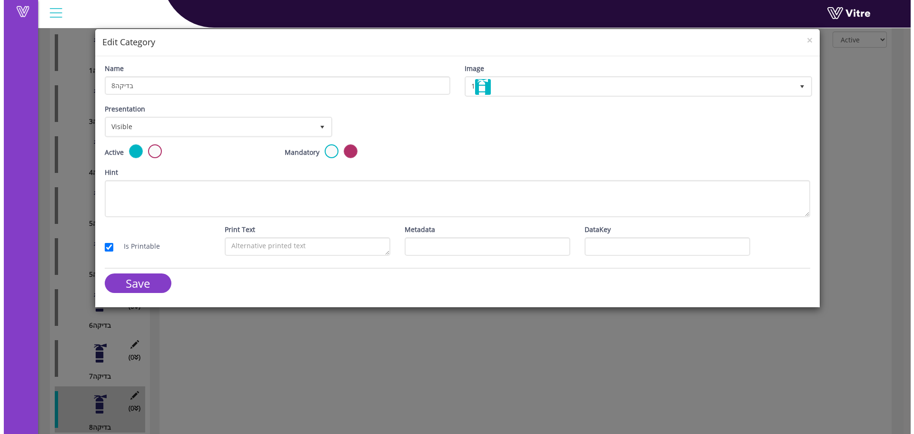
scroll to position [252, 0]
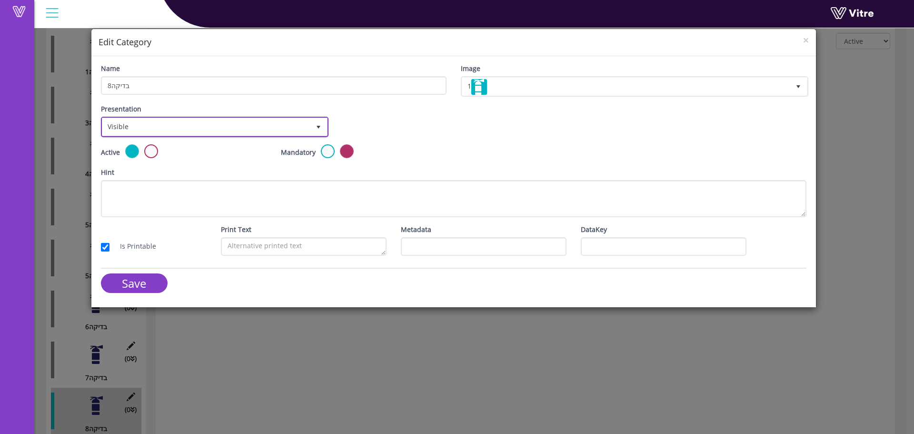
click at [174, 129] on span "Visible" at bounding box center [206, 126] width 208 height 17
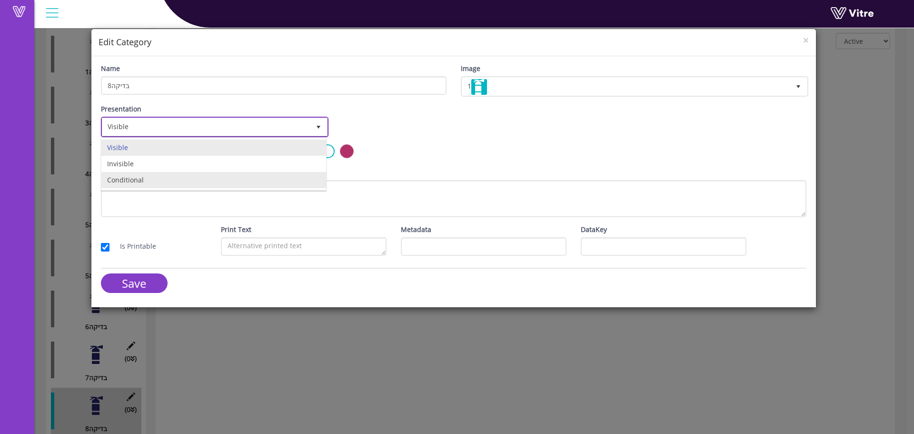
click at [162, 182] on li "Conditional" at bounding box center [213, 180] width 225 height 16
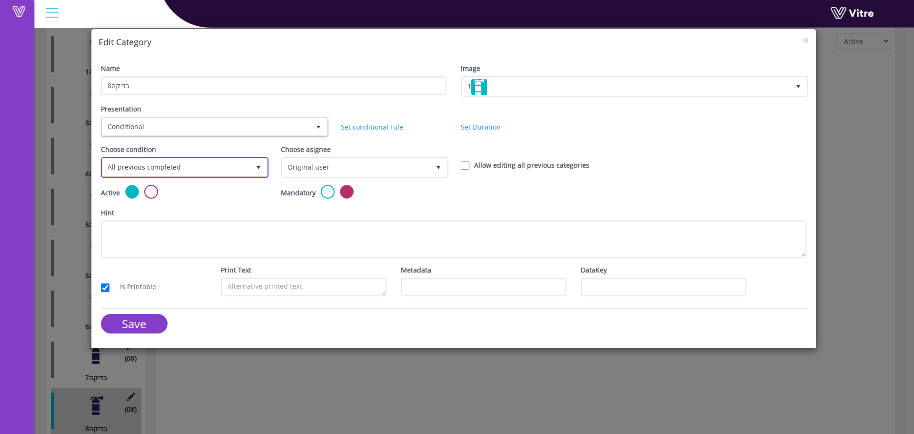
click at [201, 170] on span "All previous completed" at bounding box center [176, 167] width 148 height 17
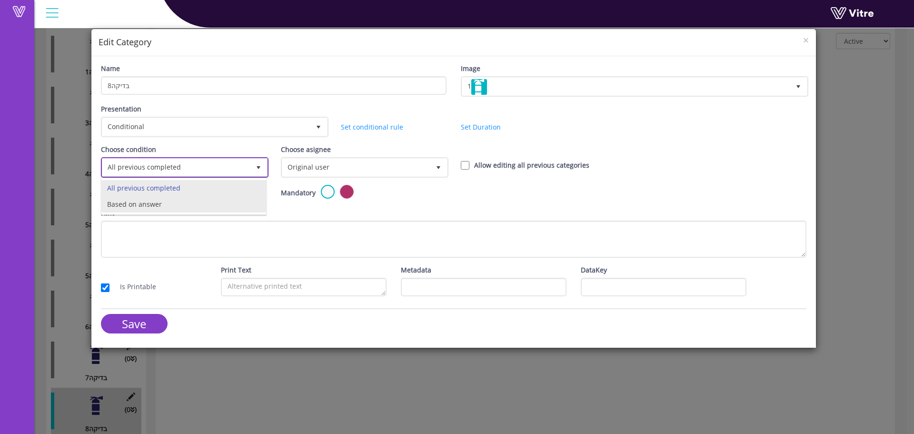
click at [194, 204] on li "Based on answer" at bounding box center [183, 204] width 165 height 16
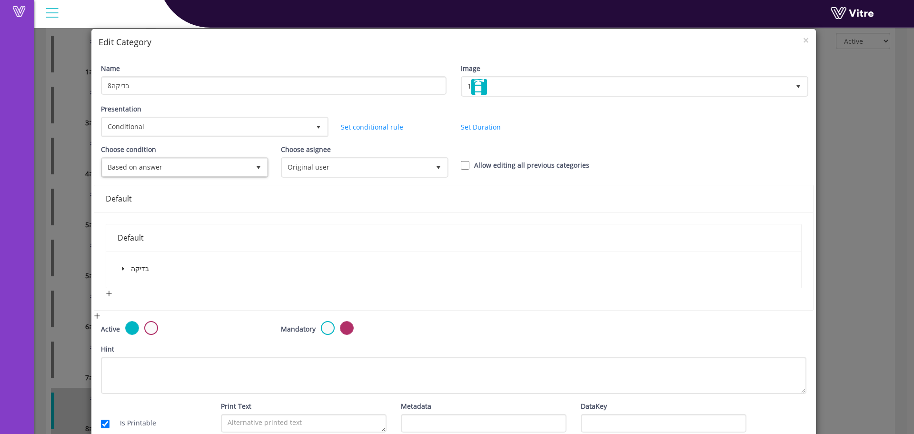
click at [123, 268] on icon "caret-down" at bounding box center [123, 268] width 5 height 5
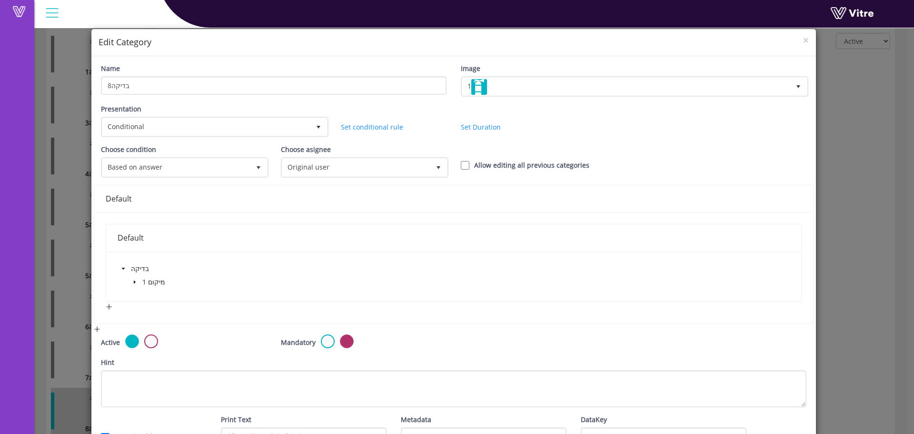
click at [134, 283] on icon "caret-down" at bounding box center [134, 282] width 5 height 5
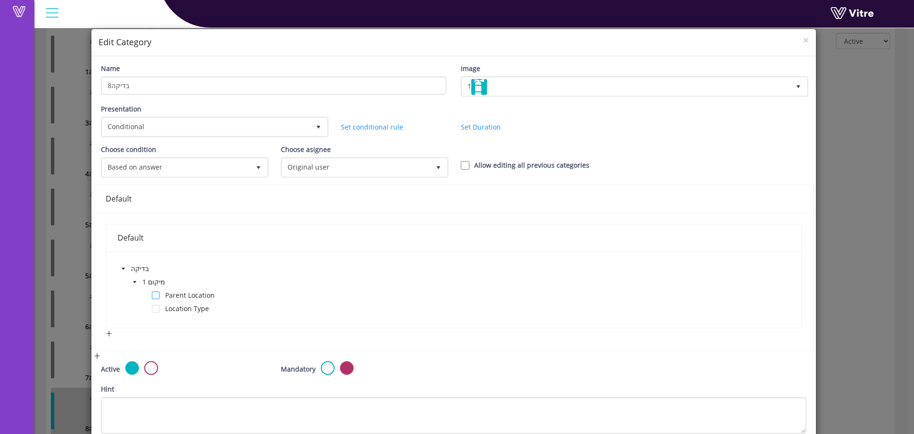
click at [157, 299] on span at bounding box center [156, 295] width 8 height 8
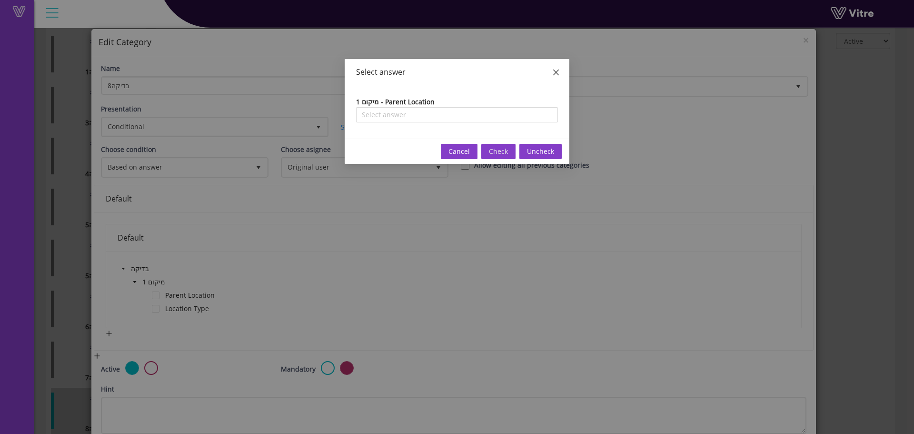
click at [554, 70] on icon "close" at bounding box center [556, 73] width 6 height 6
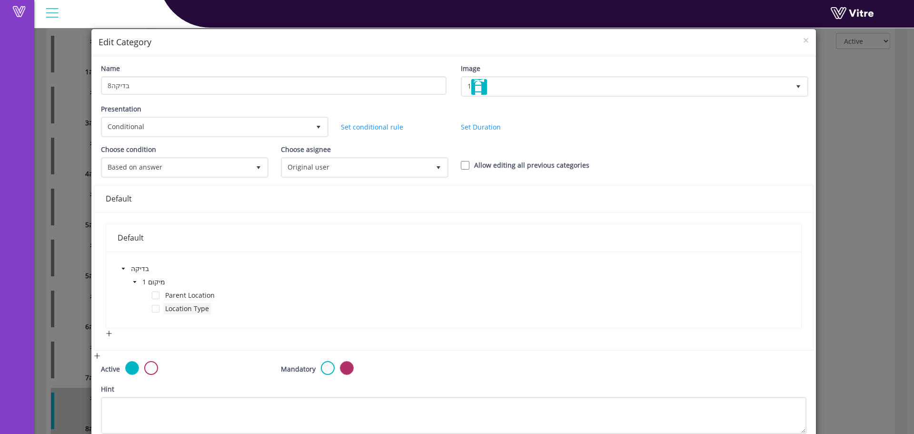
click at [183, 311] on span "Location Type" at bounding box center [187, 308] width 44 height 9
click at [158, 310] on span at bounding box center [156, 309] width 8 height 8
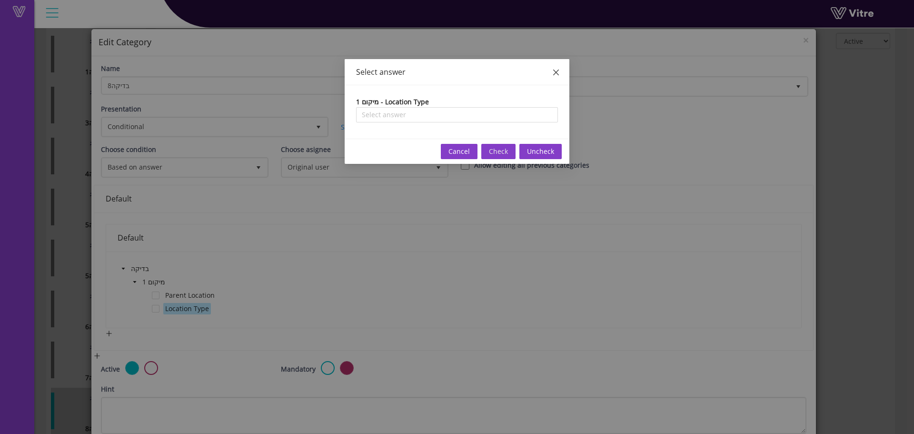
click at [555, 68] on span "Close" at bounding box center [556, 72] width 27 height 27
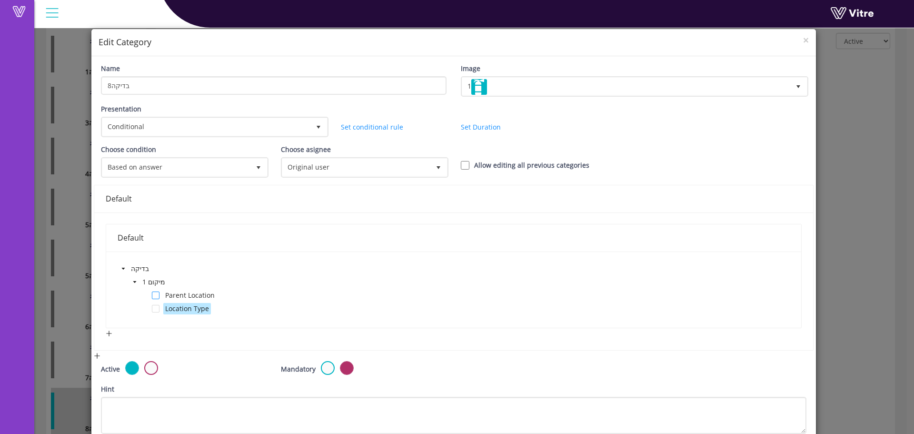
click at [152, 294] on span at bounding box center [156, 295] width 8 height 8
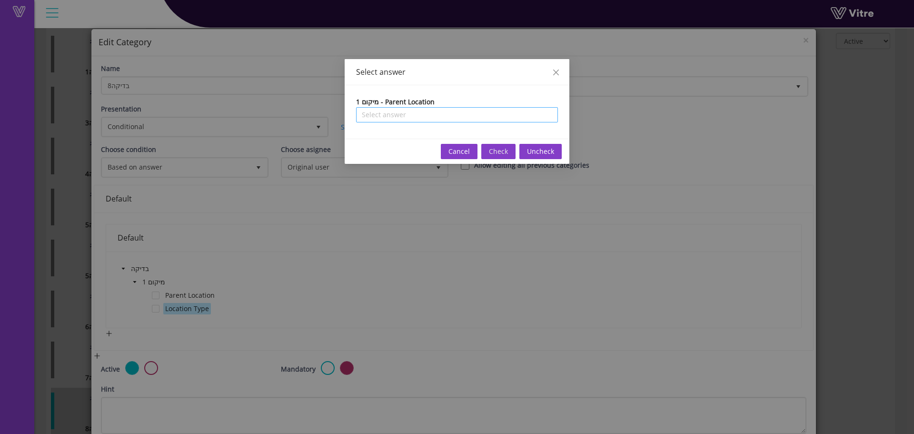
click at [463, 120] on input "search" at bounding box center [457, 115] width 191 height 14
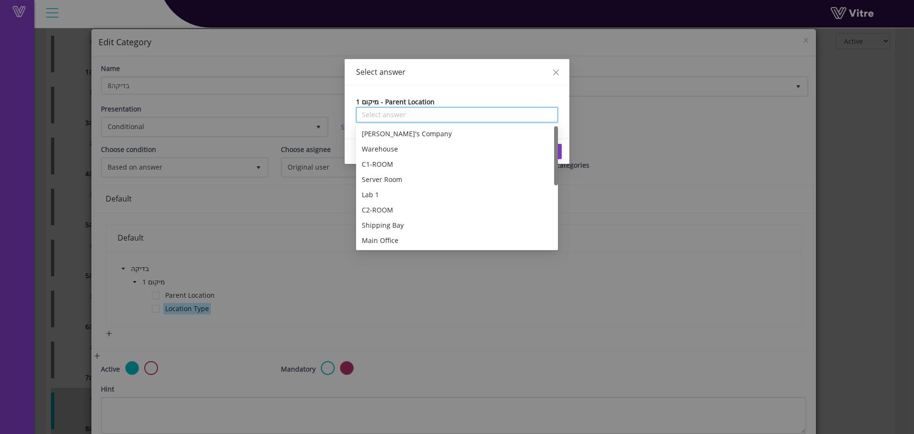
click at [464, 115] on input "search" at bounding box center [457, 115] width 191 height 14
click at [463, 118] on input "search" at bounding box center [457, 115] width 191 height 14
click at [392, 128] on div "[PERSON_NAME]'s Company" at bounding box center [457, 133] width 202 height 15
type input "[PERSON_NAME]'s Company"
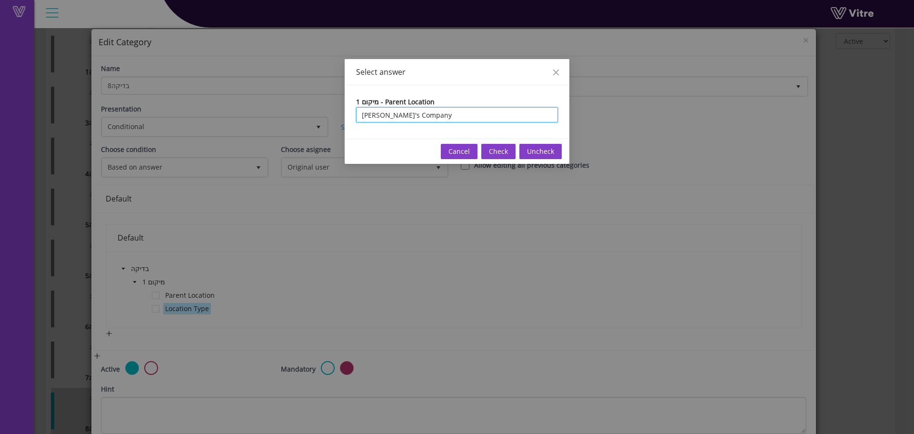
click at [505, 153] on span "Check" at bounding box center [498, 151] width 19 height 10
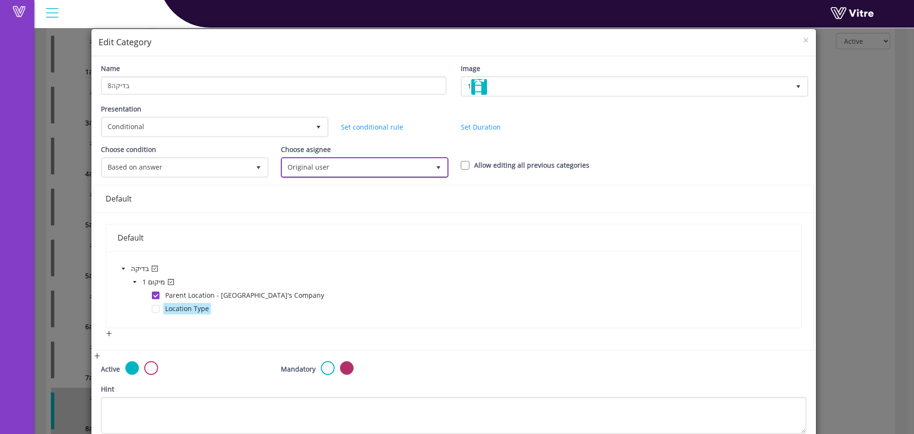
click at [430, 167] on span "select" at bounding box center [438, 167] width 17 height 17
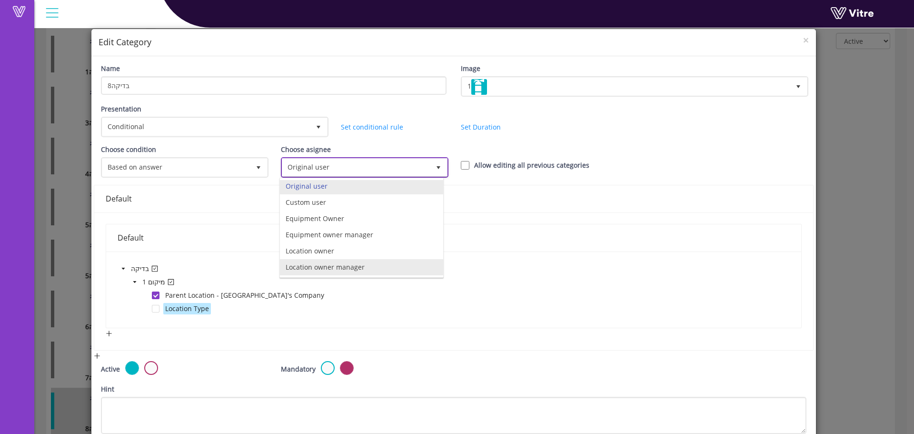
scroll to position [0, 0]
click at [328, 188] on li "Original user" at bounding box center [361, 188] width 163 height 16
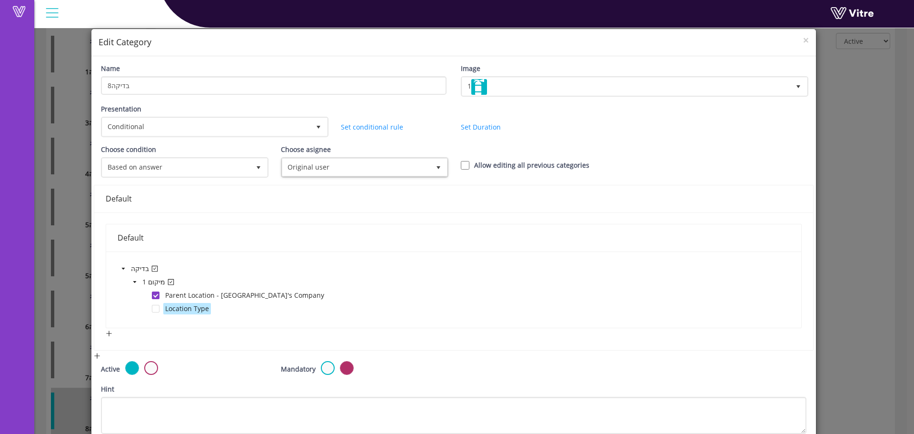
click at [478, 185] on div "Default" at bounding box center [454, 198] width 696 height 27
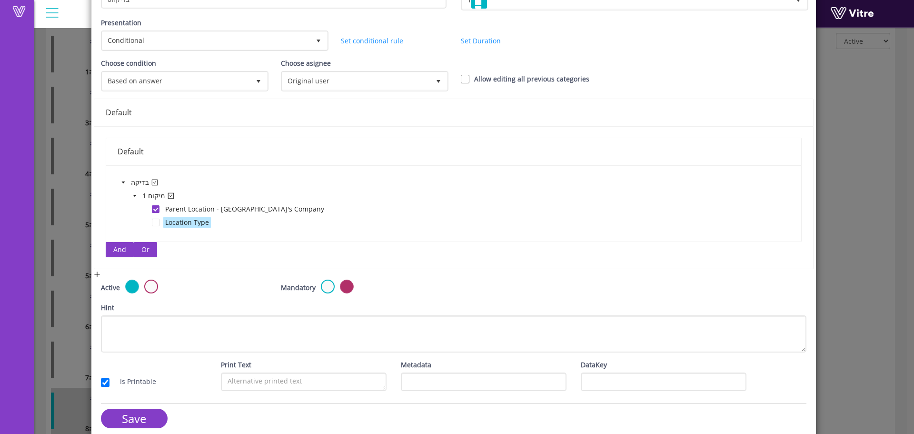
scroll to position [90, 0]
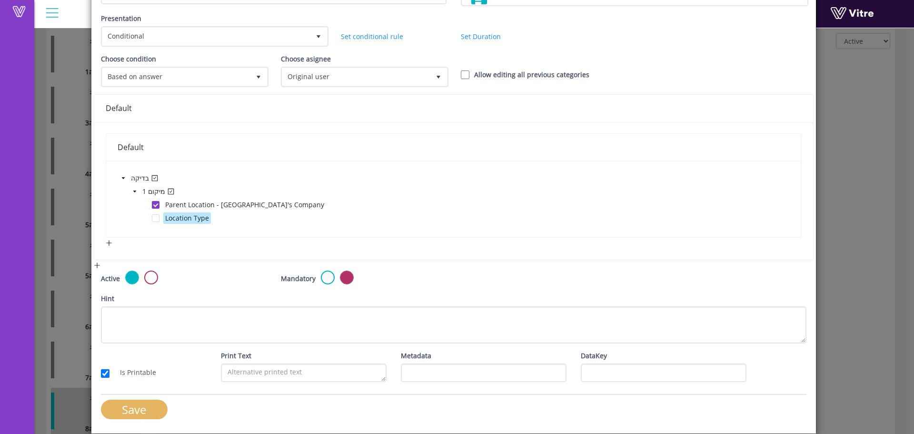
click at [137, 412] on input "Save" at bounding box center [134, 410] width 67 height 20
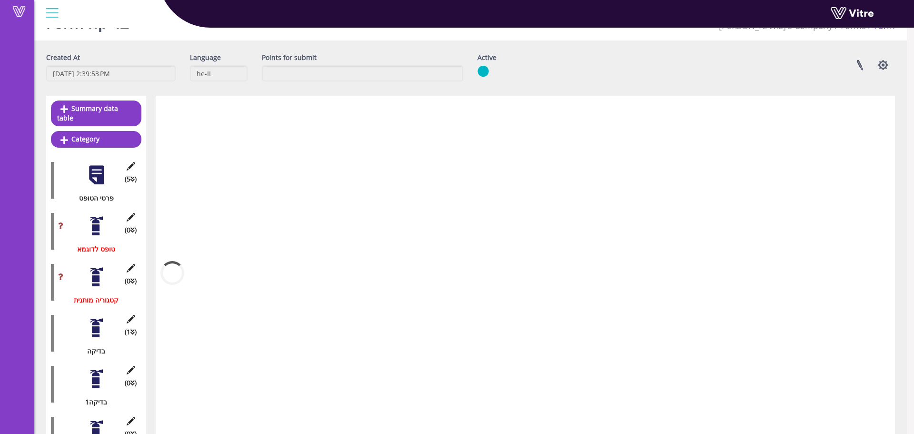
scroll to position [252, 0]
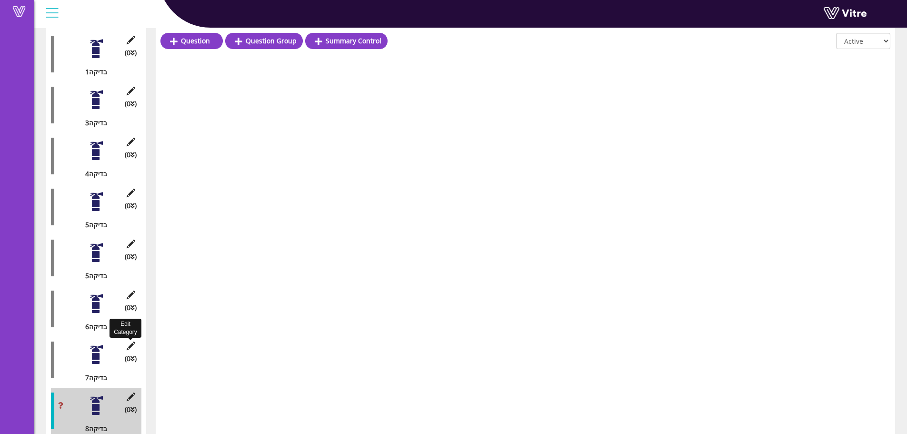
click at [132, 341] on icon at bounding box center [131, 345] width 12 height 9
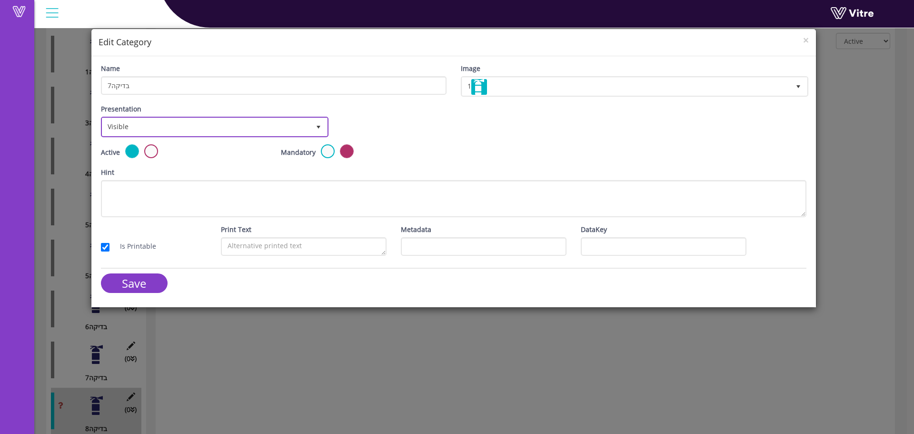
click at [202, 129] on span "Visible" at bounding box center [206, 126] width 208 height 17
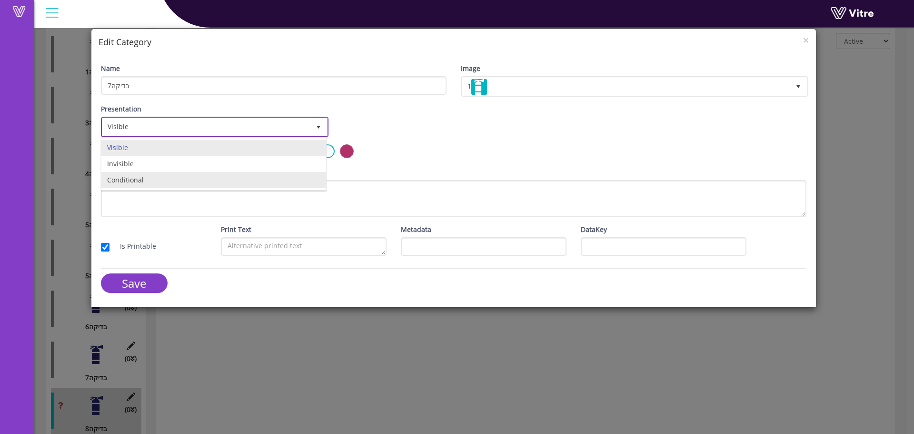
click at [150, 178] on li "Conditional" at bounding box center [213, 180] width 225 height 16
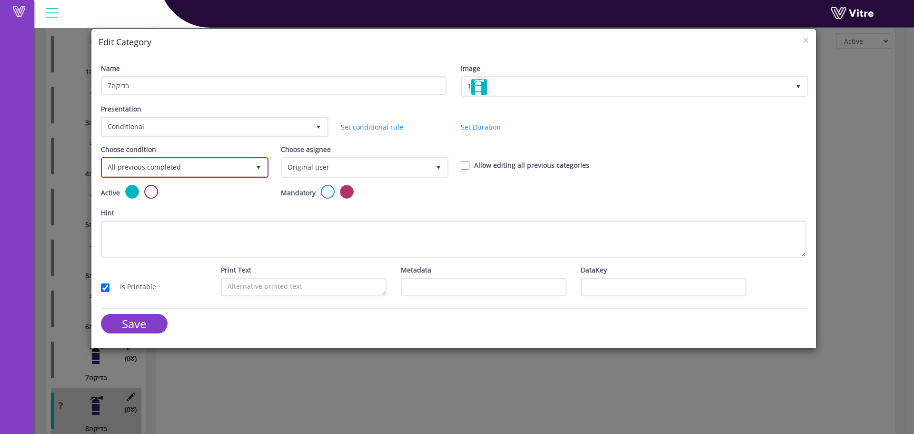
click at [238, 171] on span "All previous completed" at bounding box center [176, 167] width 148 height 17
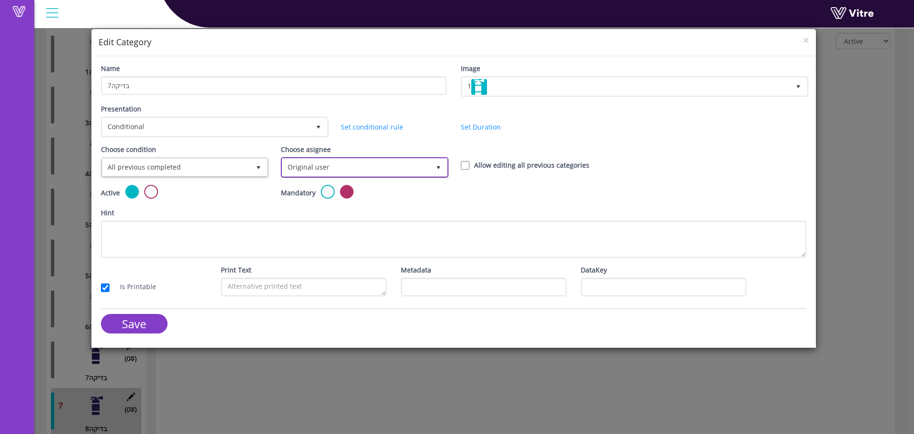
click at [336, 161] on span "Original user" at bounding box center [356, 167] width 148 height 17
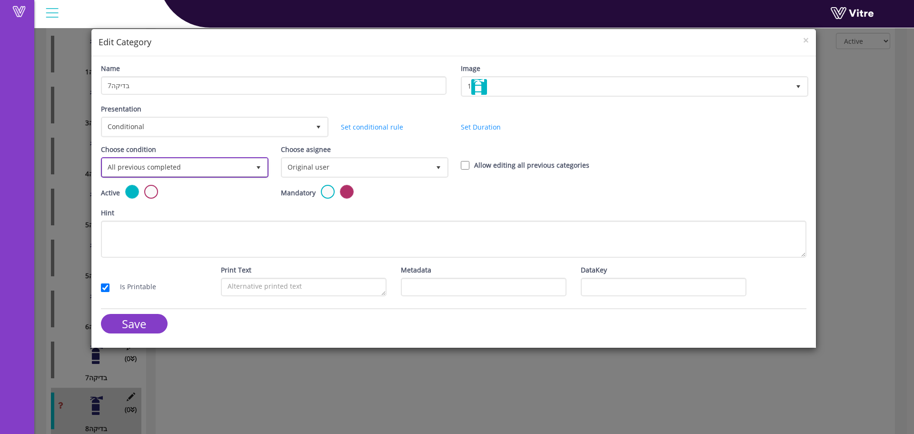
click at [213, 162] on span "All previous completed" at bounding box center [176, 167] width 148 height 17
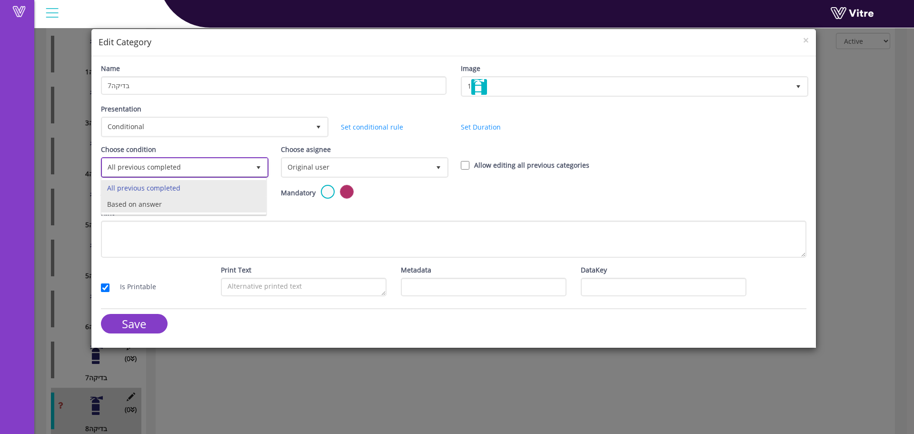
click at [196, 198] on li "Based on answer" at bounding box center [183, 204] width 165 height 16
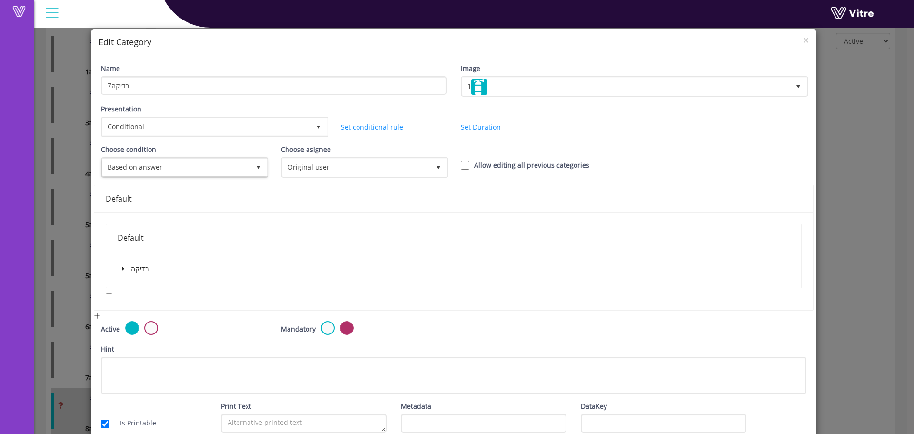
click at [124, 274] on div "בדיקה" at bounding box center [134, 269] width 33 height 13
click at [124, 269] on icon "caret-down" at bounding box center [123, 268] width 5 height 5
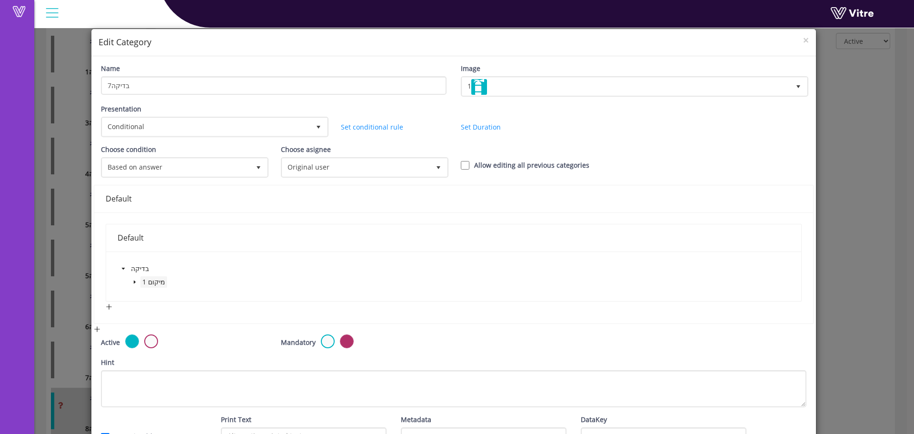
click at [142, 281] on span "1 מיקום" at bounding box center [154, 281] width 27 height 11
click at [133, 281] on icon "caret-down" at bounding box center [134, 282] width 2 height 3
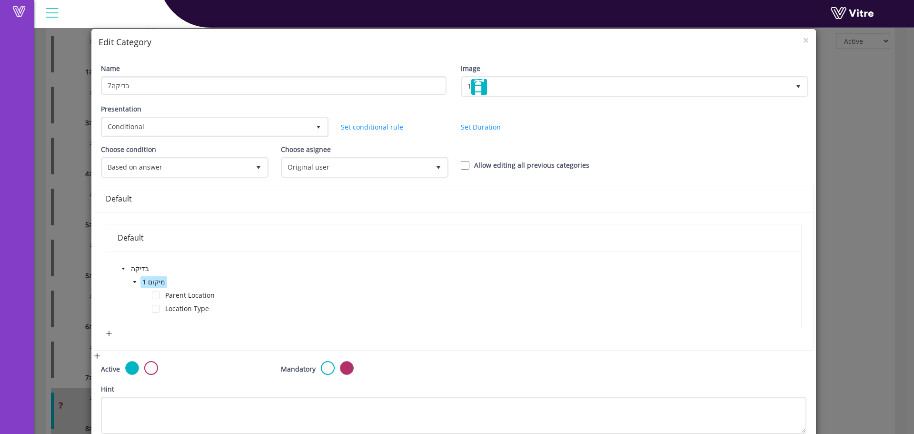
click at [152, 280] on span "1 מיקום" at bounding box center [153, 281] width 23 height 9
click at [218, 266] on div "בדיקה 1 מיקום Parent Location Location Type" at bounding box center [454, 289] width 673 height 53
click at [191, 297] on span "Parent Location" at bounding box center [190, 295] width 50 height 9
click at [145, 296] on span at bounding box center [146, 295] width 11 height 11
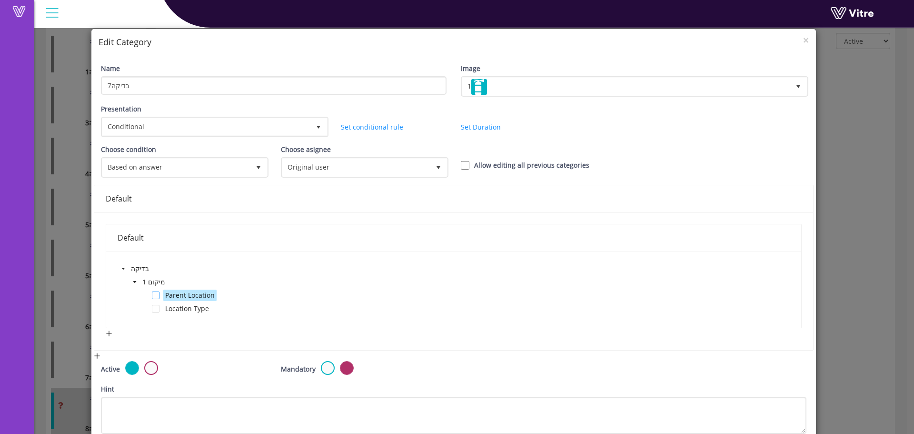
click at [153, 296] on span at bounding box center [156, 295] width 8 height 8
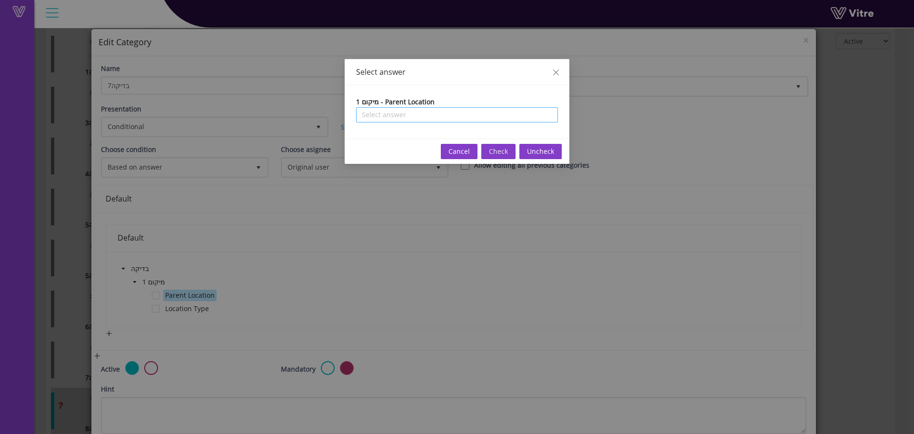
click at [0, 0] on input "search" at bounding box center [0, 0] width 0 height 0
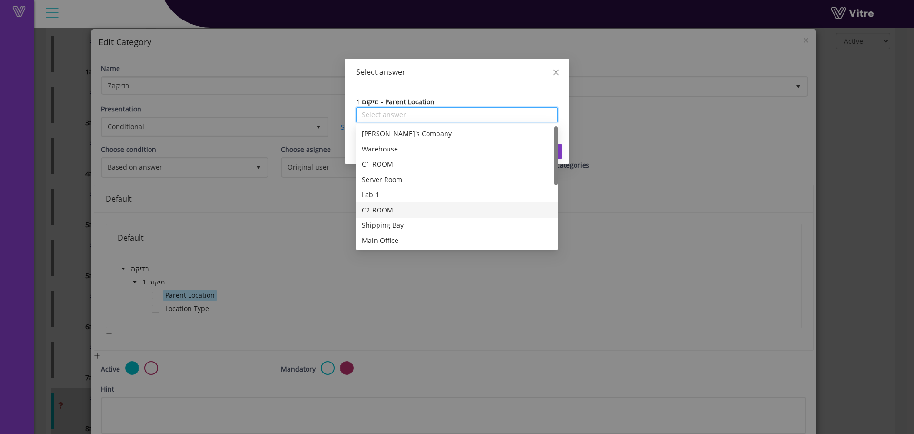
click at [386, 211] on div "C2-ROOM" at bounding box center [457, 210] width 191 height 10
type input "C2-ROOM"
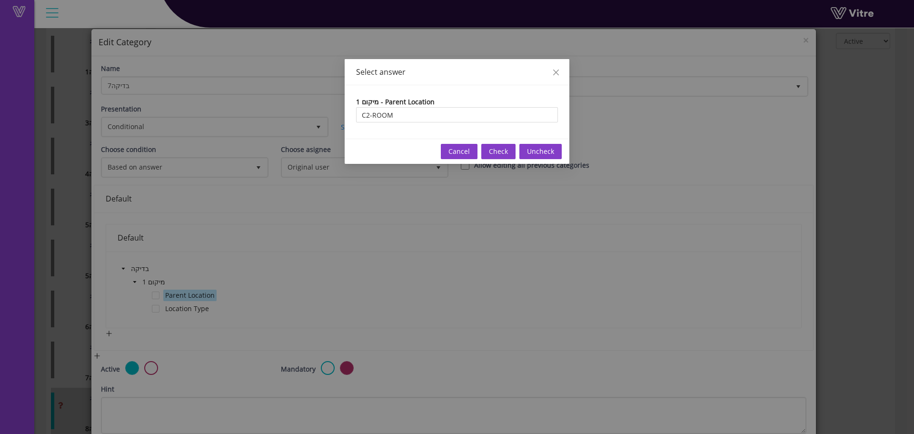
drag, startPoint x: 532, startPoint y: 149, endPoint x: 513, endPoint y: 131, distance: 24.9
click at [515, 108] on div "Select answer 1 מיקום - Parent Location C2-ROOM Cancel Check Uncheck" at bounding box center [457, 111] width 225 height 105
click at [502, 153] on span "Check" at bounding box center [498, 151] width 19 height 10
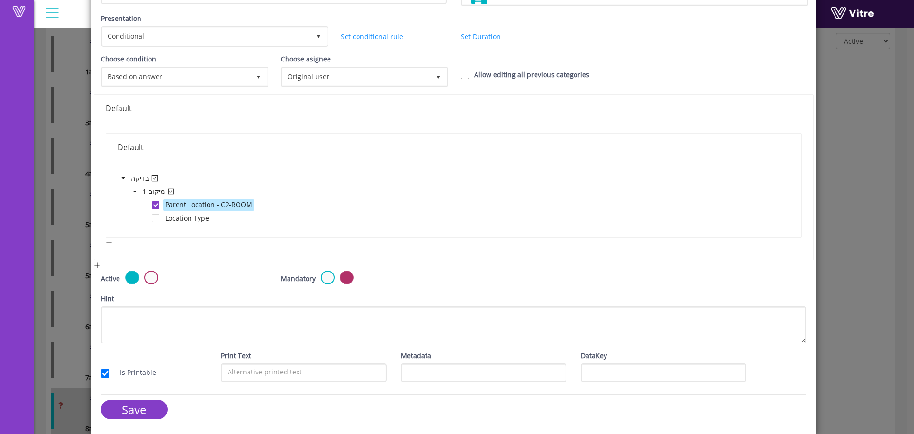
scroll to position [90, 0]
click at [134, 409] on input "Save" at bounding box center [134, 410] width 67 height 20
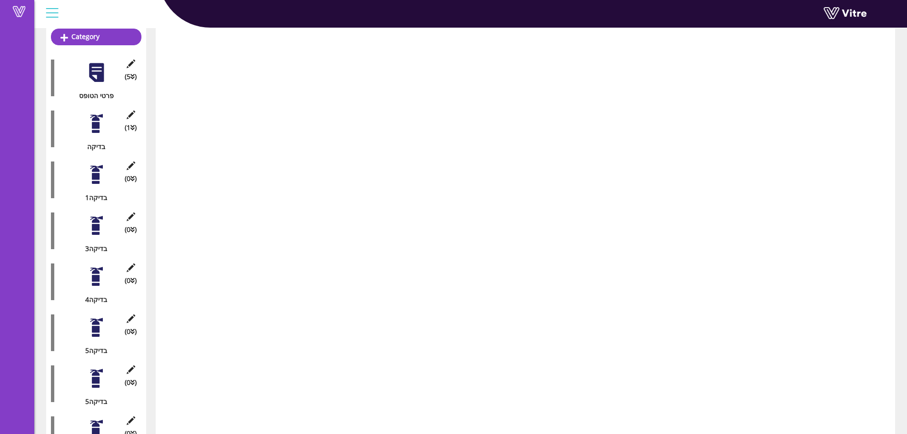
scroll to position [61, 0]
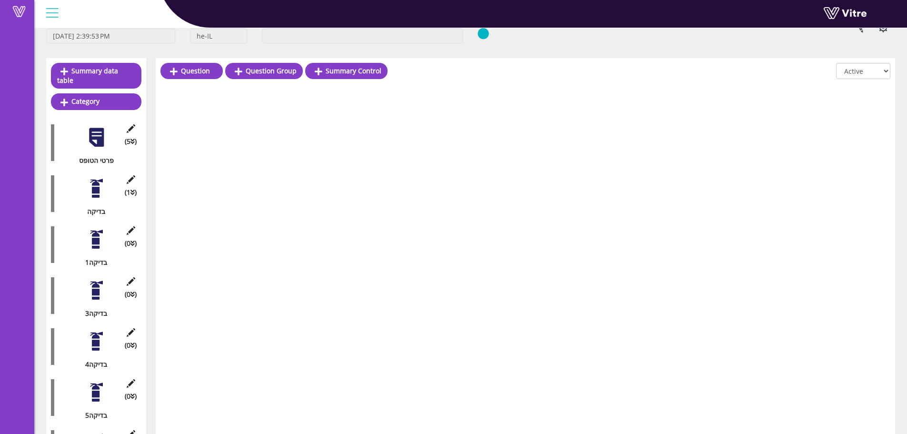
click at [83, 177] on div "(1 ) בדיקה" at bounding box center [96, 194] width 90 height 46
click at [91, 181] on div at bounding box center [96, 188] width 21 height 21
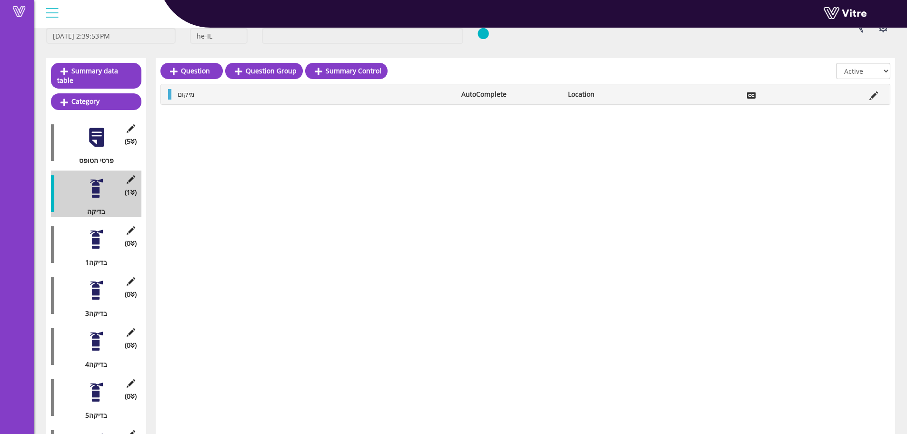
click at [268, 96] on li "מיקום" at bounding box center [315, 94] width 284 height 10
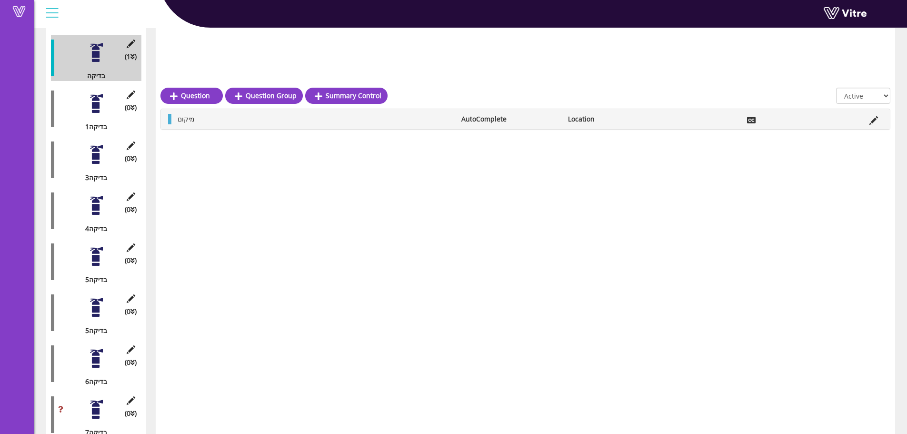
scroll to position [252, 0]
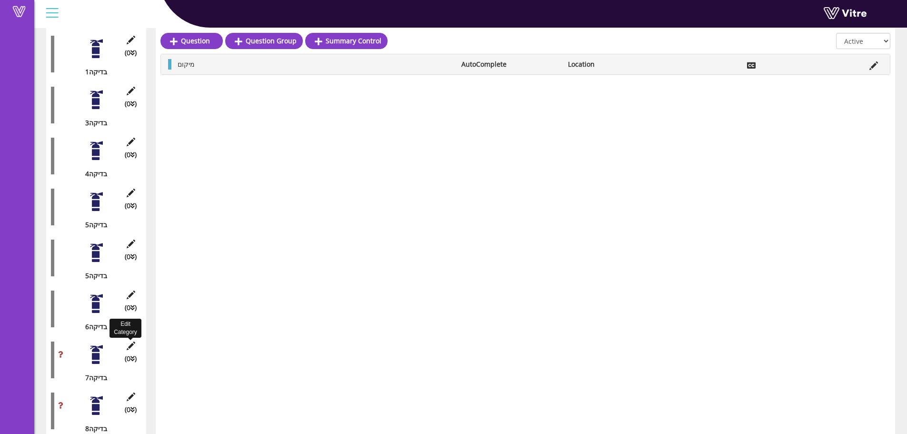
click at [132, 341] on icon at bounding box center [131, 345] width 12 height 9
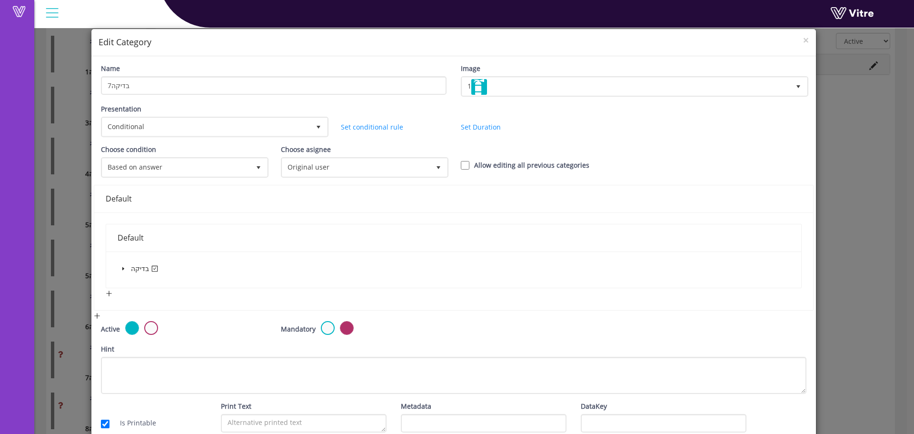
click at [803, 43] on div "× Edit Category" at bounding box center [453, 42] width 725 height 27
click at [803, 39] on span "×" at bounding box center [806, 39] width 6 height 13
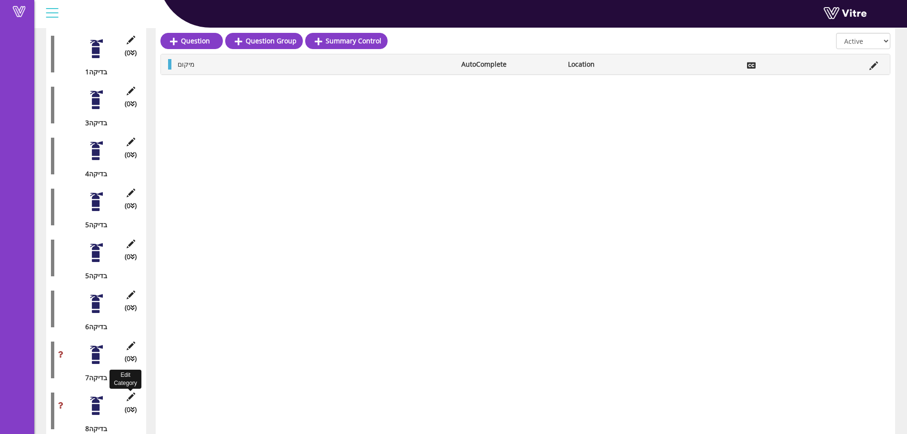
click at [129, 392] on icon at bounding box center [131, 396] width 12 height 9
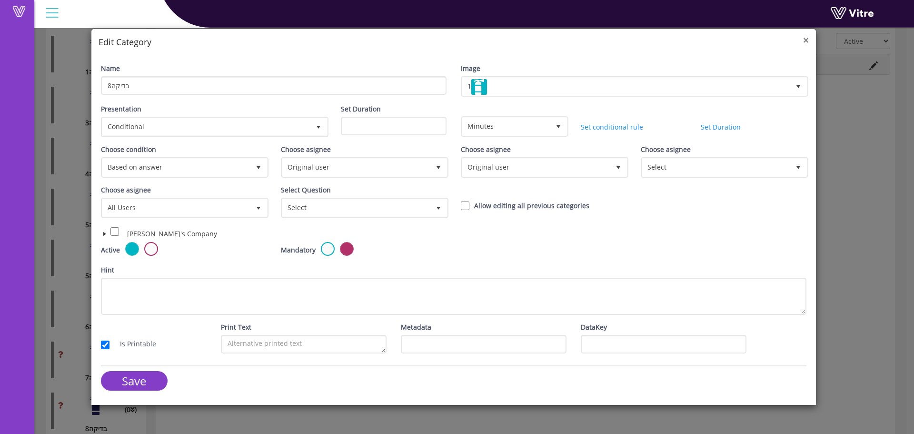
click at [808, 36] on span "×" at bounding box center [806, 39] width 6 height 13
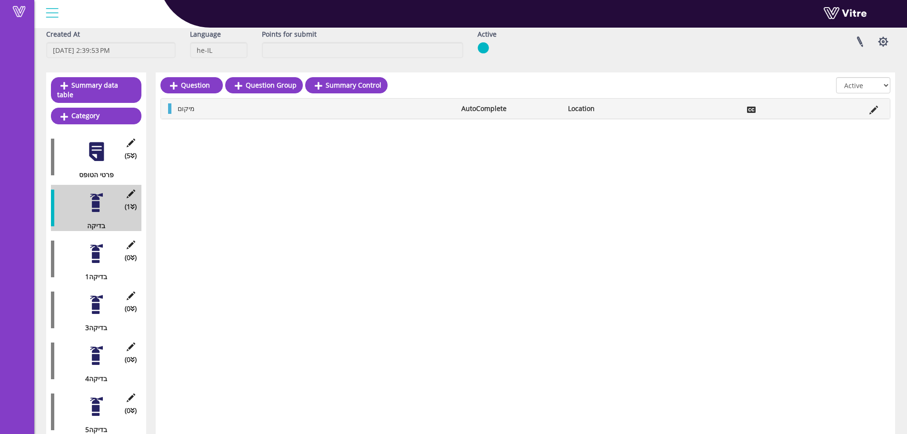
scroll to position [14, 0]
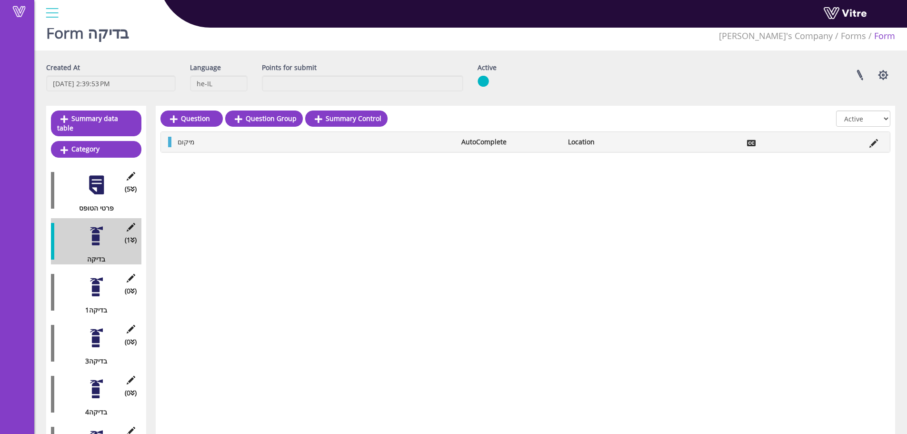
click at [97, 230] on div at bounding box center [96, 235] width 21 height 21
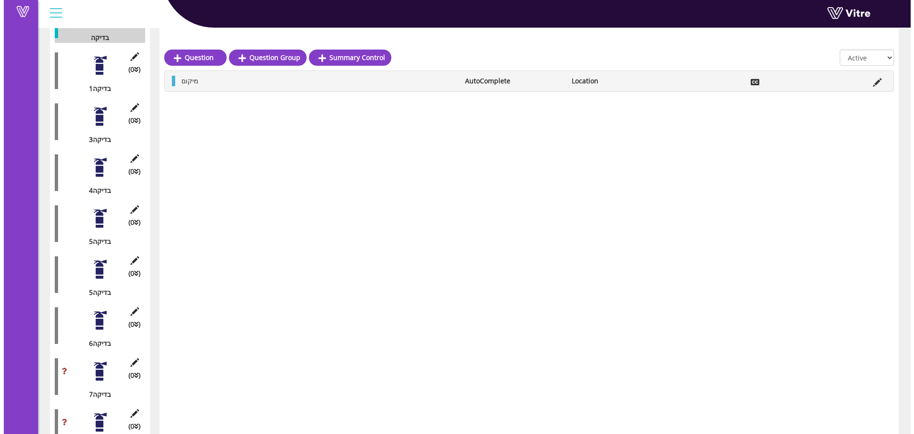
scroll to position [252, 0]
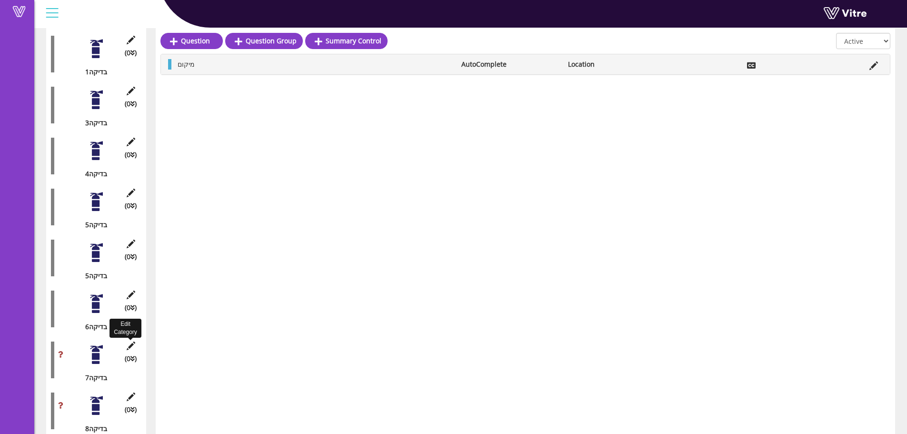
click at [131, 341] on icon at bounding box center [131, 345] width 12 height 9
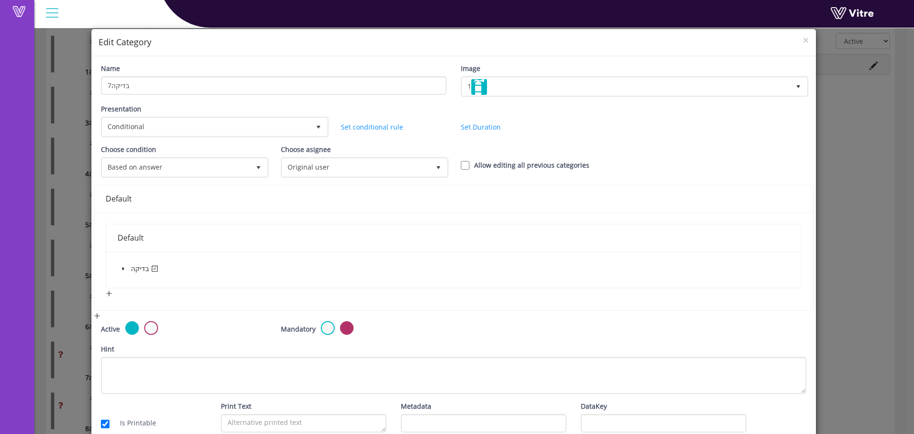
click at [122, 269] on icon "caret-down" at bounding box center [123, 268] width 2 height 3
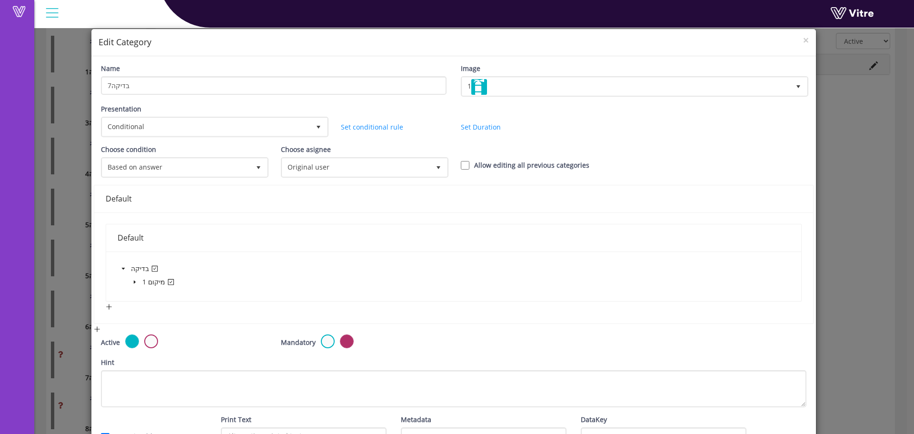
click at [132, 282] on icon "caret-down" at bounding box center [134, 282] width 5 height 5
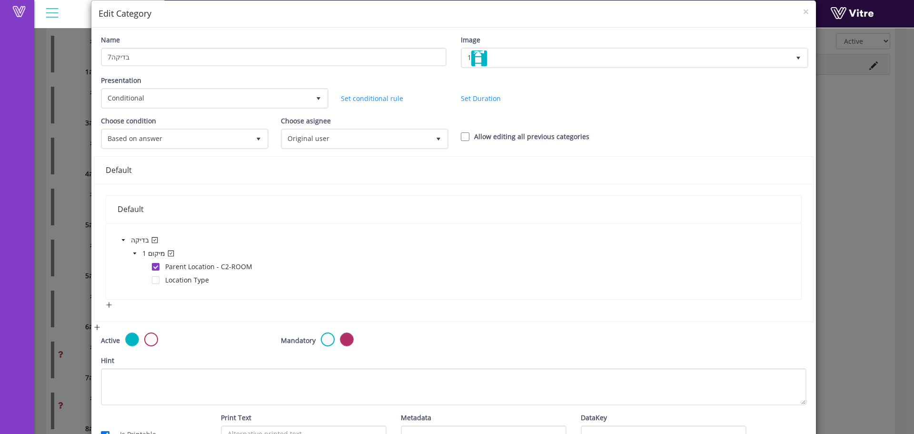
scroll to position [0, 0]
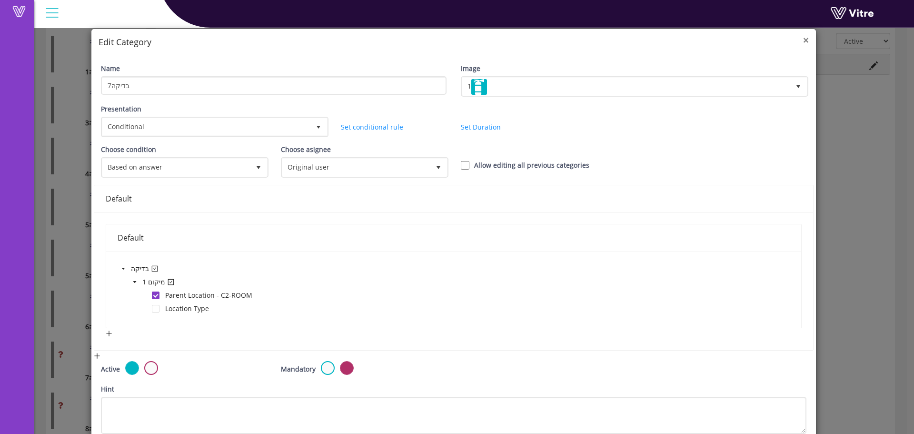
click at [803, 40] on span "×" at bounding box center [806, 39] width 6 height 13
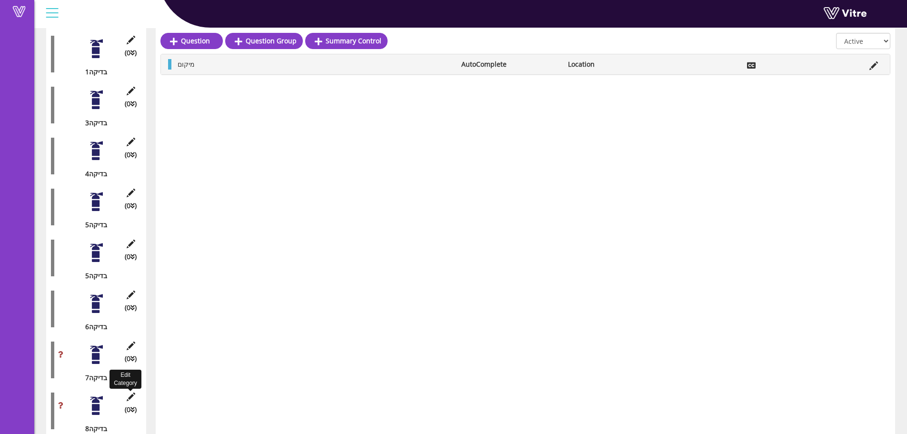
click at [129, 392] on icon at bounding box center [131, 396] width 12 height 9
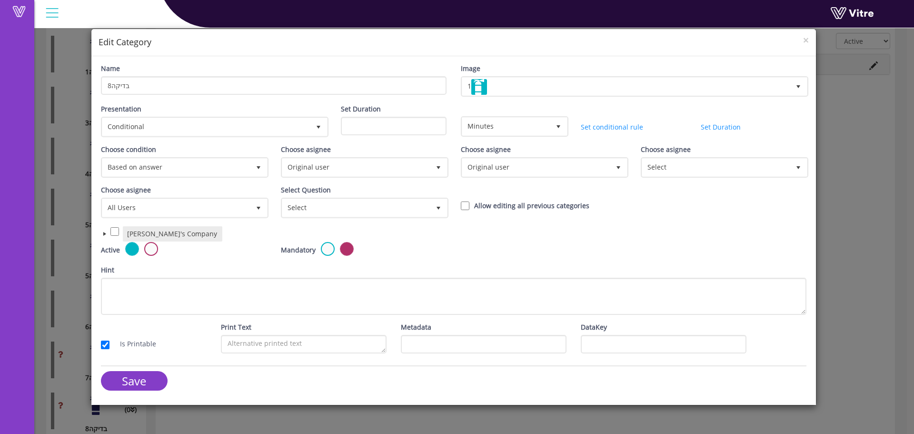
click at [104, 237] on span at bounding box center [105, 234] width 8 height 8
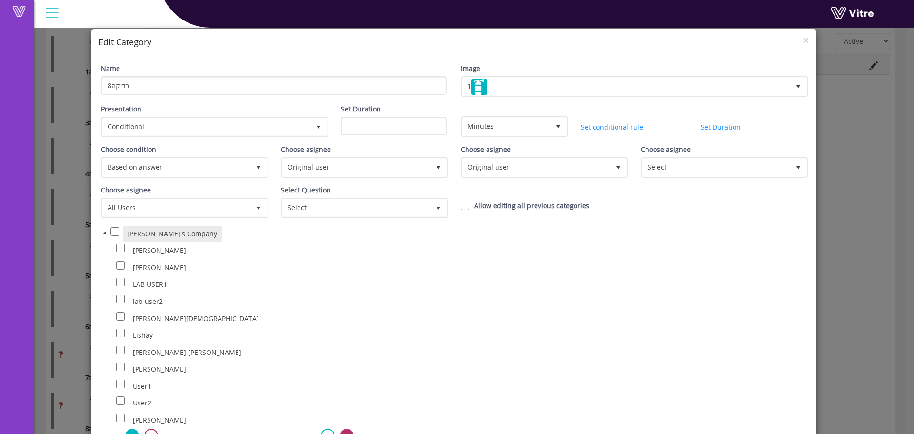
click at [104, 237] on li "[PERSON_NAME]'s Company [PERSON_NAME] [PERSON_NAME] LAB USER1" at bounding box center [334, 326] width 466 height 203
click at [104, 233] on span at bounding box center [105, 233] width 8 height 8
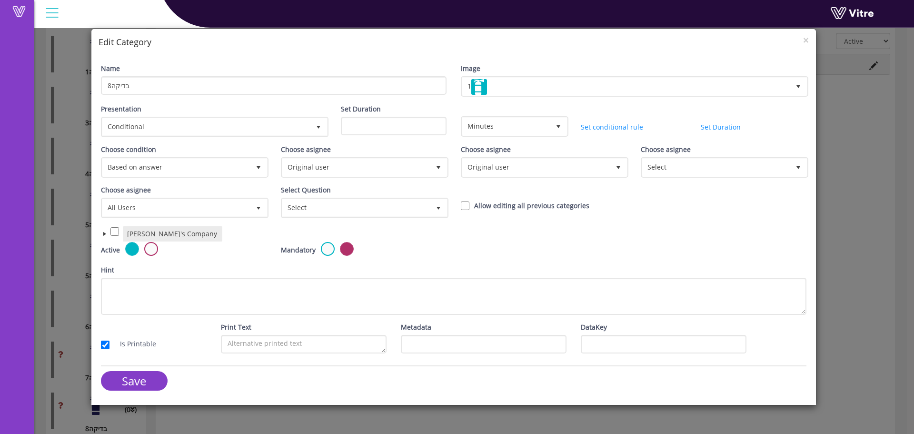
click at [102, 233] on span at bounding box center [105, 234] width 8 height 8
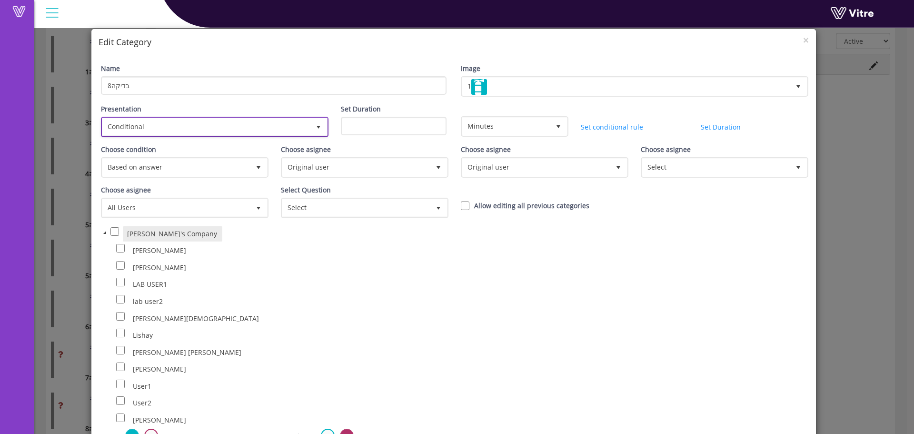
click at [190, 130] on span "Conditional" at bounding box center [206, 126] width 208 height 17
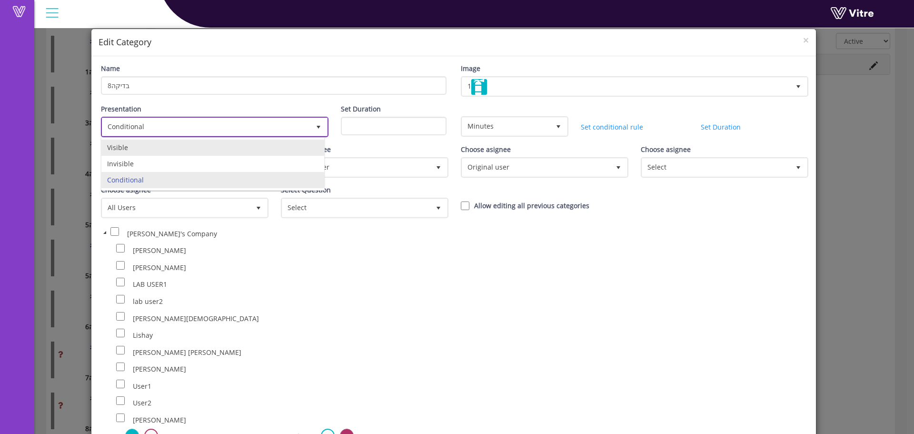
click at [183, 150] on li "Visible" at bounding box center [212, 148] width 223 height 16
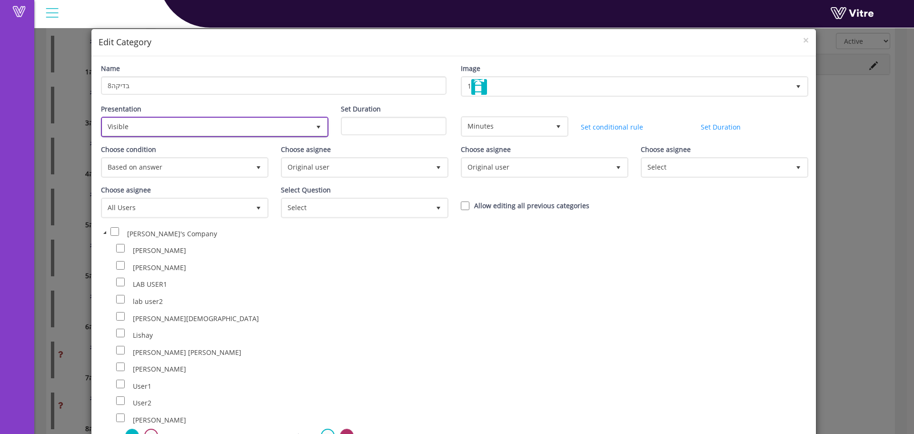
click at [175, 128] on span "Visible" at bounding box center [206, 126] width 208 height 17
click at [155, 168] on li "Invisible" at bounding box center [212, 164] width 223 height 16
click at [137, 104] on label "Presentation" at bounding box center [121, 109] width 40 height 10
click at [0, 0] on input "9" at bounding box center [0, 0] width 0 height 0
drag, startPoint x: 143, startPoint y: 117, endPoint x: 141, endPoint y: 151, distance: 33.9
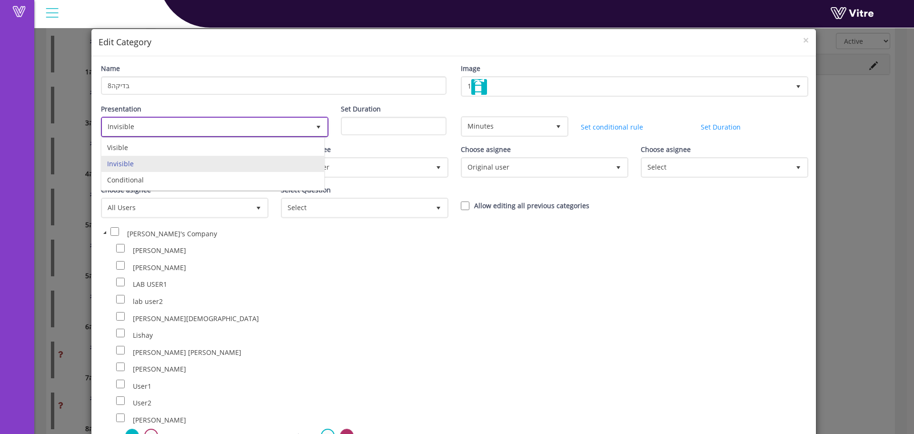
click at [143, 118] on span "Invisible" at bounding box center [215, 127] width 226 height 18
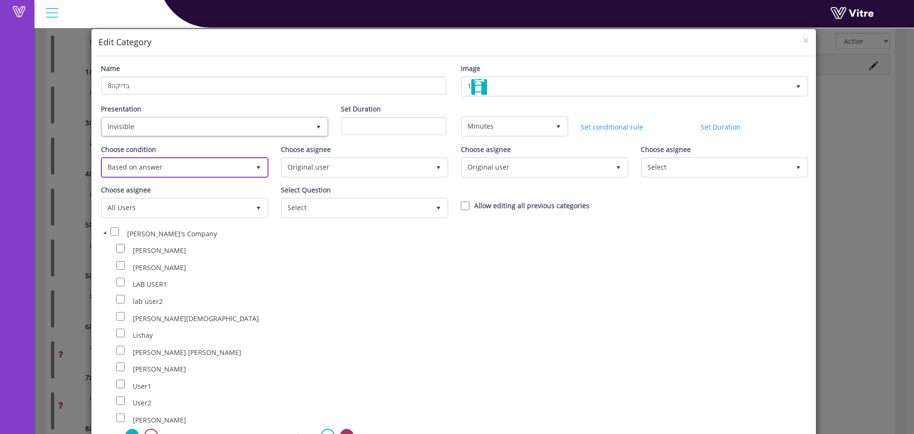
click at [136, 163] on span "Based on answer" at bounding box center [176, 167] width 148 height 17
click at [151, 167] on span "Based on answer" at bounding box center [176, 167] width 148 height 17
click at [170, 99] on div "Name בדיקה8" at bounding box center [274, 82] width 360 height 39
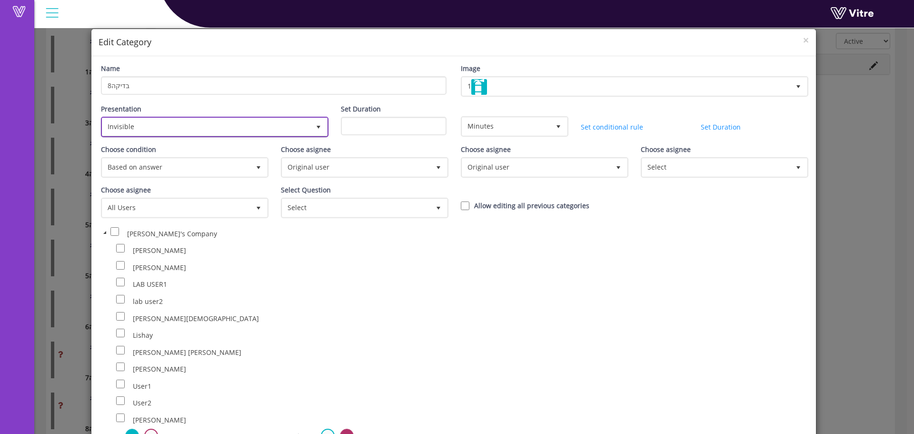
click at [176, 126] on span "Invisible" at bounding box center [206, 126] width 208 height 17
drag, startPoint x: 176, startPoint y: 160, endPoint x: 176, endPoint y: 152, distance: 7.6
click at [176, 159] on li "Invisible" at bounding box center [212, 164] width 223 height 16
click at [176, 152] on div "Choose condition Based on answer 1" at bounding box center [184, 160] width 166 height 33
